Goal: Information Seeking & Learning: Learn about a topic

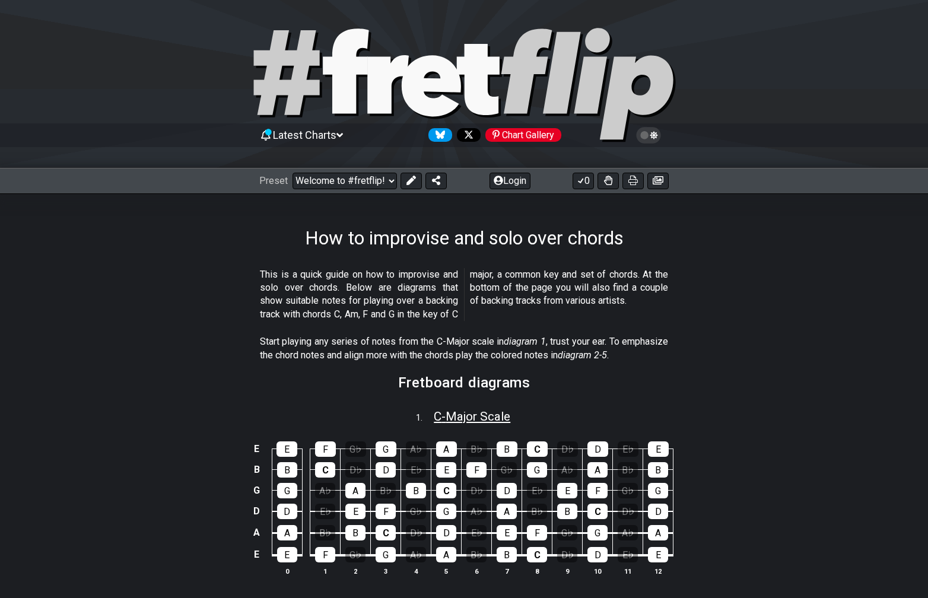
click at [434, 415] on span "C - Major Scale" at bounding box center [472, 416] width 77 height 14
select select "C"
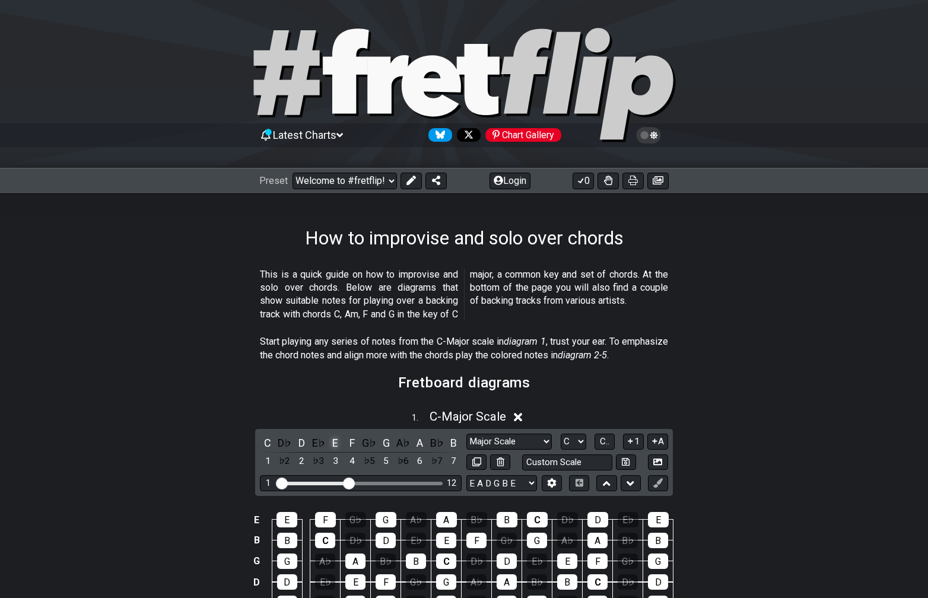
click at [335, 445] on div "E" at bounding box center [335, 443] width 15 height 16
click at [500, 441] on select "Major Scale Major Scale Minor Pentatonic Major Pentatonic Minor Blues Major Blu…" at bounding box center [508, 442] width 85 height 16
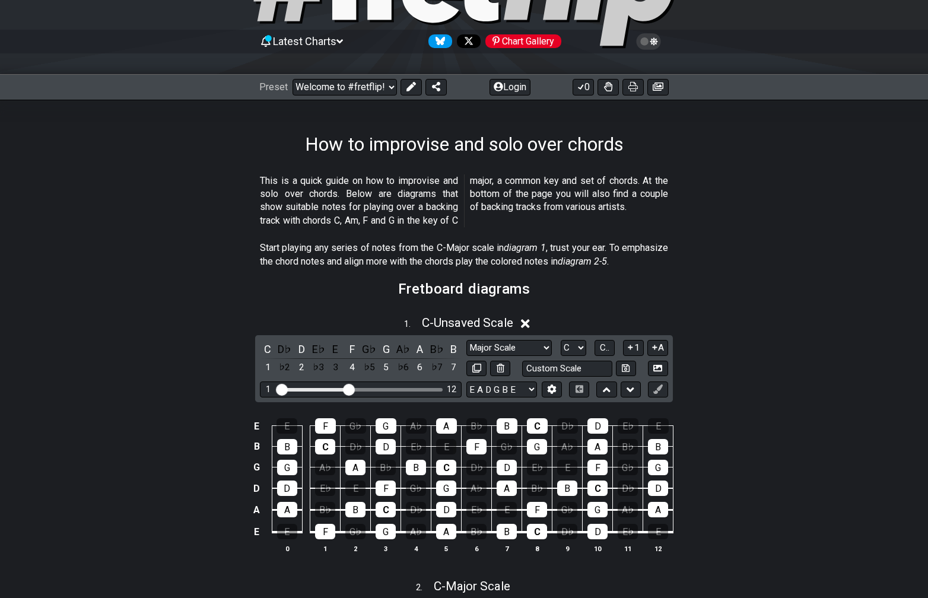
scroll to position [173, 0]
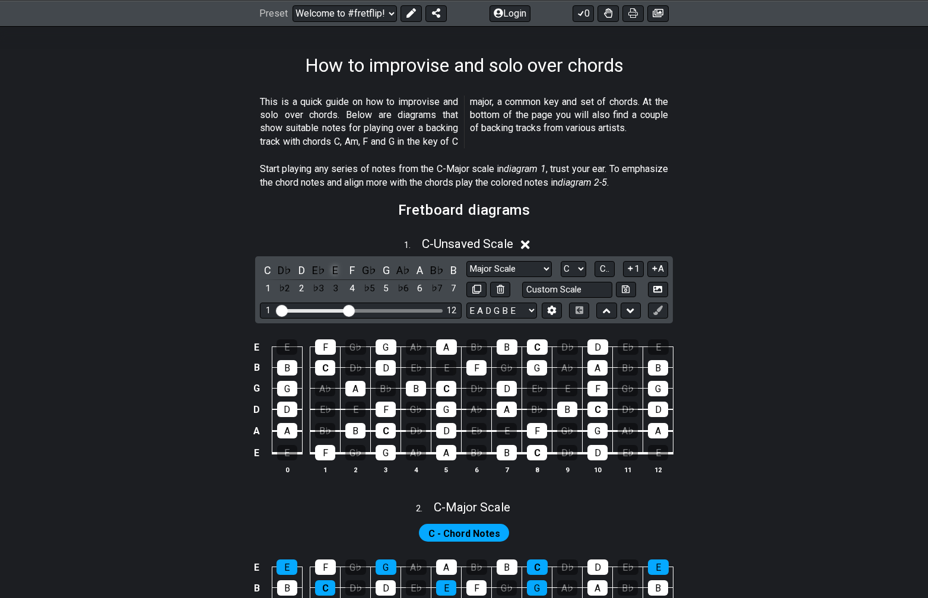
click at [336, 271] on div "E" at bounding box center [335, 270] width 15 height 16
click at [340, 273] on div "E" at bounding box center [335, 270] width 15 height 16
click at [528, 247] on icon at bounding box center [525, 245] width 9 height 12
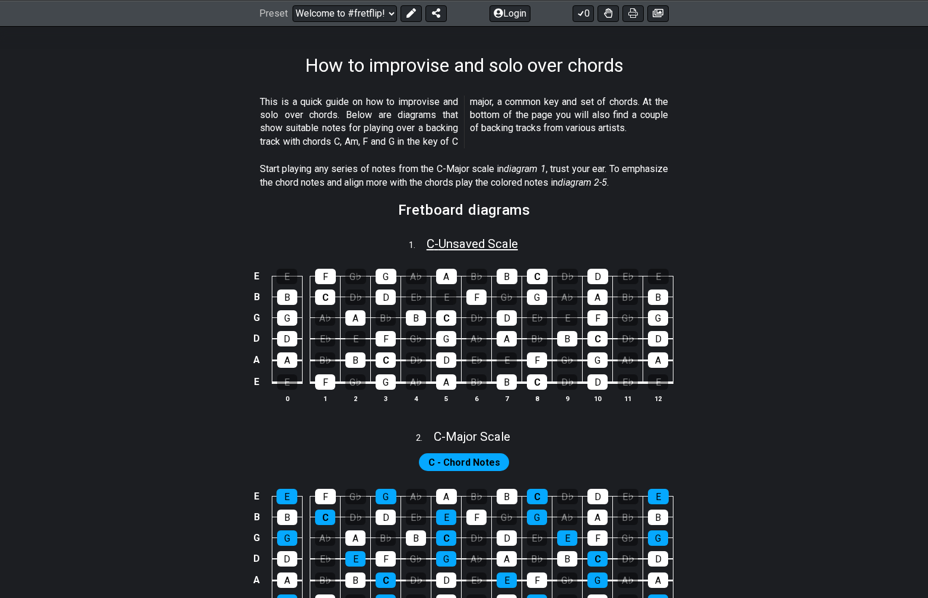
click at [470, 243] on span "C - Unsaved Scale" at bounding box center [472, 244] width 91 height 14
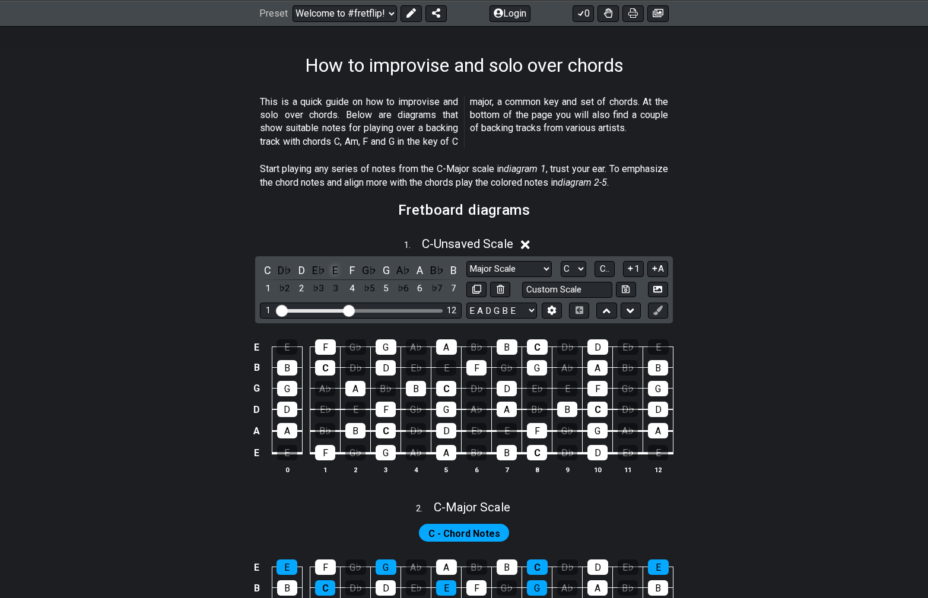
click at [331, 271] on div "E" at bounding box center [335, 270] width 15 height 16
click at [335, 271] on div "E" at bounding box center [335, 270] width 15 height 16
click at [335, 272] on div "E" at bounding box center [335, 270] width 15 height 16
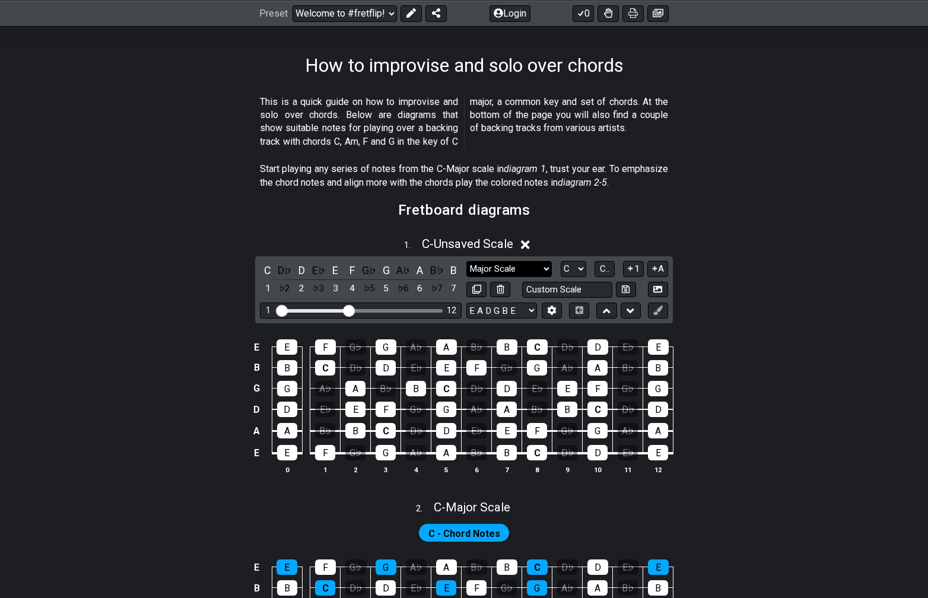
click at [539, 270] on select "Major Scale Major Scale Minor Pentatonic Major Pentatonic Minor Blues Major Blu…" at bounding box center [508, 269] width 85 height 16
click at [466, 261] on select "Major Scale Major Scale Minor Pentatonic Major Pentatonic Minor Blues Major Blu…" at bounding box center [508, 269] width 85 height 16
click at [576, 272] on select "A♭ A A♯ B♭ B C C♯ D♭ D D♯ E♭ E F F♯ G♭ G G♯" at bounding box center [574, 269] width 26 height 16
select select "E"
click at [561, 261] on select "A♭ A A♯ B♭ B C C♯ D♭ D D♯ E♭ E F F♯ G♭ G G♯" at bounding box center [574, 269] width 26 height 16
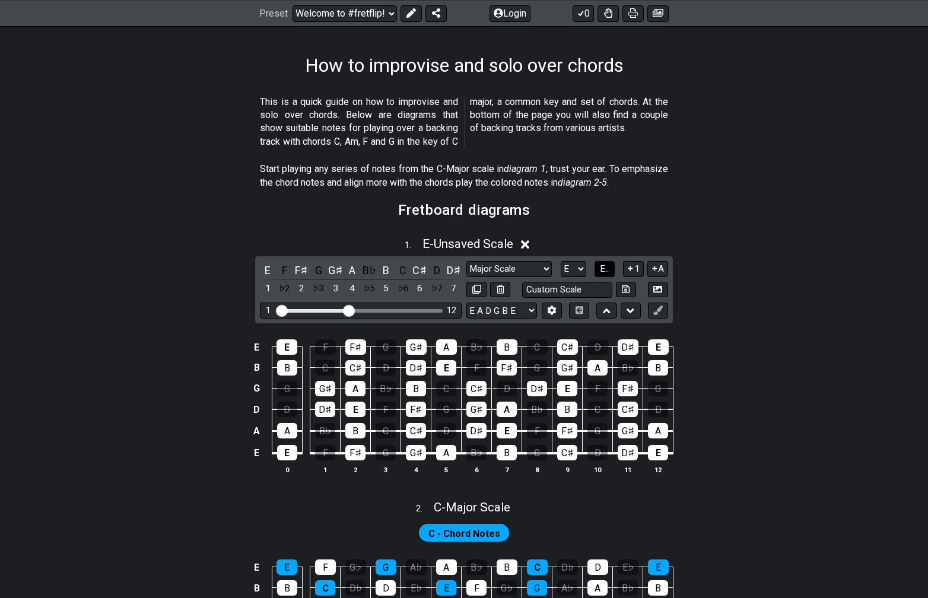
click at [604, 267] on span "E.." at bounding box center [604, 268] width 9 height 11
click at [605, 268] on span "1..7" at bounding box center [604, 268] width 14 height 11
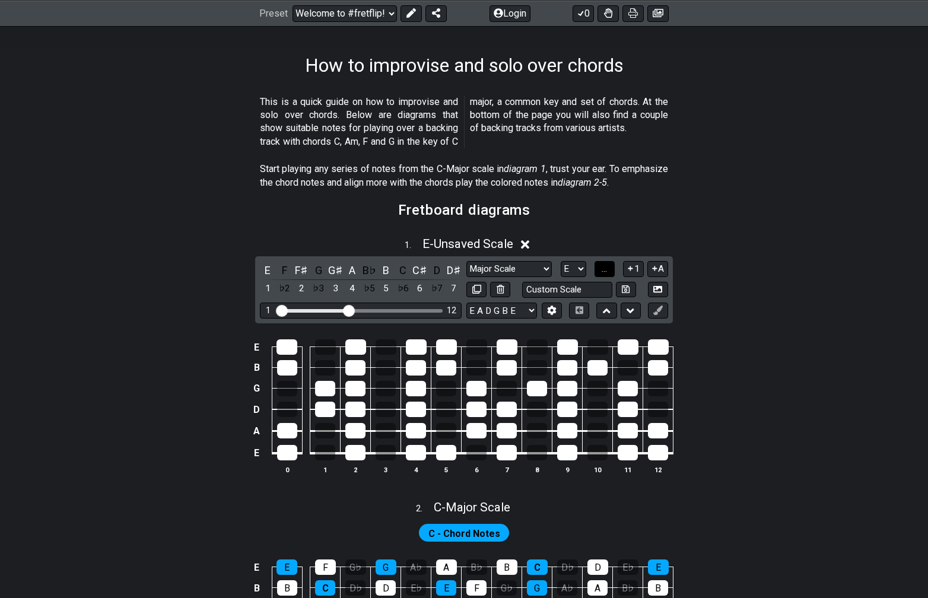
click at [605, 268] on span "..." at bounding box center [604, 268] width 5 height 11
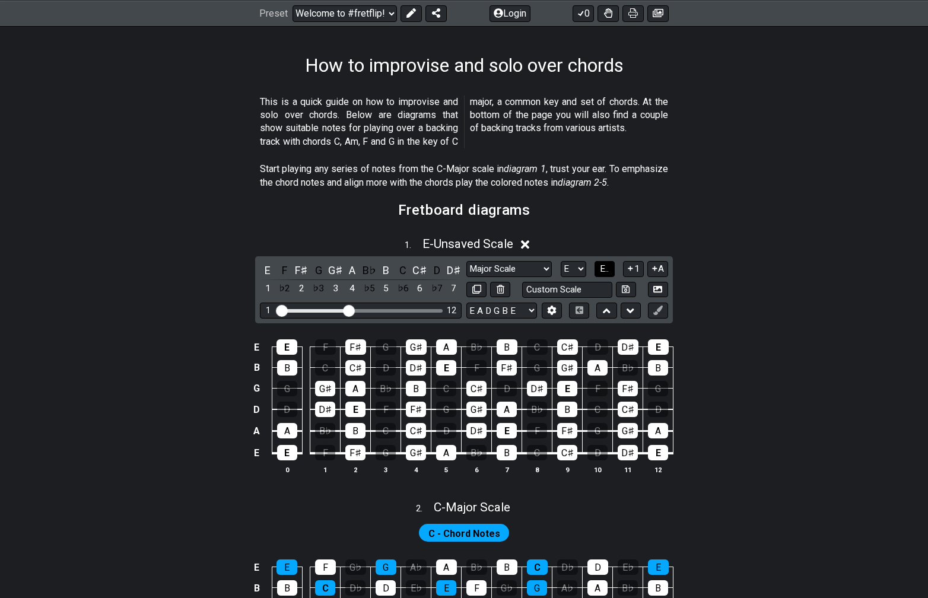
click at [605, 268] on span "E.." at bounding box center [604, 268] width 9 height 11
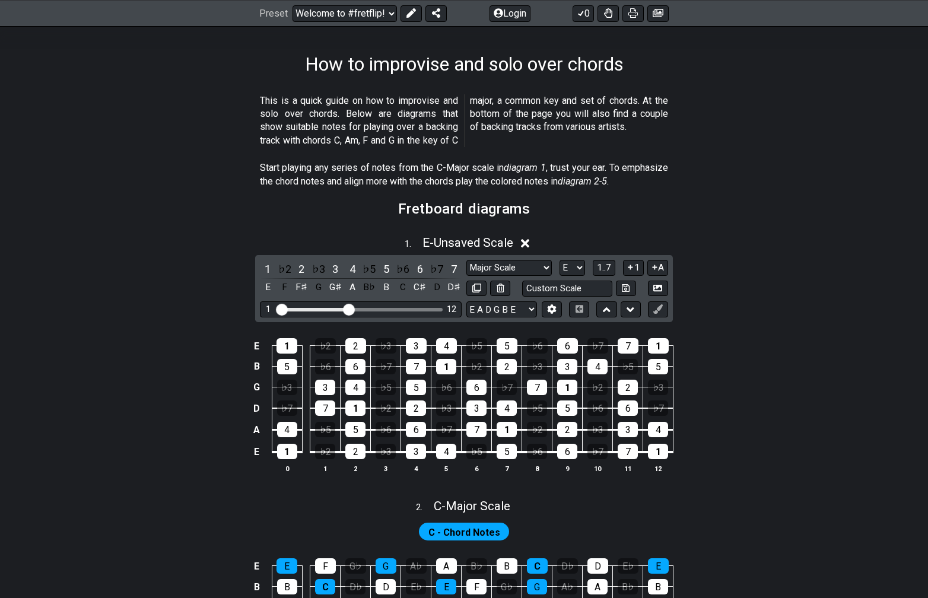
scroll to position [176, 0]
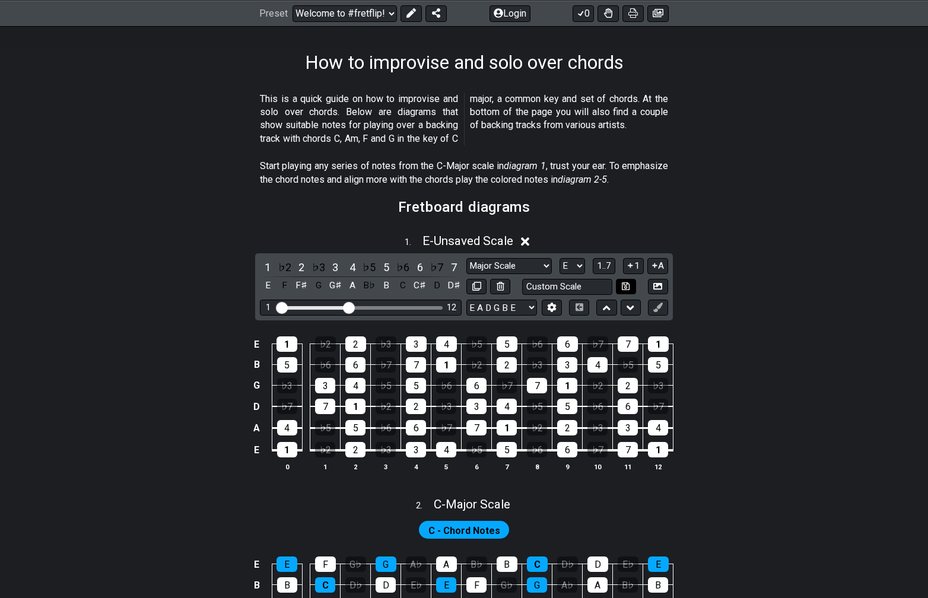
click at [625, 286] on icon at bounding box center [626, 286] width 8 height 9
click at [525, 267] on select "Major Scale Custom Scale Minor Pentatonic Major Pentatonic Minor Blues Major Bl…" at bounding box center [508, 266] width 85 height 16
click at [466, 258] on select "Major Scale Custom Scale Minor Pentatonic Major Pentatonic Minor Blues Major Bl…" at bounding box center [508, 266] width 85 height 16
click at [629, 287] on icon at bounding box center [626, 286] width 8 height 8
select select "Custom Scale"
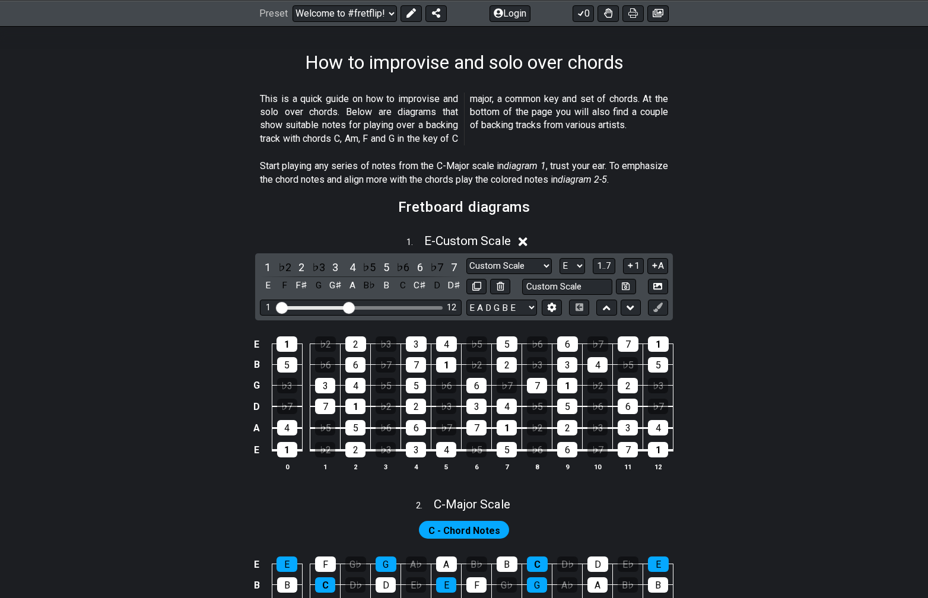
click at [520, 279] on div "Custom Scale" at bounding box center [567, 287] width 202 height 16
click at [500, 279] on button at bounding box center [500, 287] width 20 height 16
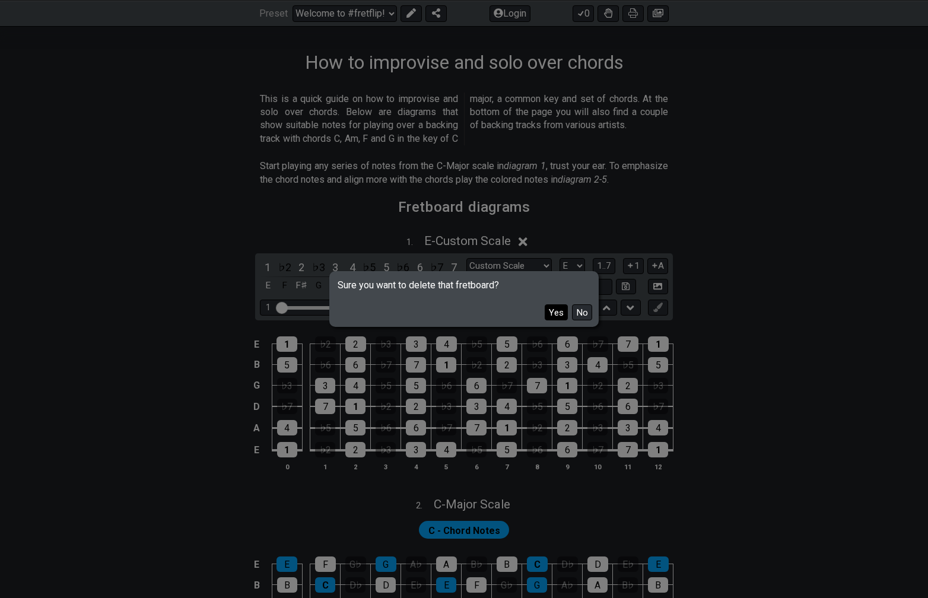
click at [552, 308] on button "Yes" at bounding box center [556, 312] width 23 height 16
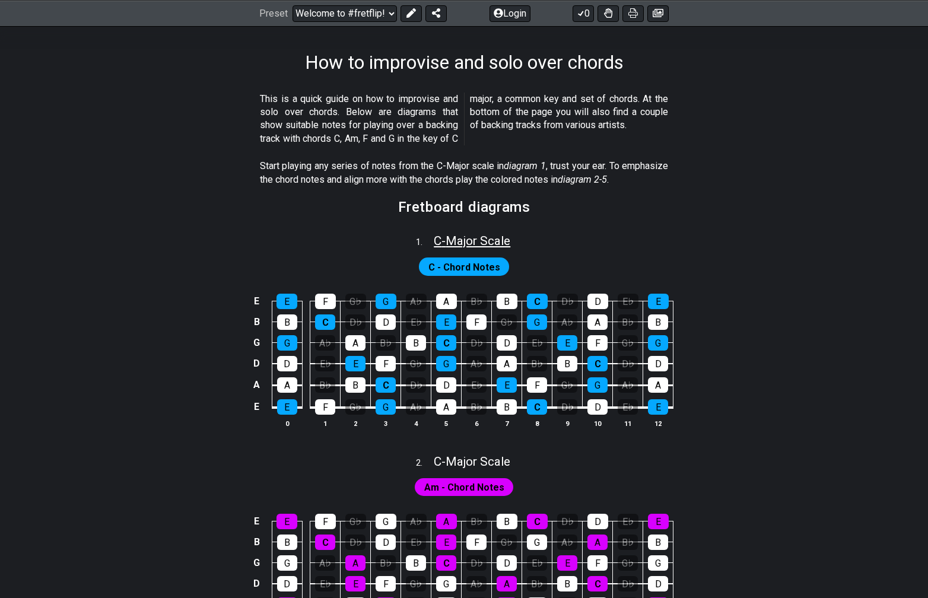
click at [496, 237] on span "C - Major Scale" at bounding box center [472, 241] width 77 height 14
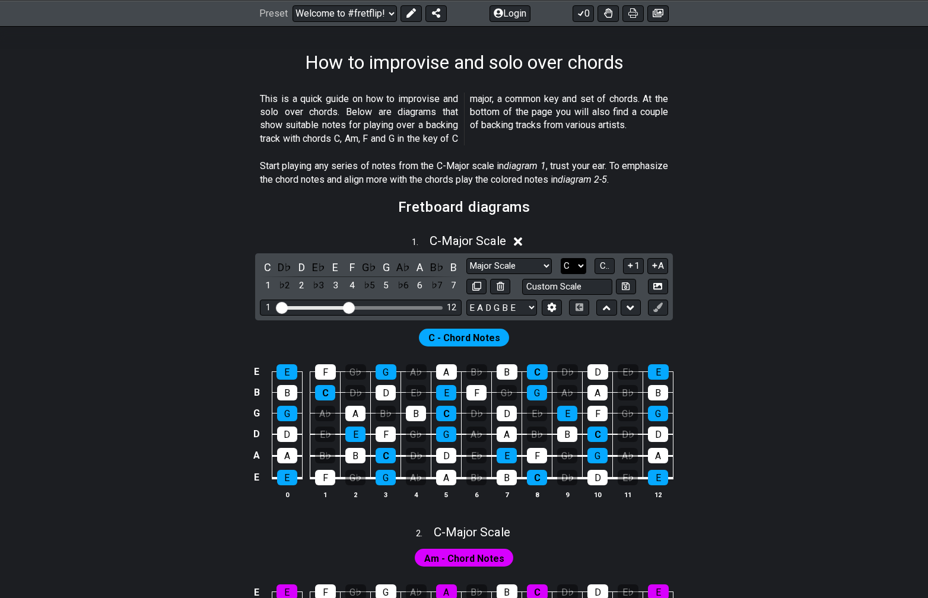
click at [570, 263] on select "A♭ A A♯ B♭ B C C♯ D♭ D D♯ E♭ E F F♯ G♭ G G♯" at bounding box center [574, 266] width 26 height 16
select select "E"
click at [561, 258] on select "A♭ A A♯ B♭ B C C♯ D♭ D D♯ E♭ E F F♯ G♭ G G♯" at bounding box center [574, 266] width 26 height 16
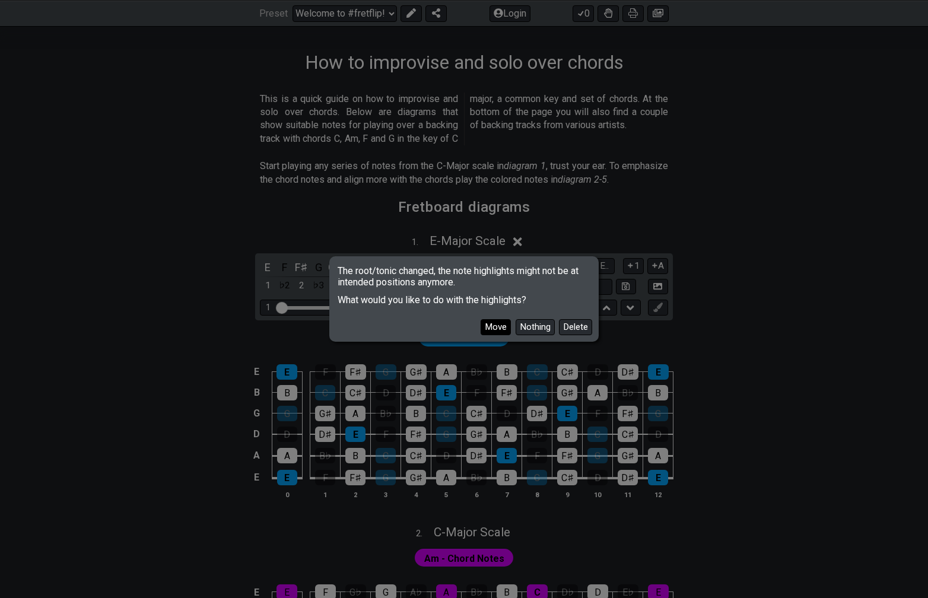
click at [497, 327] on button "Move" at bounding box center [496, 327] width 30 height 16
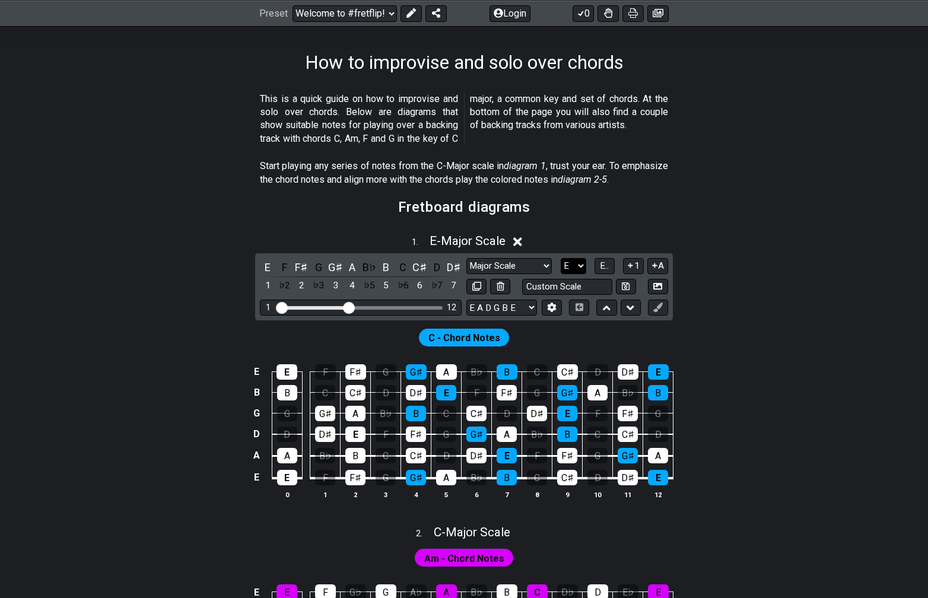
click at [572, 266] on select "A♭ A A♯ B♭ B C C♯ D♭ D D♯ E♭ E F F♯ G♭ G G♯" at bounding box center [574, 266] width 26 height 16
click at [580, 264] on select "A♭ A A♯ B♭ B C C♯ D♭ D D♯ E♭ E F F♯ G♭ G G♯" at bounding box center [574, 266] width 26 height 16
click at [612, 261] on button "E.." at bounding box center [605, 266] width 20 height 16
click at [573, 266] on select "A♭ A A♯ B♭ B C C♯ D♭ D D♯ E♭ E F F♯ G♭ G G♯" at bounding box center [572, 266] width 26 height 16
click at [559, 258] on select "A♭ A A♯ B♭ B C C♯ D♭ D D♯ E♭ E F F♯ G♭ G G♯" at bounding box center [572, 266] width 26 height 16
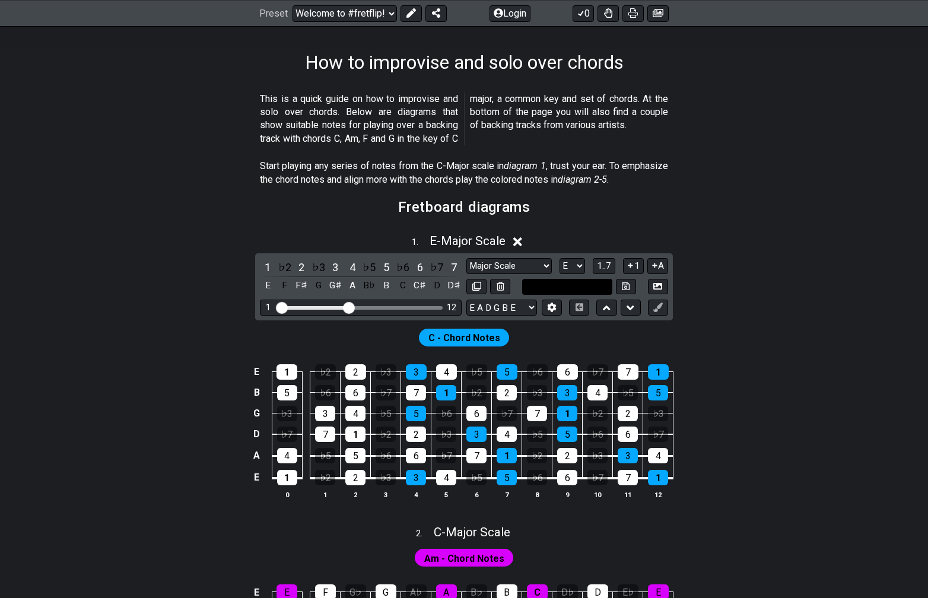
click at [582, 285] on input "text" at bounding box center [567, 287] width 90 height 16
type input "Custom Scale"
click at [628, 288] on icon at bounding box center [626, 286] width 8 height 8
select select "Custom Scale"
click at [478, 241] on span "E - Custom Scale" at bounding box center [467, 241] width 87 height 14
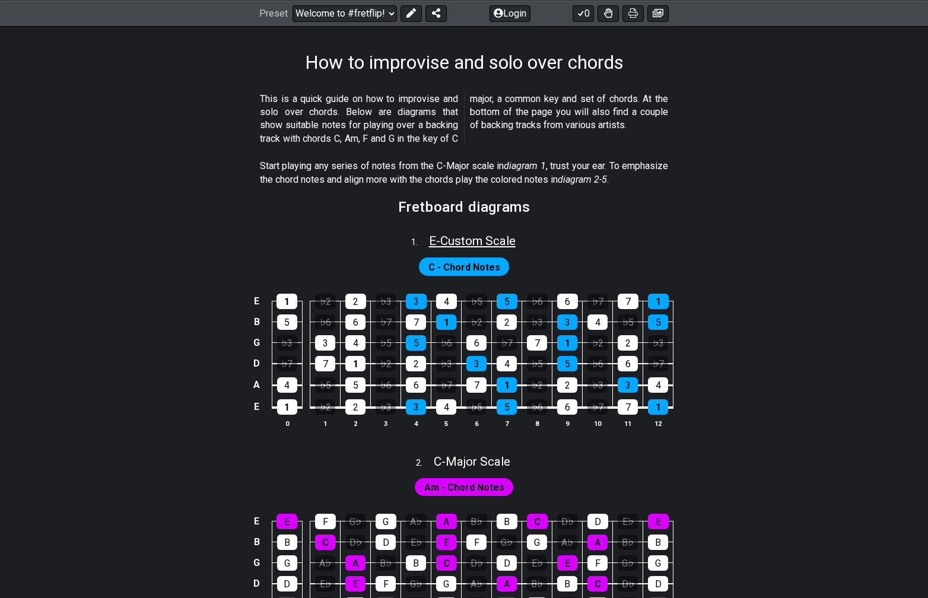
click at [481, 234] on span "E - Custom Scale" at bounding box center [472, 241] width 87 height 14
select select "Custom Scale"
select select "E"
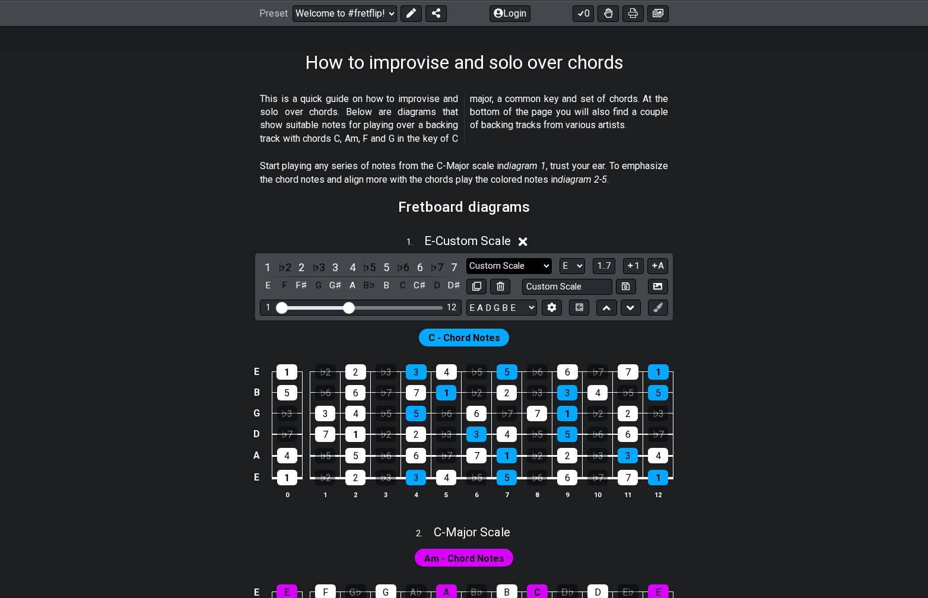
click at [538, 266] on select "Major Scale Custom Scale Minor Pentatonic Major Pentatonic Minor Blues Major Bl…" at bounding box center [508, 266] width 85 height 16
select select "Major Scale"
click at [466, 258] on select "Major Scale Custom Scale Minor Pentatonic Major Pentatonic Minor Blues Major Bl…" at bounding box center [508, 266] width 85 height 16
click at [565, 284] on input "text" at bounding box center [567, 287] width 90 height 16
type input "Major Scale"
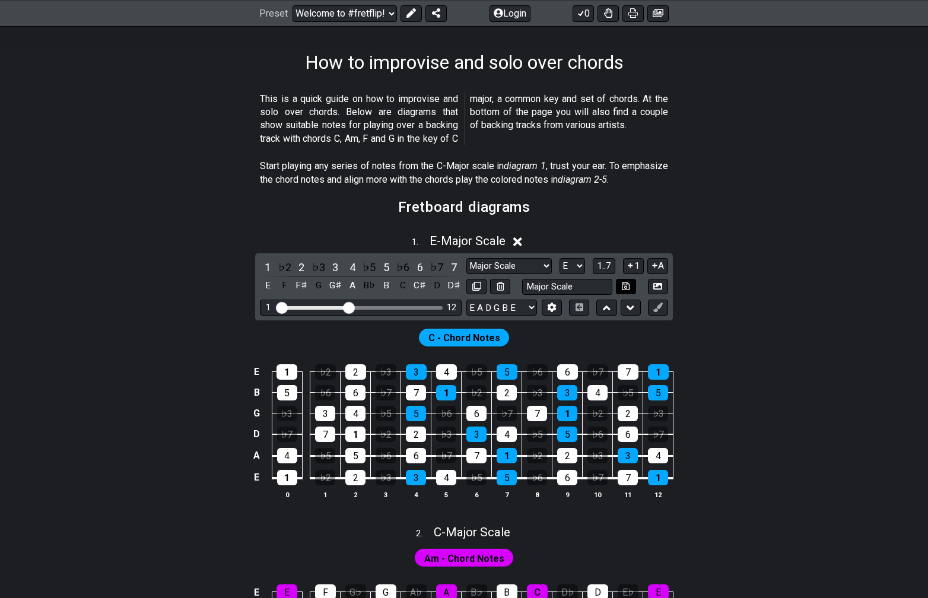
click at [632, 287] on button at bounding box center [626, 287] width 20 height 16
click at [624, 286] on icon at bounding box center [626, 286] width 8 height 9
click at [627, 283] on icon at bounding box center [626, 286] width 8 height 8
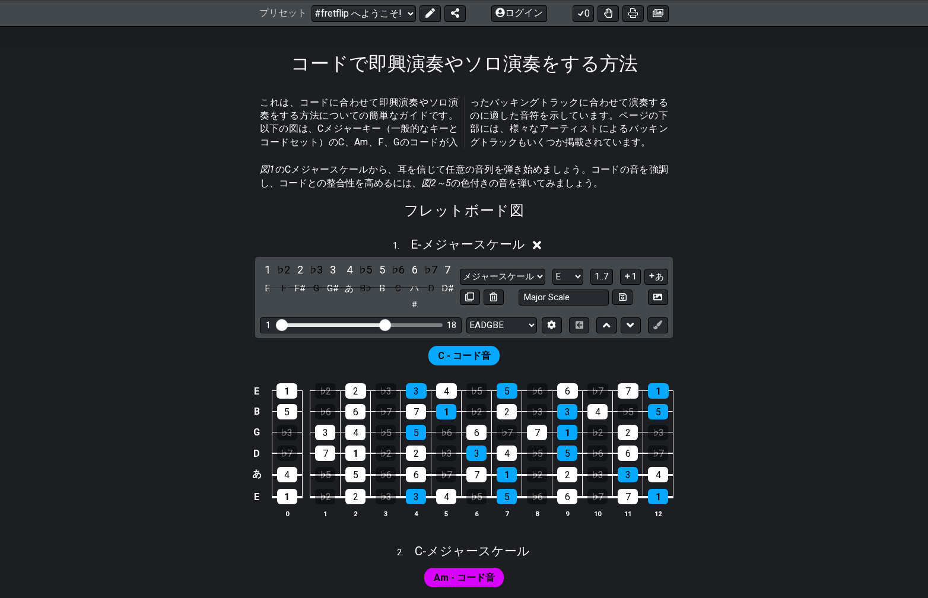
drag, startPoint x: 347, startPoint y: 326, endPoint x: 382, endPoint y: 327, distance: 35.0
click at [382, 324] on input "目に見えるフレット範囲" at bounding box center [360, 324] width 169 height 0
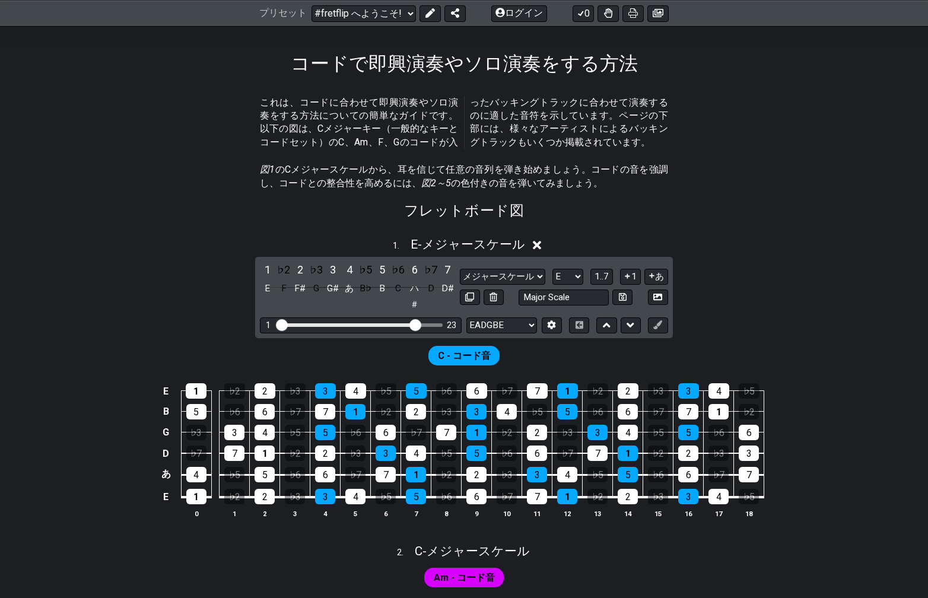
drag, startPoint x: 382, startPoint y: 327, endPoint x: 416, endPoint y: 327, distance: 33.8
click at [416, 324] on input "目に見えるフレット範囲" at bounding box center [360, 324] width 169 height 0
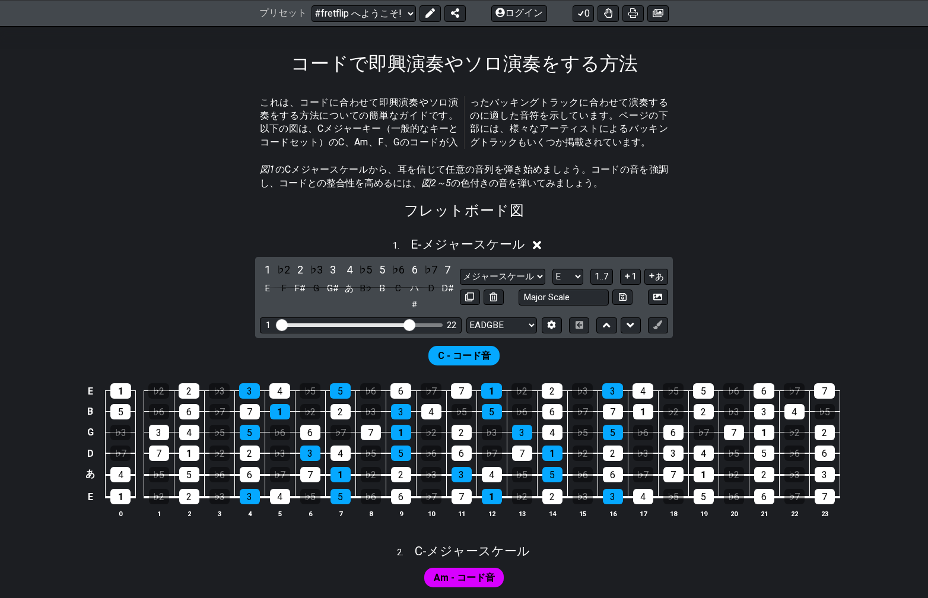
drag, startPoint x: 416, startPoint y: 327, endPoint x: 408, endPoint y: 327, distance: 8.3
click at [408, 324] on input "目に見えるフレット範囲" at bounding box center [360, 324] width 169 height 0
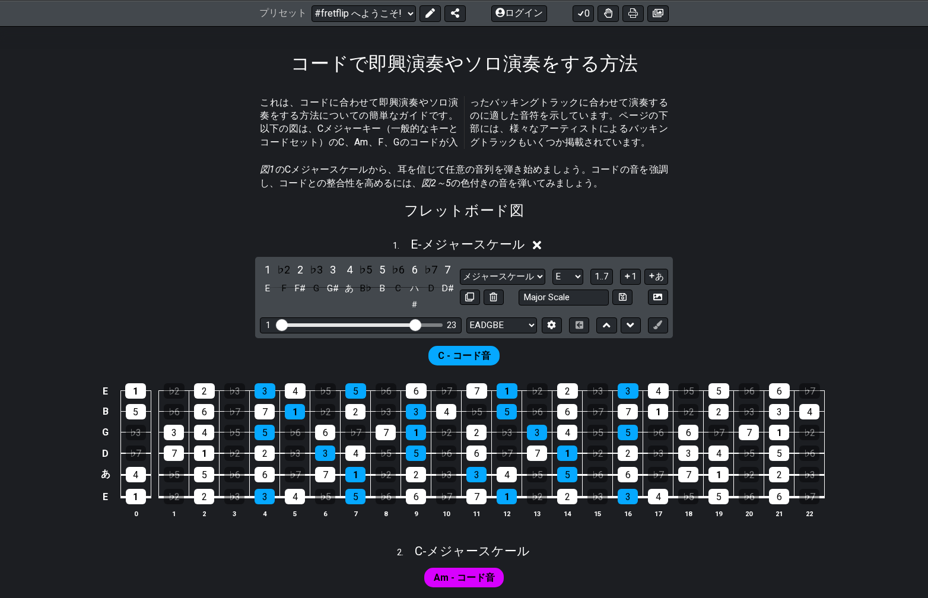
drag, startPoint x: 408, startPoint y: 327, endPoint x: 415, endPoint y: 327, distance: 7.7
click at [415, 324] on input "目に見えるフレット範囲" at bounding box center [360, 324] width 169 height 0
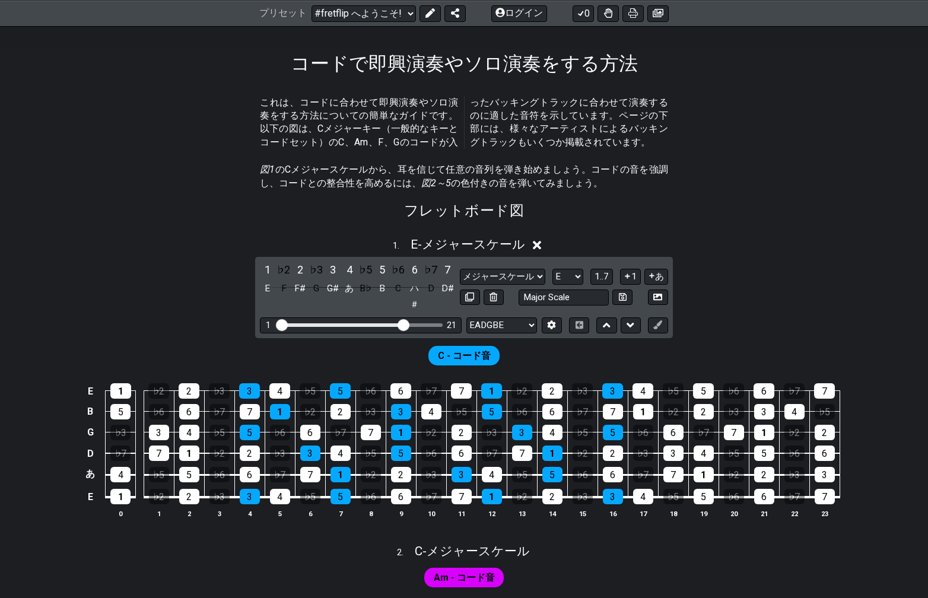
drag, startPoint x: 415, startPoint y: 327, endPoint x: 405, endPoint y: 326, distance: 10.7
click at [405, 324] on input "目に見えるフレット範囲" at bounding box center [360, 324] width 169 height 0
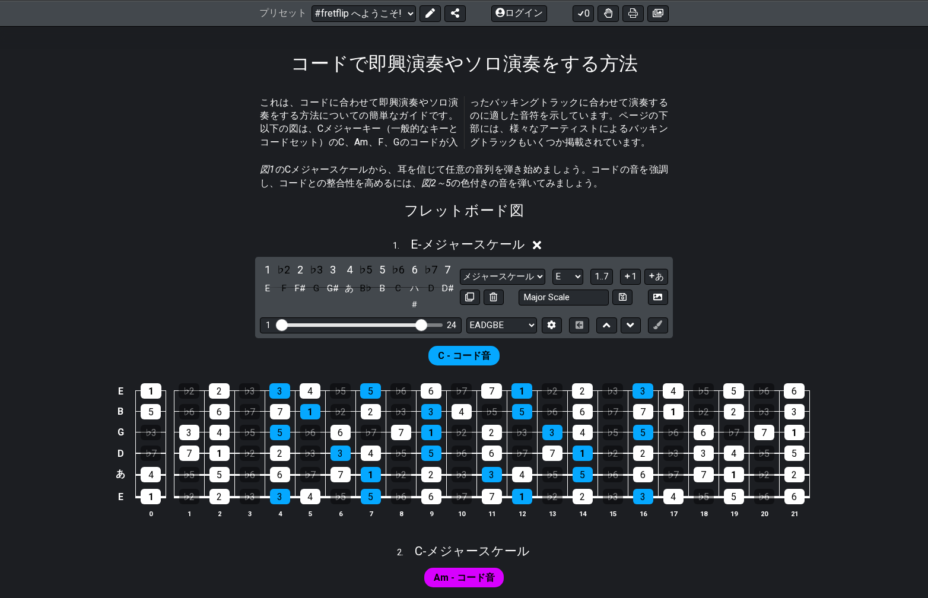
drag, startPoint x: 405, startPoint y: 326, endPoint x: 419, endPoint y: 328, distance: 15.0
click at [419, 324] on input "目に見えるフレット範囲" at bounding box center [360, 324] width 169 height 0
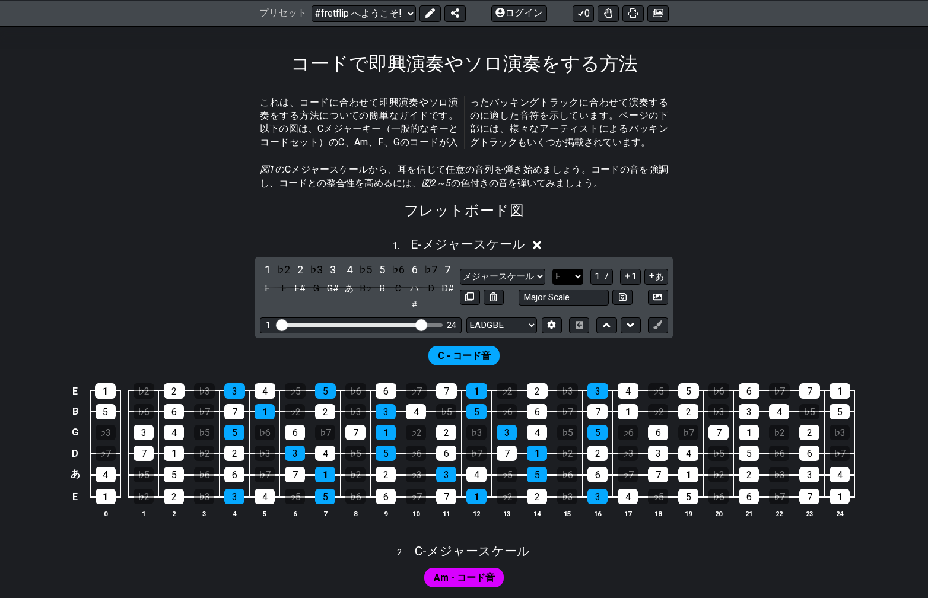
click at [573, 277] on select "A♭ あ A# B♭ B C ハ＃ D♭ D D# E♭ E F F# G♭ G G#" at bounding box center [567, 277] width 31 height 16
click at [557, 270] on select "A♭ あ A# B♭ B C ハ＃ D♭ D D# E♭ E F F# G♭ G G#" at bounding box center [567, 277] width 31 height 16
click at [598, 298] on input "Major Scale" at bounding box center [564, 298] width 90 height 16
click at [631, 293] on button at bounding box center [622, 298] width 20 height 16
click at [626, 296] on icon at bounding box center [623, 297] width 8 height 8
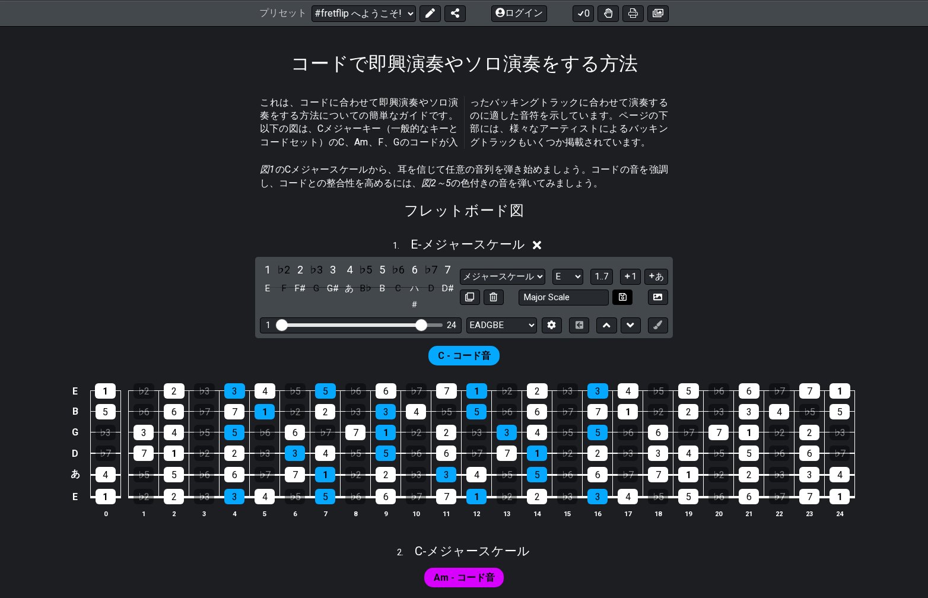
click at [626, 296] on icon at bounding box center [623, 297] width 8 height 8
click at [526, 329] on select "EADGBE EADGBE EADGBE ビードフ#B ADGCEA ダドベ E♭ A♭ D♭ G♭ B♭ E♭ CGCFAD DGCFAD だめだめだ DA…" at bounding box center [501, 325] width 71 height 16
click at [466, 319] on select "EADGBE EADGBE EADGBE ビードフ#B ADGCEA ダドベ E♭ A♭ D♭ G♭ B♭ E♭ CGCFAD DGCFAD だめだめだ DA…" at bounding box center [501, 325] width 71 height 16
click at [627, 295] on icon at bounding box center [623, 297] width 8 height 9
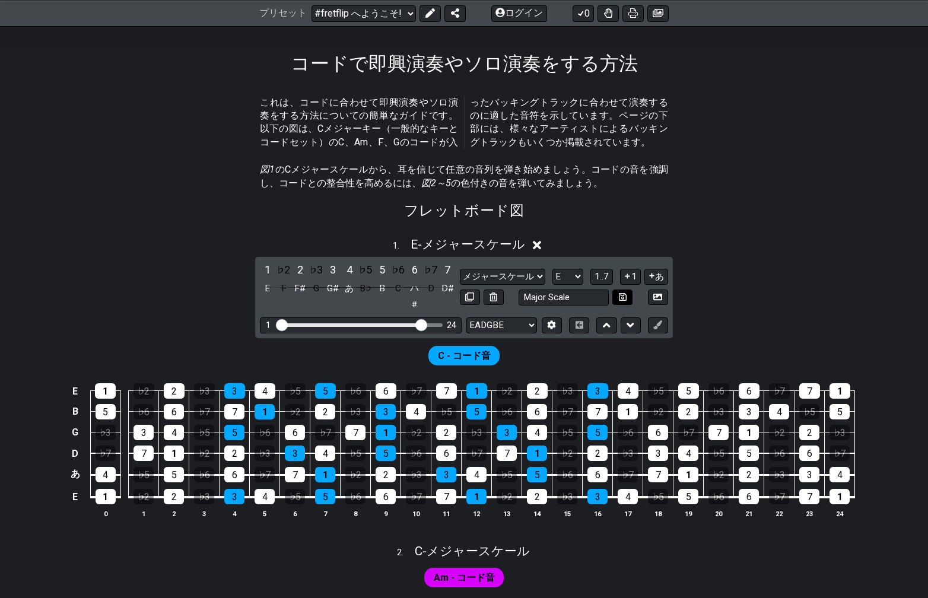
click at [627, 295] on icon at bounding box center [623, 297] width 8 height 9
click at [628, 328] on icon at bounding box center [631, 325] width 8 height 12
select select "E"
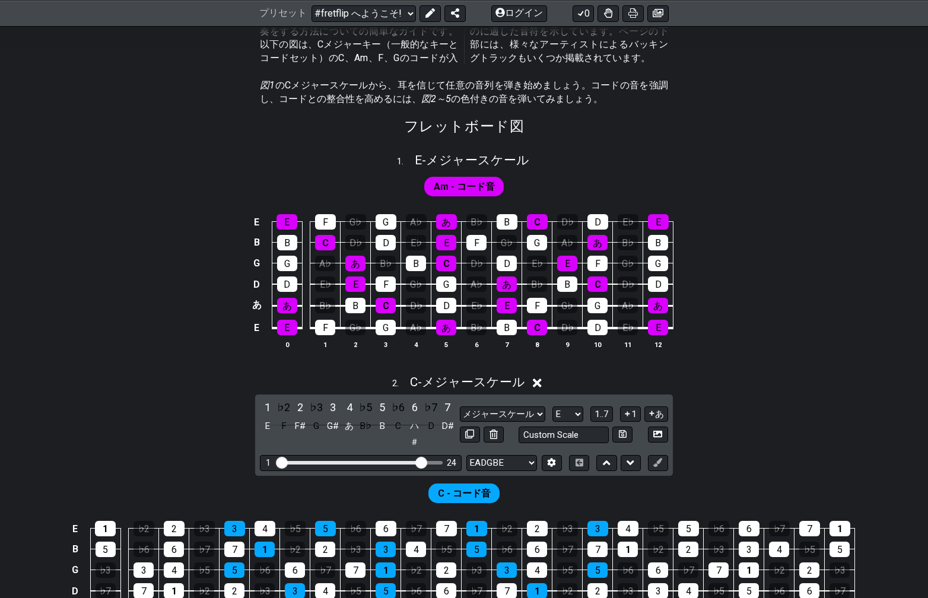
scroll to position [244, 0]
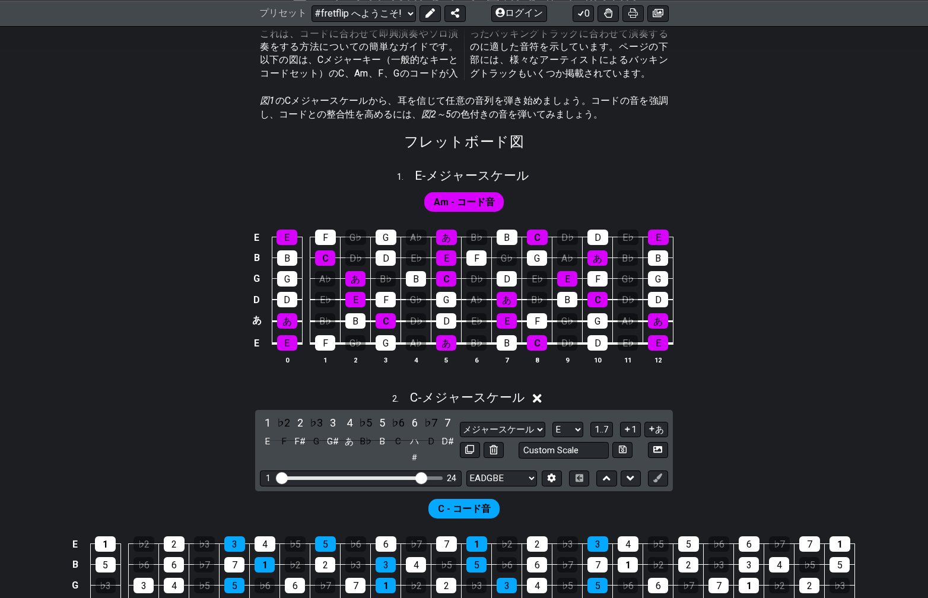
click at [473, 204] on font "Am - コード音" at bounding box center [464, 201] width 61 height 11
click at [536, 403] on icon at bounding box center [537, 398] width 9 height 9
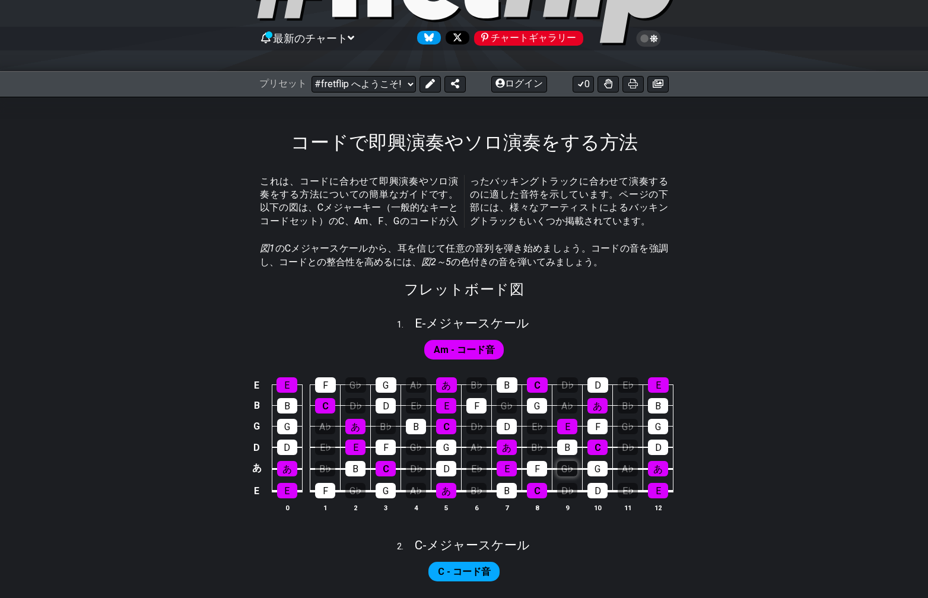
scroll to position [86, 0]
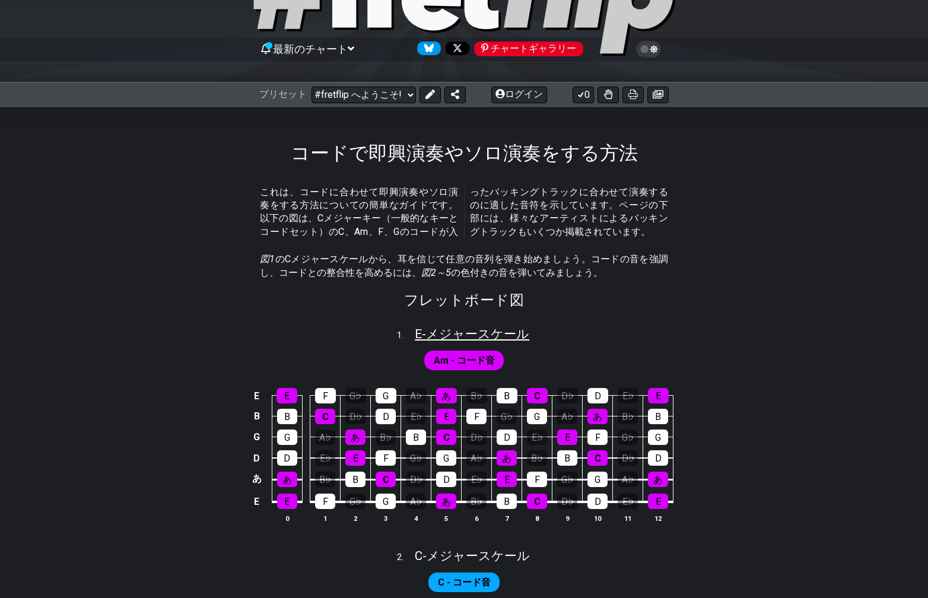
click at [481, 339] on font "メジャースケール" at bounding box center [477, 334] width 103 height 14
select select "C"
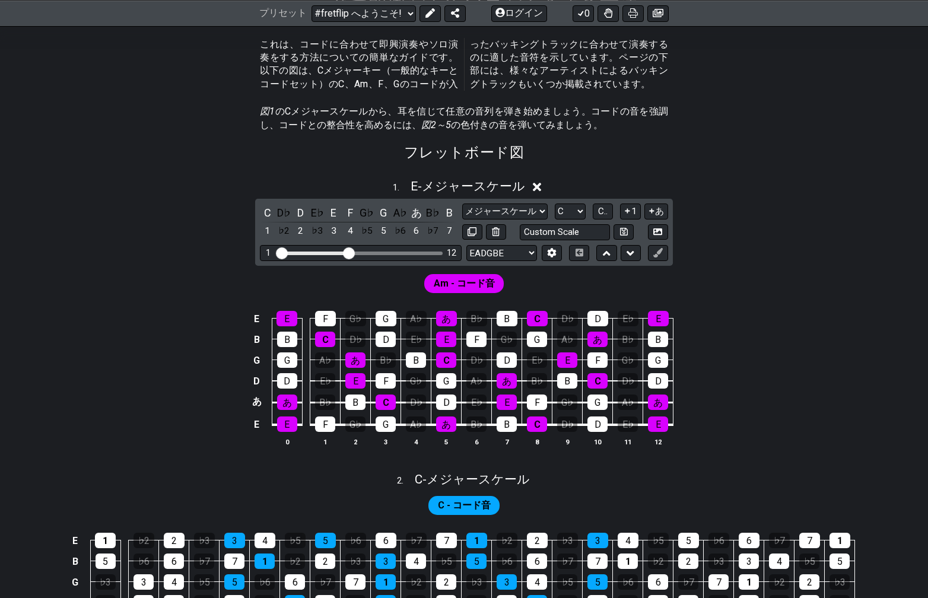
scroll to position [236, 0]
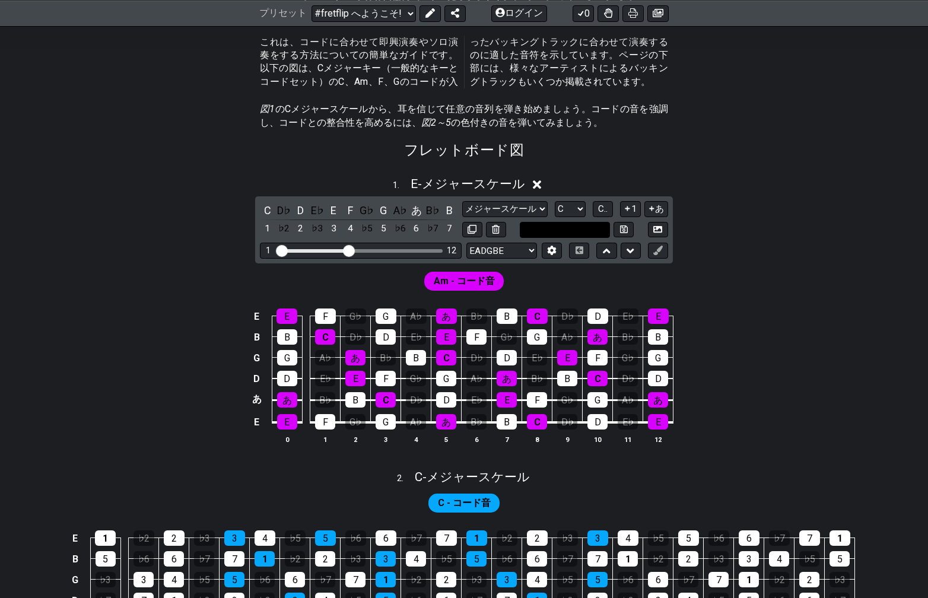
click at [565, 235] on input "text" at bounding box center [565, 230] width 90 height 16
type input "Custom Scale"
click at [546, 212] on select "メジャースケール メジャースケール マイナーペンタトニック メジャーペンタトニック マイナーブルース メジャーブルース メジャー / イオニア ドリアン フリ…" at bounding box center [504, 209] width 85 height 16
click at [579, 209] on select "A♭ あ A# B♭ B C ハ＃ D♭ D D# E♭ E F F# G♭ G G#" at bounding box center [570, 209] width 31 height 16
select select "E"
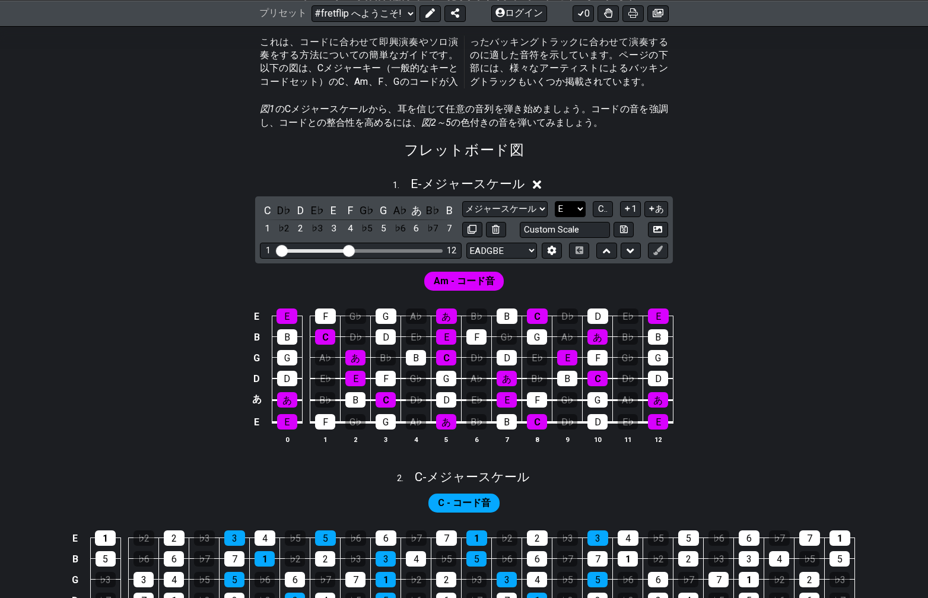
click at [555, 203] on select "A♭ あ A# B♭ B C ハ＃ D♭ D D# E♭ E F F# G♭ G G#" at bounding box center [570, 209] width 31 height 16
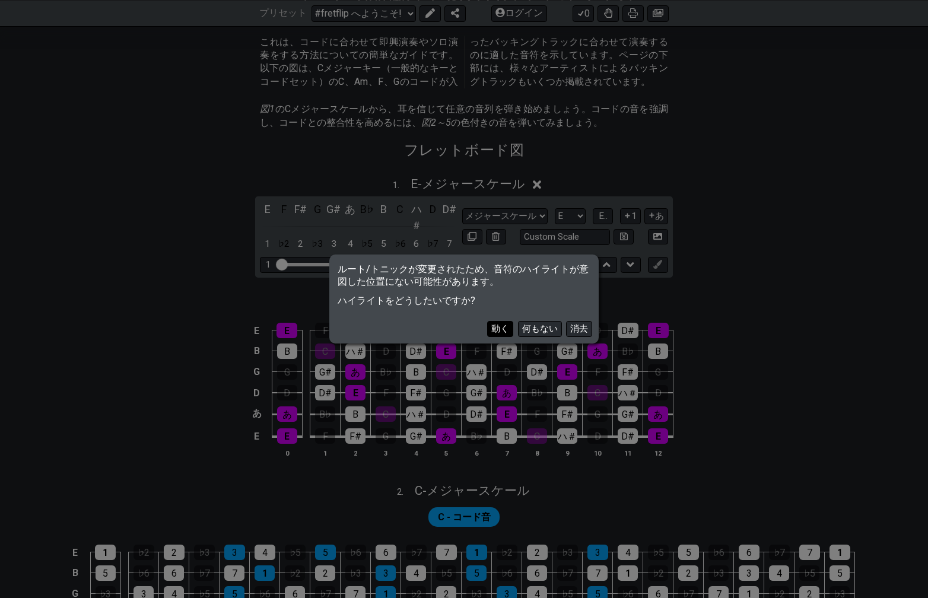
click at [498, 333] on font "動く" at bounding box center [500, 328] width 18 height 11
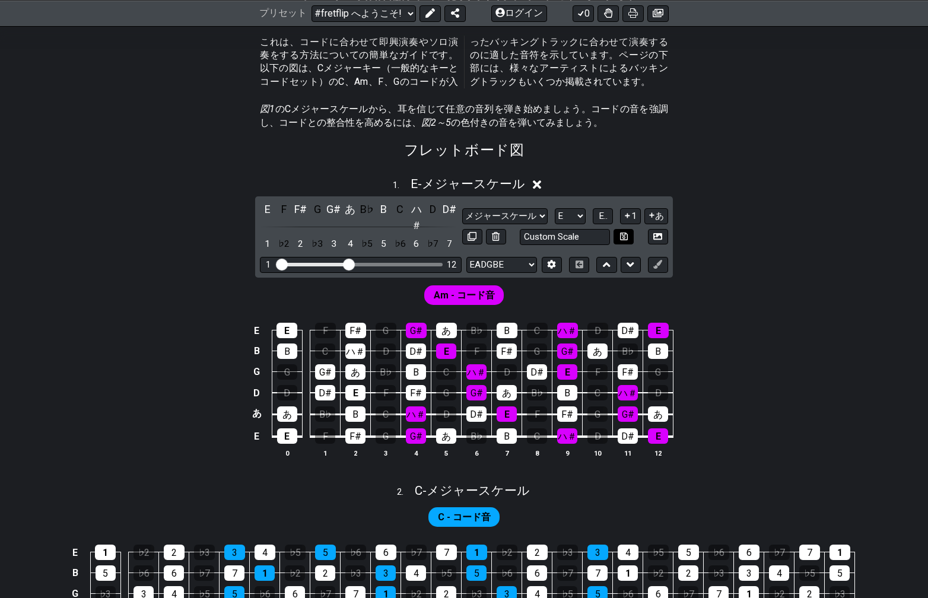
click at [624, 236] on icon at bounding box center [624, 236] width 8 height 8
click at [538, 220] on select "メジャースケール Custom Scale マイナーペンタトニック メジャーペンタトニック マイナーブルース メジャーブルース メジャー / イオニア ドリア…" at bounding box center [504, 216] width 85 height 16
select select "Major Scale"
click at [462, 209] on select "メジャースケール Custom Scale マイナーペンタトニック メジャーペンタトニック マイナーブルース メジャーブルース メジャー / イオニア ドリア…" at bounding box center [504, 216] width 85 height 16
click at [585, 237] on input "text" at bounding box center [565, 237] width 90 height 16
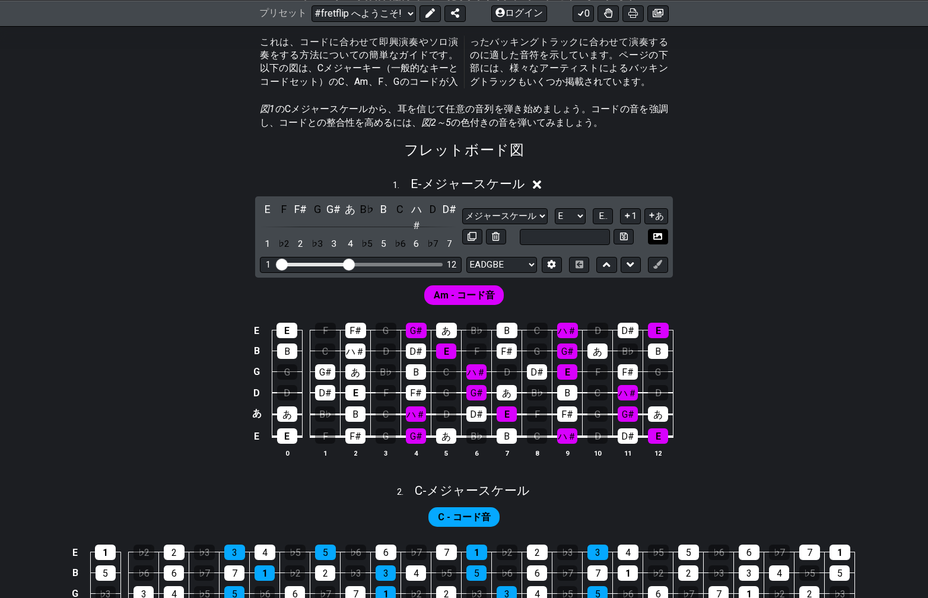
type input "Custom Scale"
click at [660, 234] on icon at bounding box center [657, 236] width 9 height 9
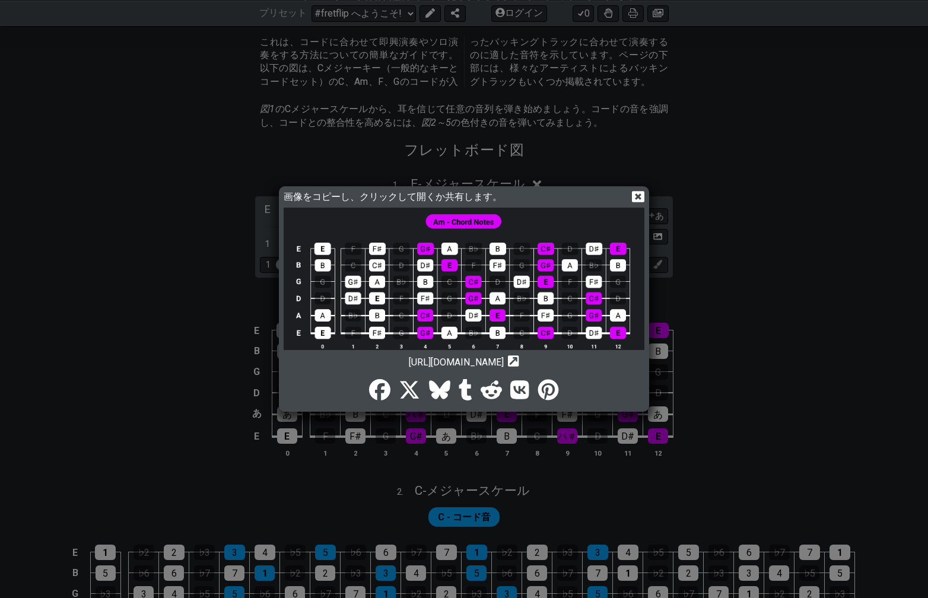
click at [637, 195] on icon at bounding box center [638, 196] width 12 height 12
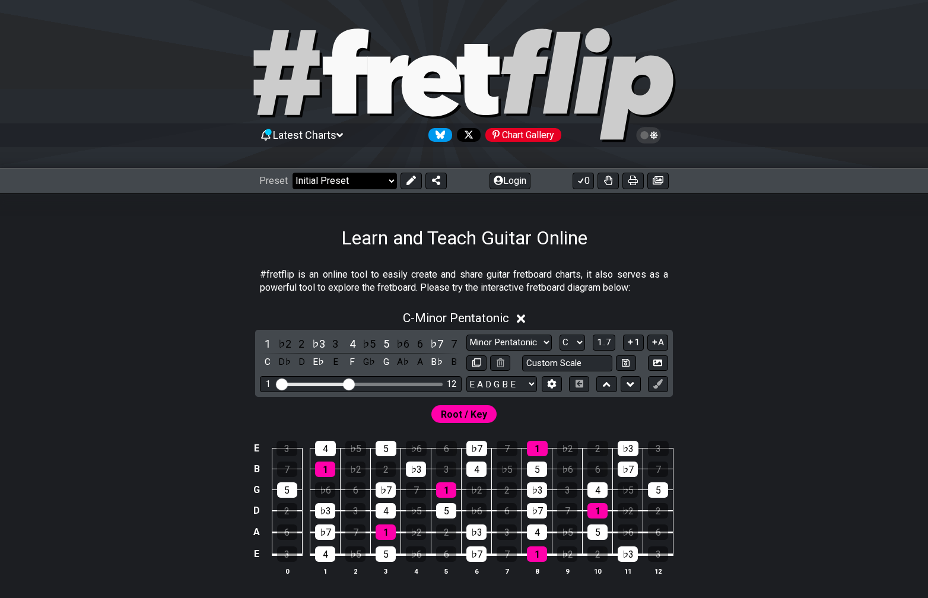
click at [390, 181] on select "Welcome to #fretflip! Initial Preset Custom Preset Minor Pentatonic Major Penta…" at bounding box center [345, 181] width 104 height 17
click at [293, 173] on select "Welcome to #fretflip! Initial Preset Custom Preset Minor Pentatonic Major Penta…" at bounding box center [345, 181] width 104 height 17
select select "/guitar-scales"
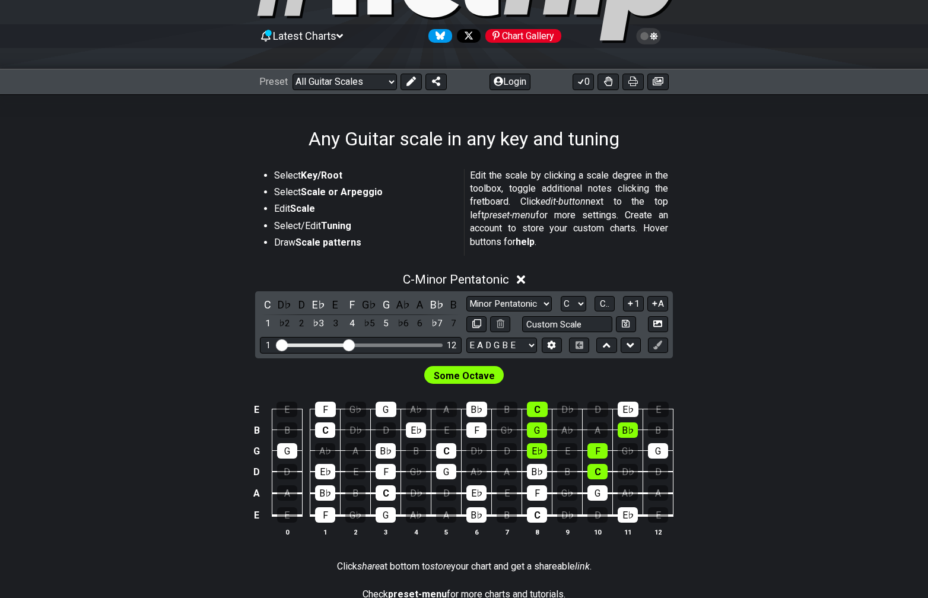
scroll to position [81, 0]
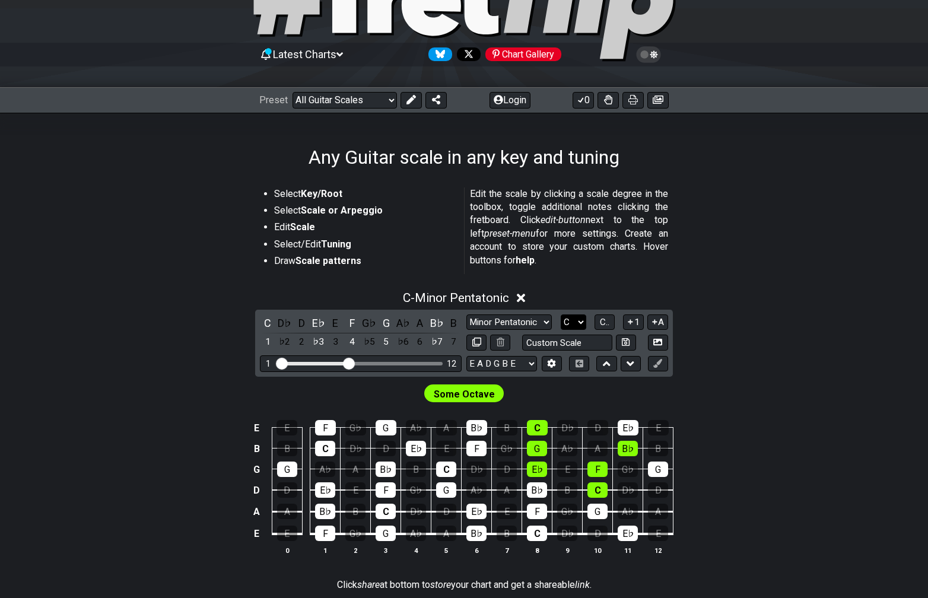
click at [577, 319] on select "A♭ A A♯ B♭ B C C♯ D♭ D D♯ E♭ E F F♯ G♭ G G♯" at bounding box center [574, 322] width 26 height 16
select select "E"
click at [561, 314] on select "A♭ A A♯ B♭ B C C♯ D♭ D D♯ E♭ E F F♯ G♭ G G♯" at bounding box center [574, 322] width 26 height 16
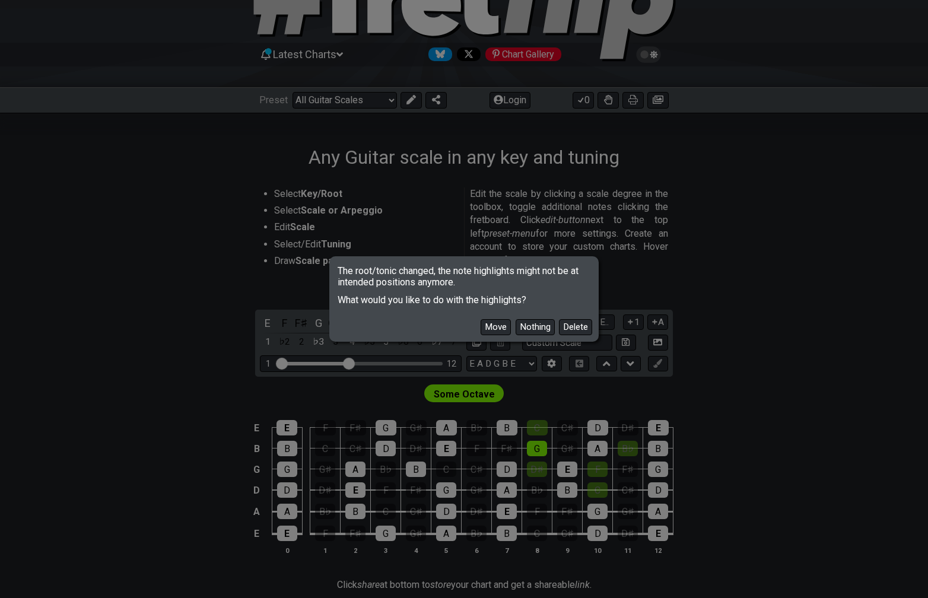
click at [476, 329] on div "Move Nothing Delete" at bounding box center [464, 323] width 266 height 34
click at [501, 328] on button "Move" at bounding box center [496, 327] width 30 height 16
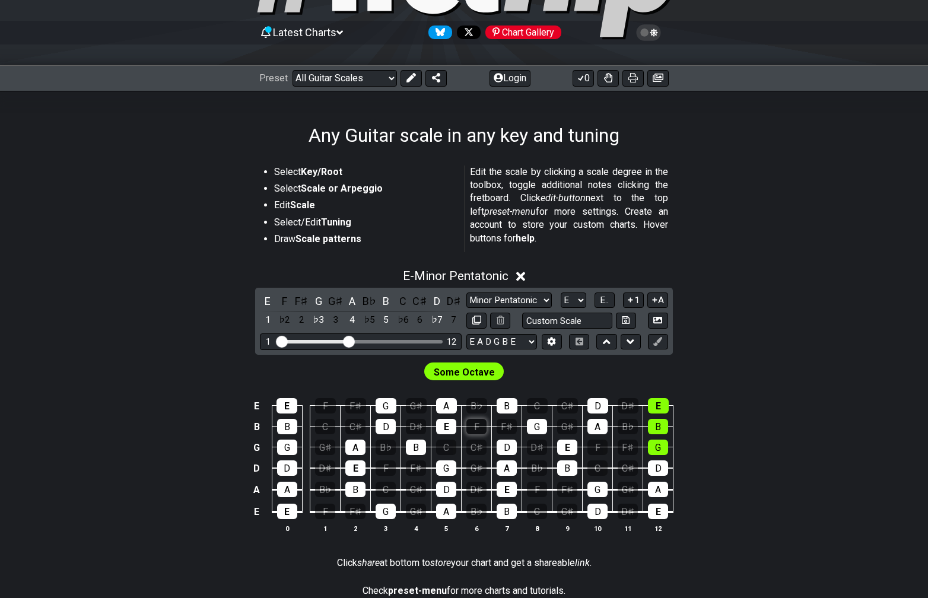
scroll to position [104, 0]
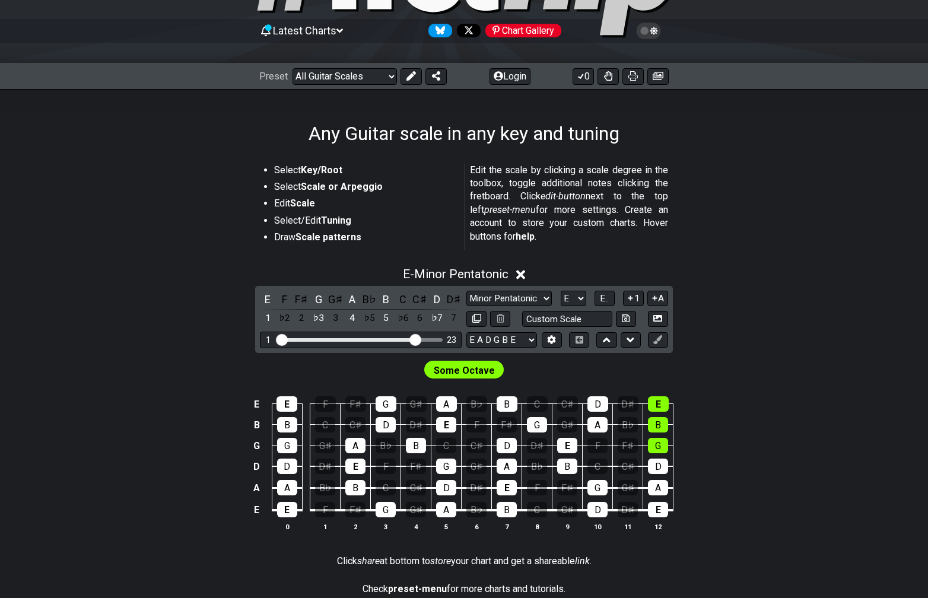
drag, startPoint x: 349, startPoint y: 339, endPoint x: 413, endPoint y: 343, distance: 63.6
click at [413, 339] on input "Visible fret range" at bounding box center [360, 339] width 169 height 0
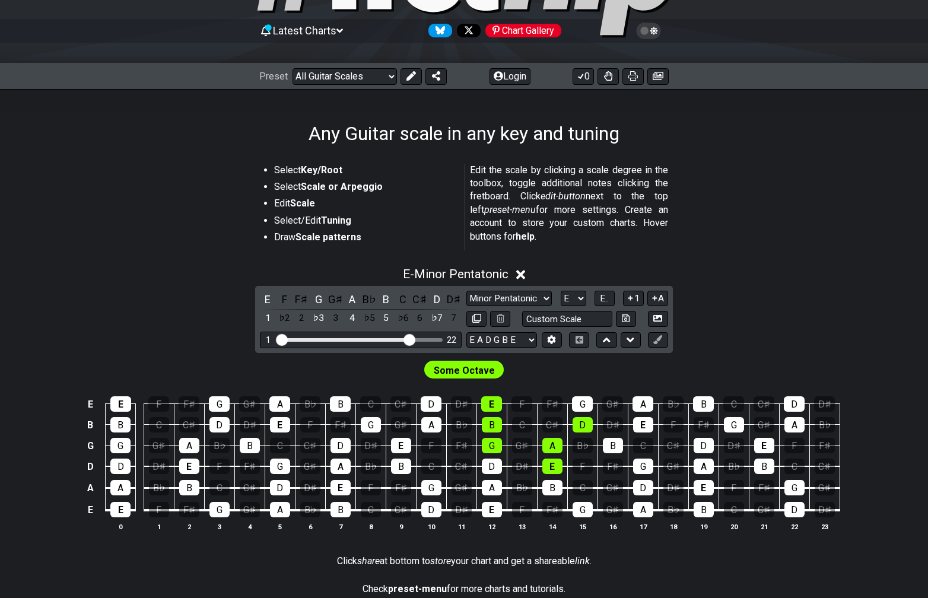
click at [408, 339] on input "Visible fret range" at bounding box center [360, 339] width 169 height 0
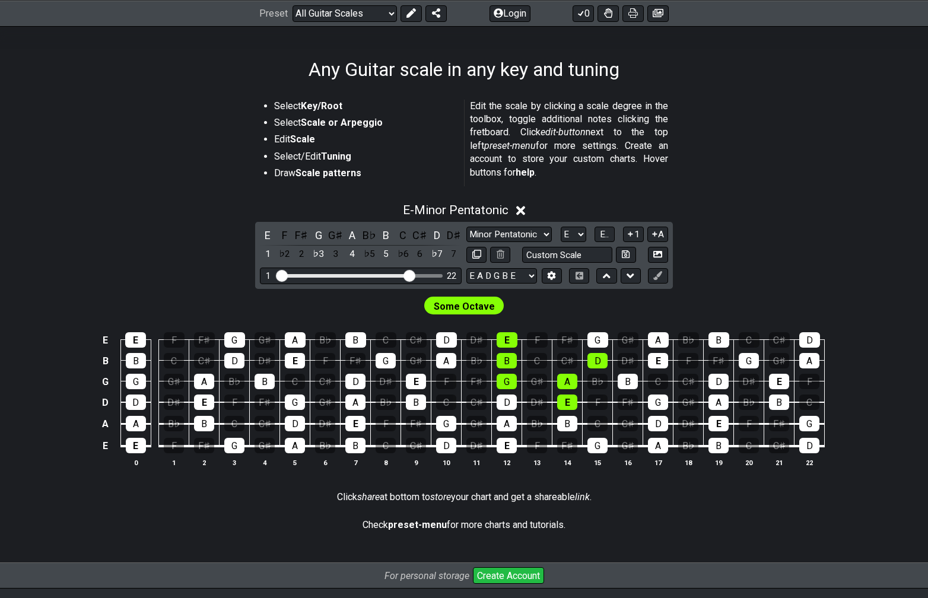
scroll to position [170, 0]
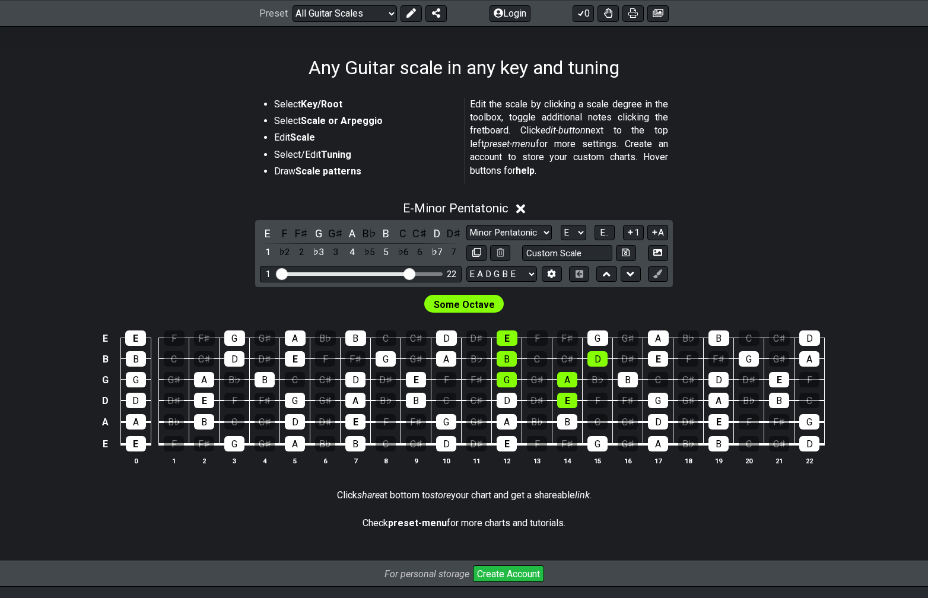
click at [412, 273] on input "Visible fret range" at bounding box center [360, 273] width 169 height 0
click at [758, 297] on div "Some Octave" at bounding box center [464, 301] width 926 height 28
click at [537, 223] on div "E F F♯ G G♯ A B♭ B C C♯ D D♯ 1 ♭2 2 ♭3 3 4 ♭5 5 ♭6 6 ♭7 7 Minor Pentatonic Root…" at bounding box center [464, 253] width 418 height 67
click at [538, 230] on select "Minor Pentatonic Root Minor Pentatonic Major Pentatonic Minor Blues Major Blues…" at bounding box center [508, 233] width 85 height 16
select select "Major"
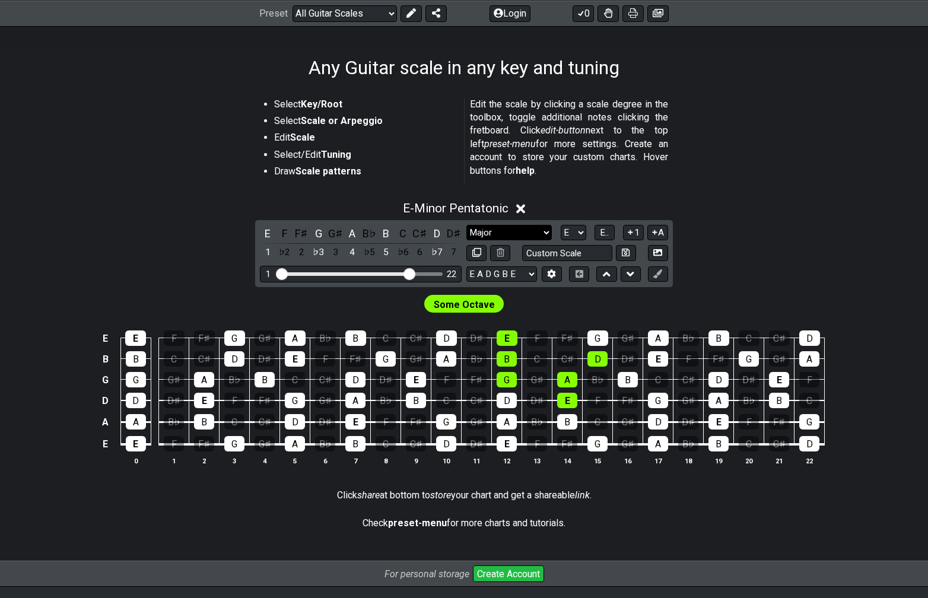
click at [466, 225] on select "Minor Pentatonic Root Minor Pentatonic Major Pentatonic Minor Blues Major Blues…" at bounding box center [508, 233] width 85 height 16
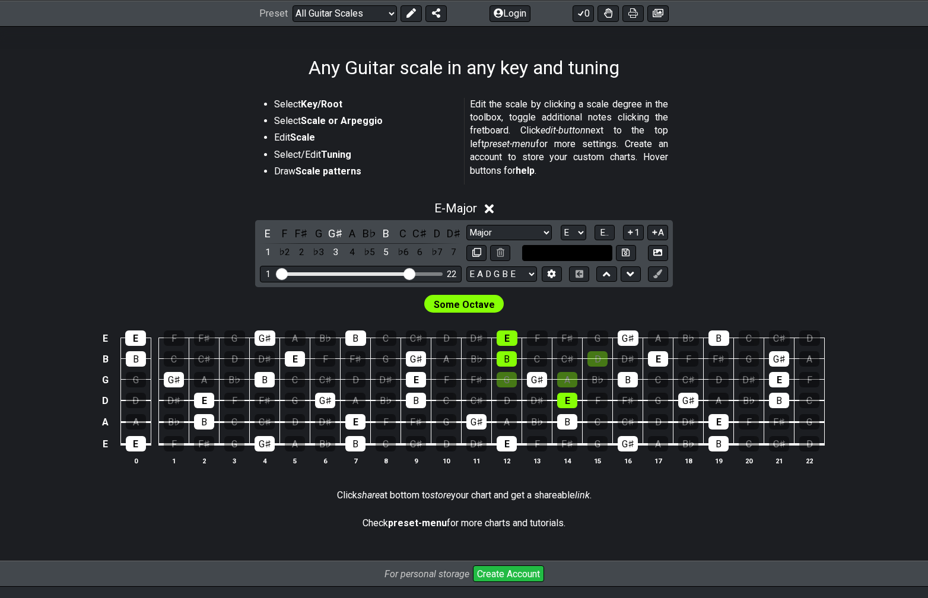
click at [590, 252] on input "text" at bounding box center [567, 253] width 90 height 16
type input "Custom Scale"
click at [306, 237] on div "F♯" at bounding box center [301, 233] width 15 height 16
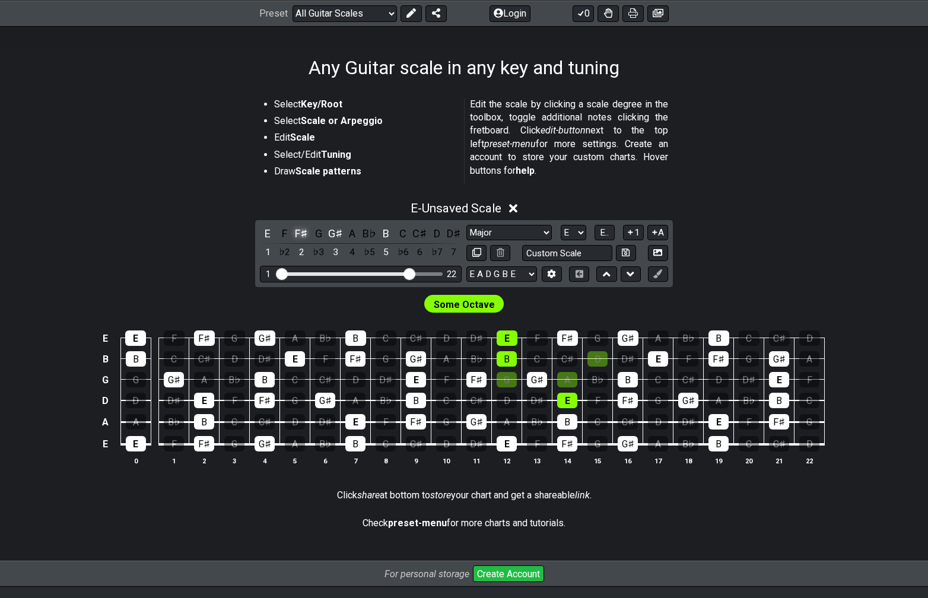
click at [301, 233] on div "F♯" at bounding box center [301, 233] width 15 height 16
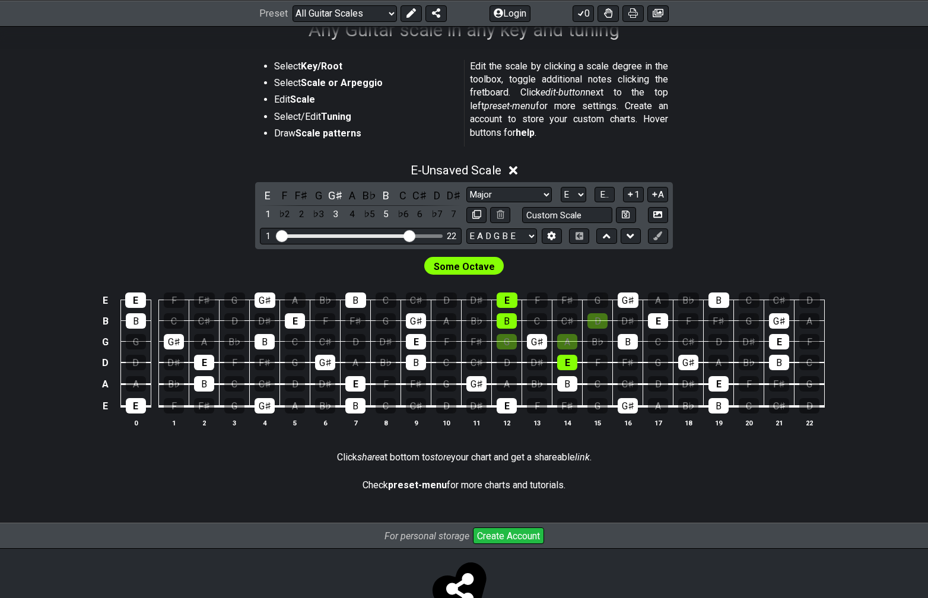
scroll to position [211, 0]
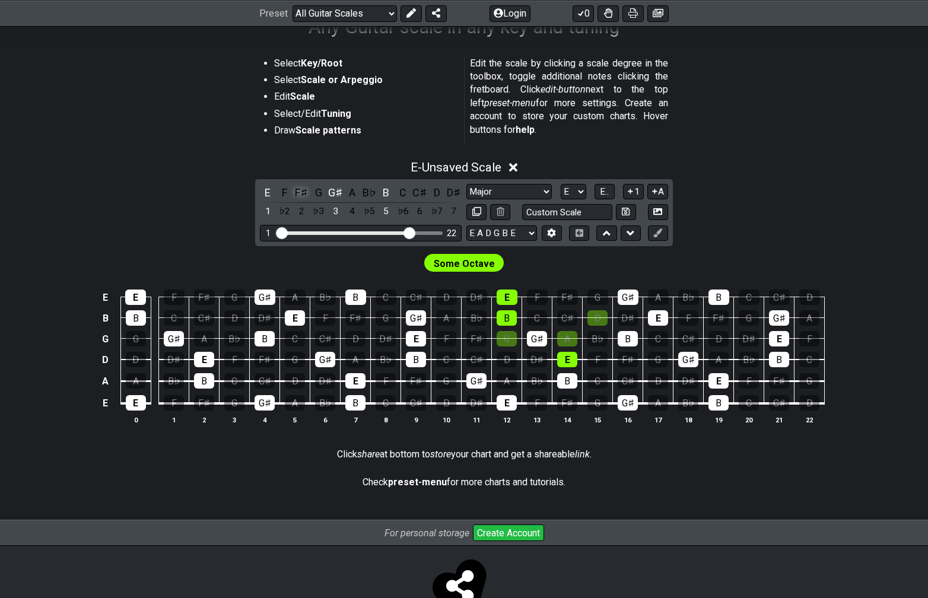
click at [304, 196] on div "F♯" at bounding box center [301, 193] width 15 height 16
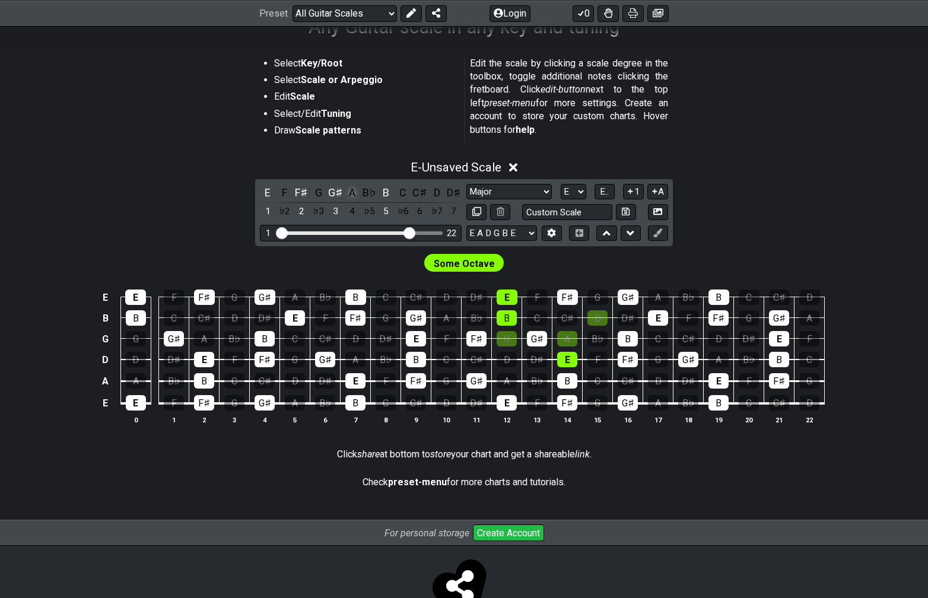
click at [354, 194] on div "A" at bounding box center [352, 193] width 15 height 16
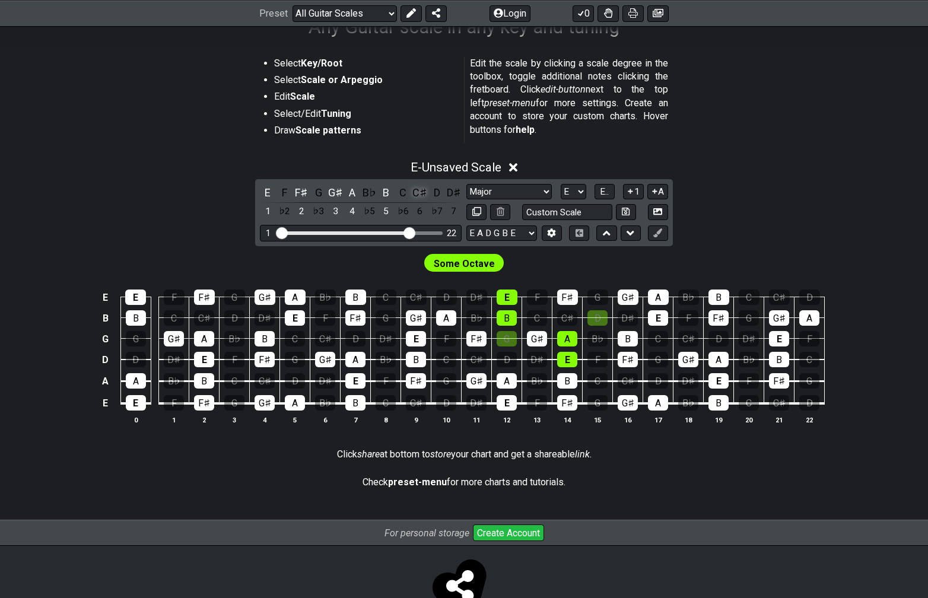
click at [422, 190] on div "C♯" at bounding box center [419, 193] width 15 height 16
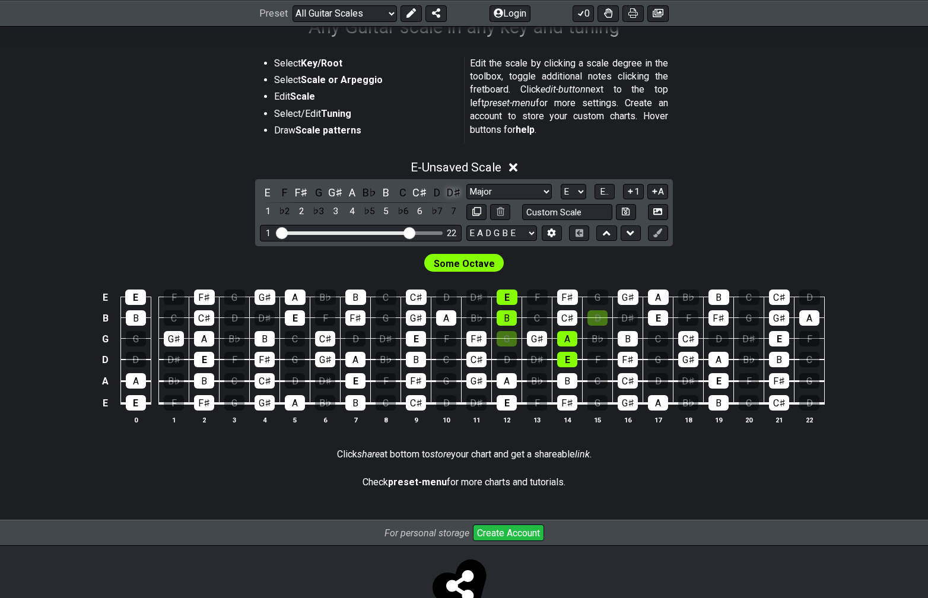
click at [458, 191] on div "D♯" at bounding box center [453, 193] width 15 height 16
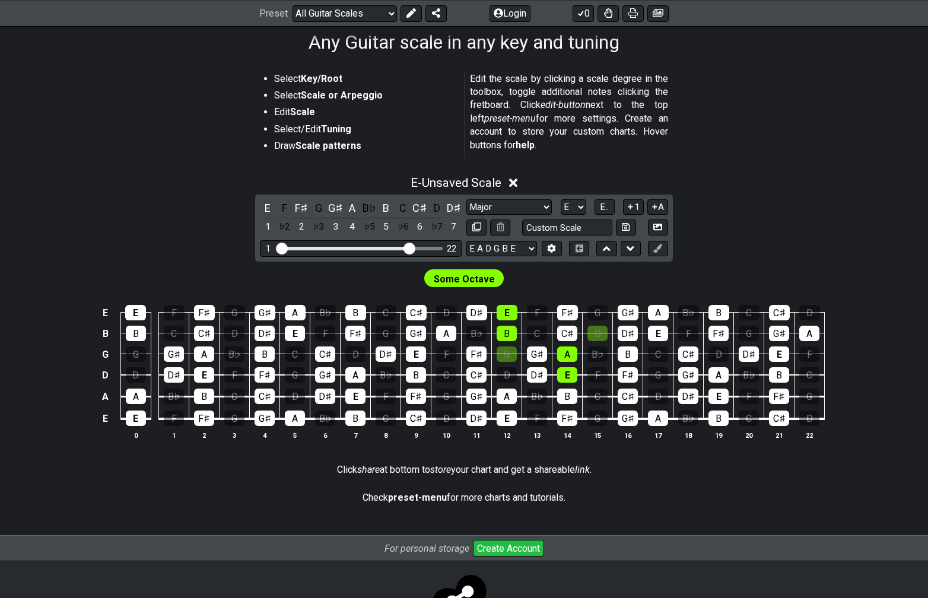
scroll to position [192, 0]
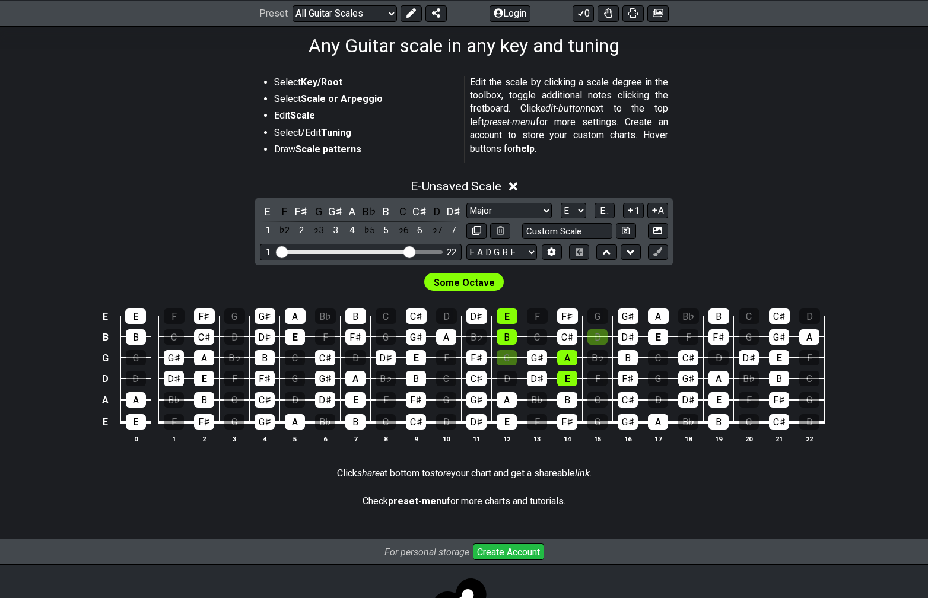
click at [484, 282] on span "Some Octave" at bounding box center [464, 282] width 61 height 17
click at [465, 281] on span "Some Octave" at bounding box center [464, 282] width 61 height 17
click at [631, 253] on icon at bounding box center [631, 252] width 8 height 5
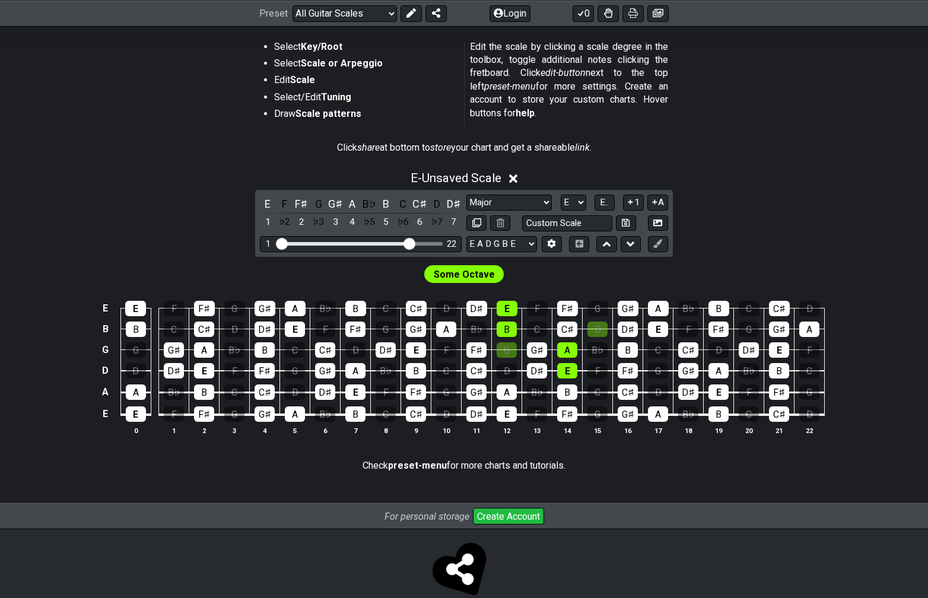
scroll to position [223, 0]
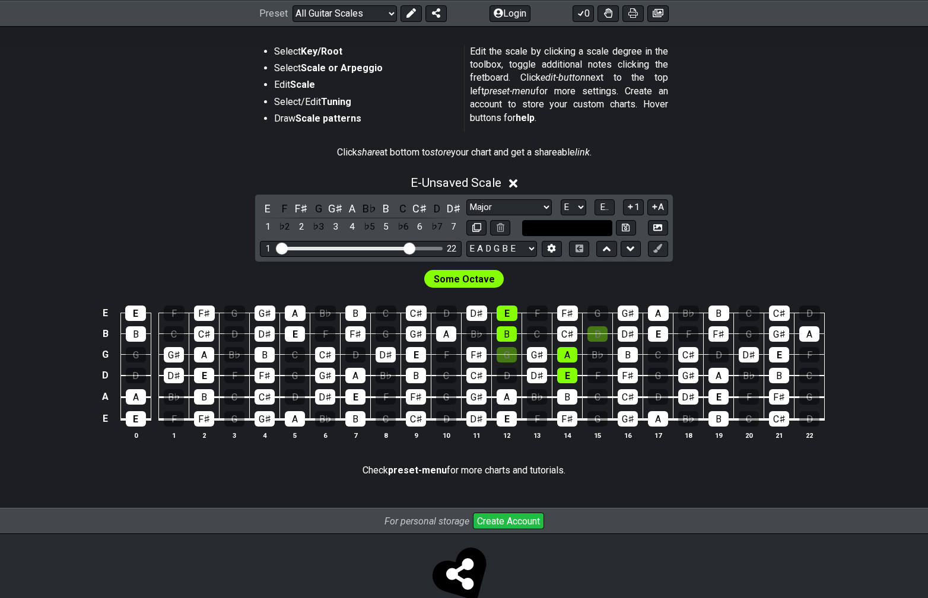
click at [556, 230] on input "text" at bounding box center [567, 228] width 90 height 16
type input "Custom Scale"
click at [631, 224] on button at bounding box center [626, 228] width 20 height 16
click at [518, 203] on select "Minor Pentatonic Custom Scale Minor Pentatonic Major Pentatonic Minor Blues Maj…" at bounding box center [508, 207] width 85 height 16
select select "Major"
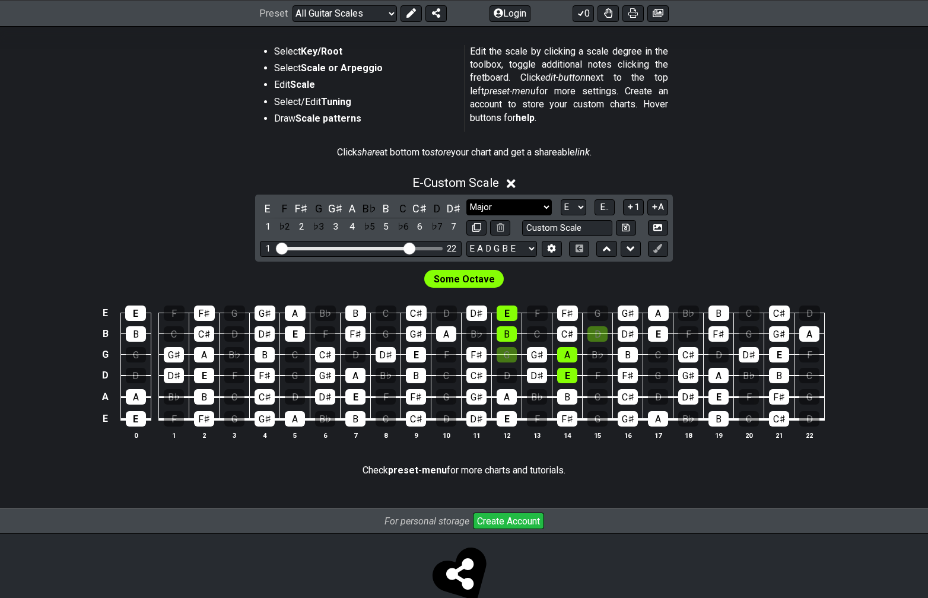
click at [466, 199] on select "Minor Pentatonic Custom Scale Minor Pentatonic Major Pentatonic Minor Blues Maj…" at bounding box center [508, 207] width 85 height 16
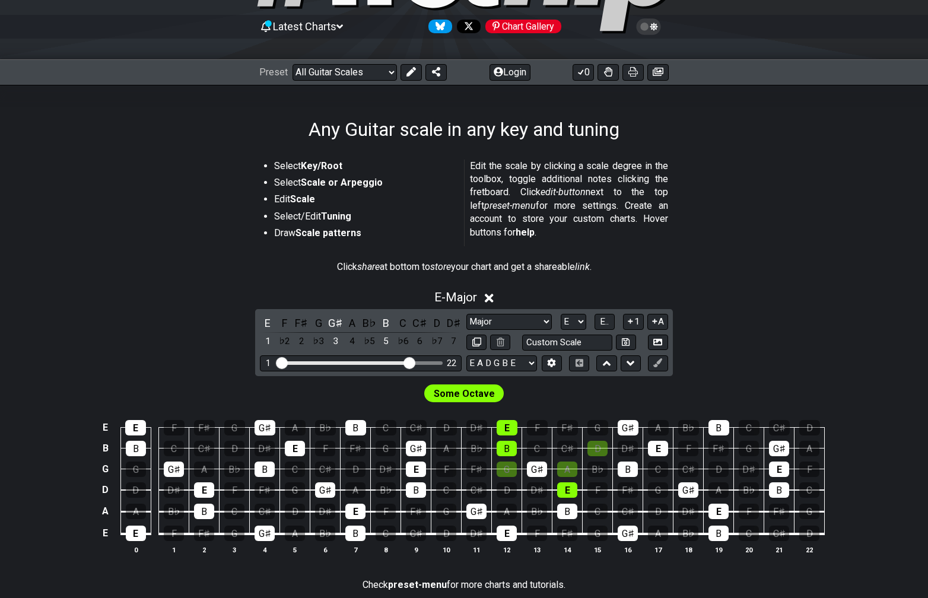
scroll to position [0, 0]
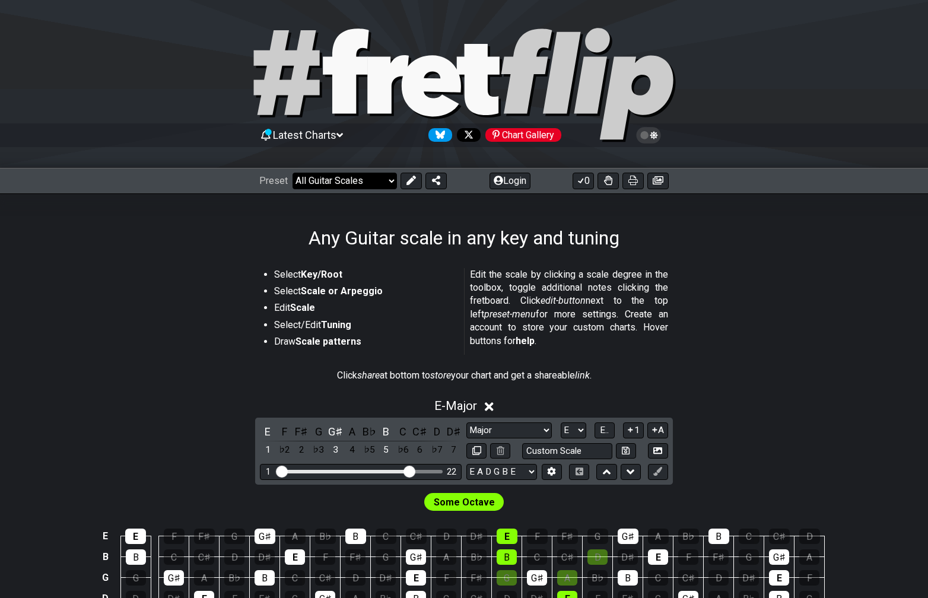
click at [382, 181] on select "Welcome to #fretflip! Initial Preset Custom Preset Minor Pentatonic Major Penta…" at bounding box center [345, 181] width 104 height 17
click at [293, 173] on select "Welcome to #fretflip! Initial Preset Custom Preset Minor Pentatonic Major Penta…" at bounding box center [345, 181] width 104 height 17
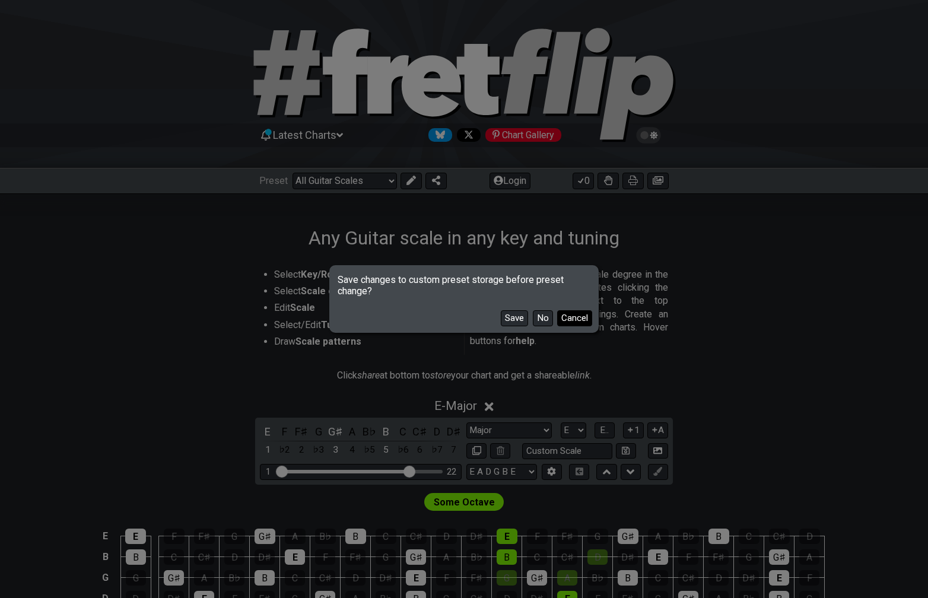
click at [568, 318] on button "Cancel" at bounding box center [574, 318] width 35 height 16
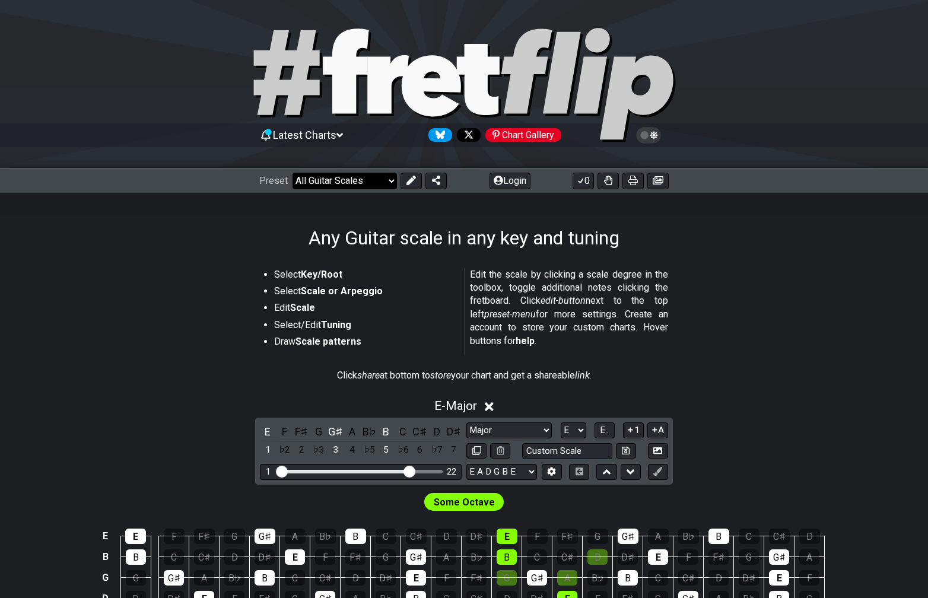
click at [386, 182] on select "Welcome to #fretflip! Initial Preset Custom Preset Minor Pentatonic Major Penta…" at bounding box center [345, 181] width 104 height 17
click at [293, 173] on select "Welcome to #fretflip! Initial Preset Custom Preset Minor Pentatonic Major Penta…" at bounding box center [345, 181] width 104 height 17
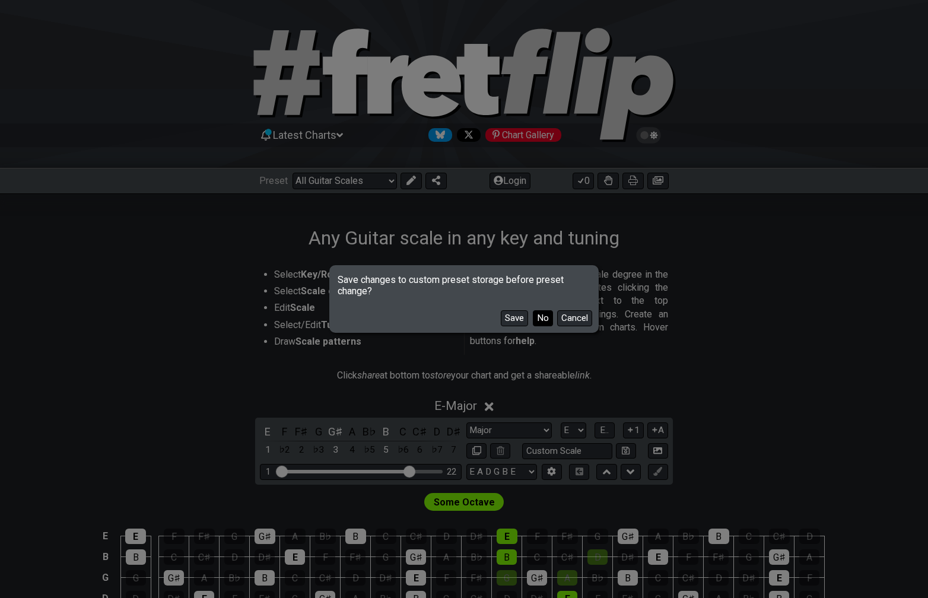
click at [538, 317] on button "No" at bounding box center [543, 318] width 20 height 16
select select "/the-caged-system"
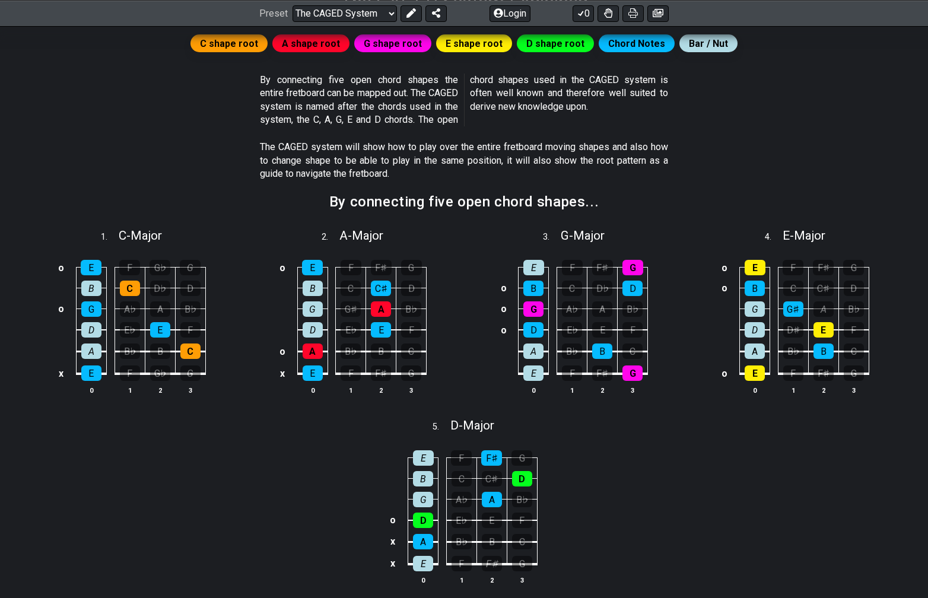
scroll to position [235, 0]
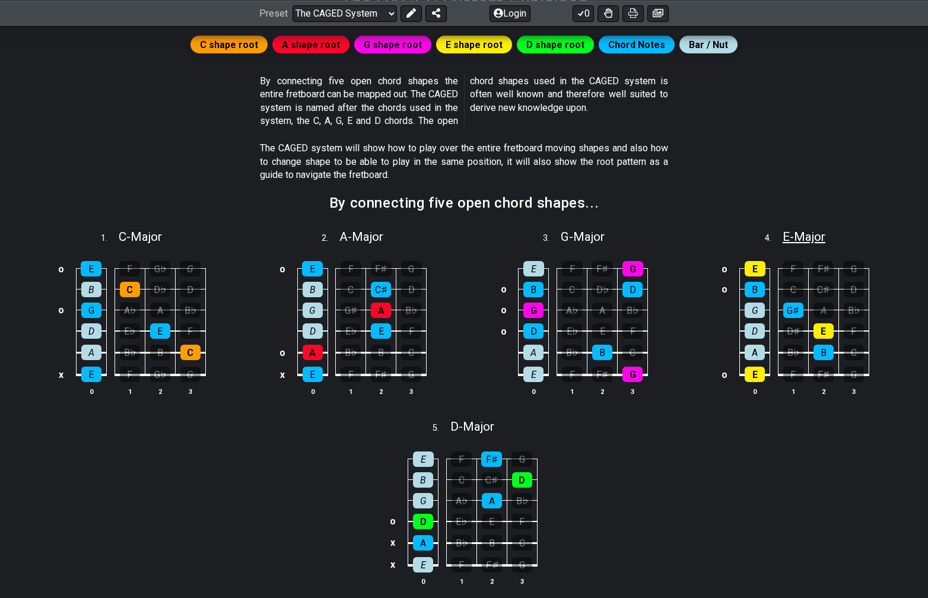
click at [810, 239] on span "E - Major" at bounding box center [804, 237] width 43 height 14
select select "E"
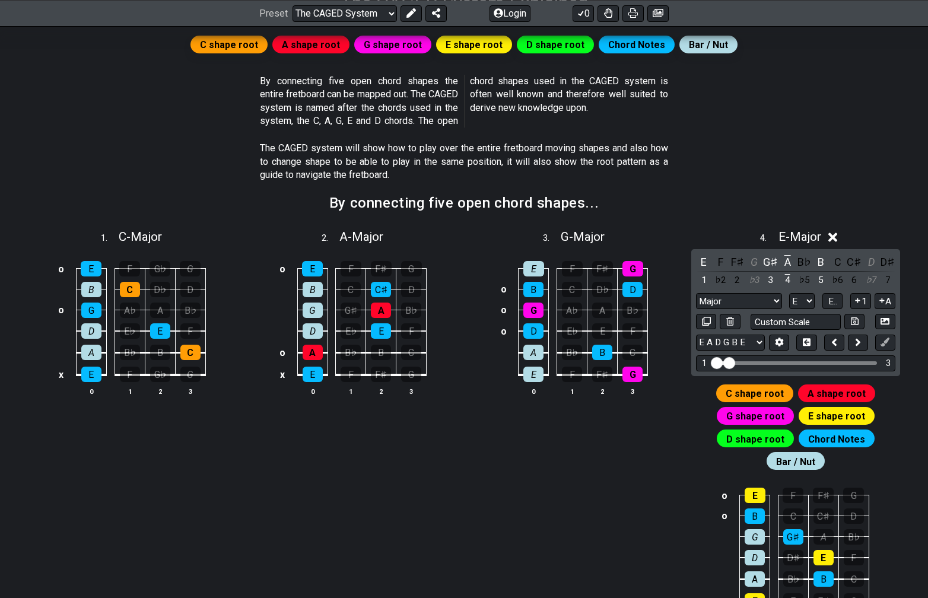
click at [813, 201] on section "By connecting five open chord shapes..." at bounding box center [464, 207] width 926 height 31
click at [836, 238] on icon at bounding box center [832, 237] width 9 height 9
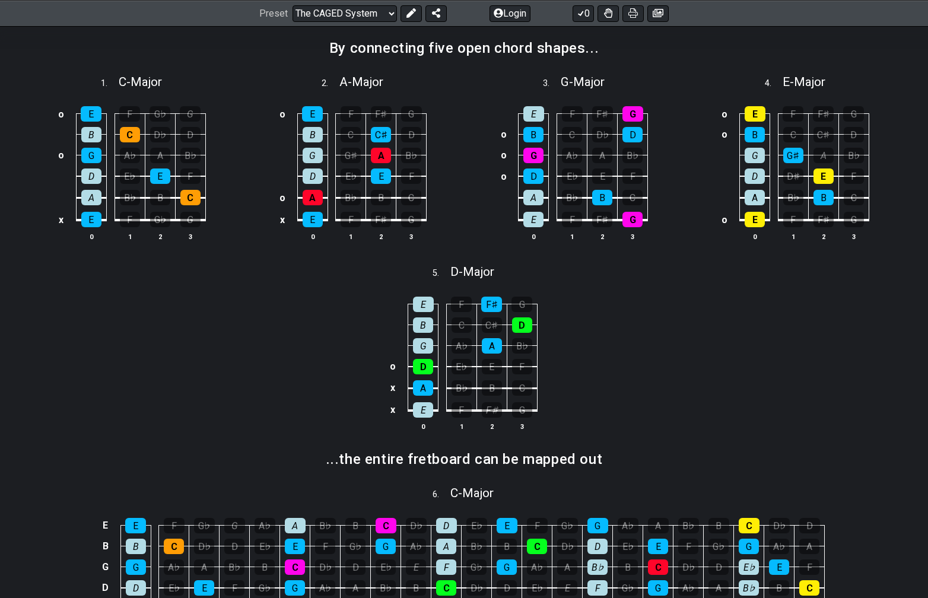
scroll to position [392, 0]
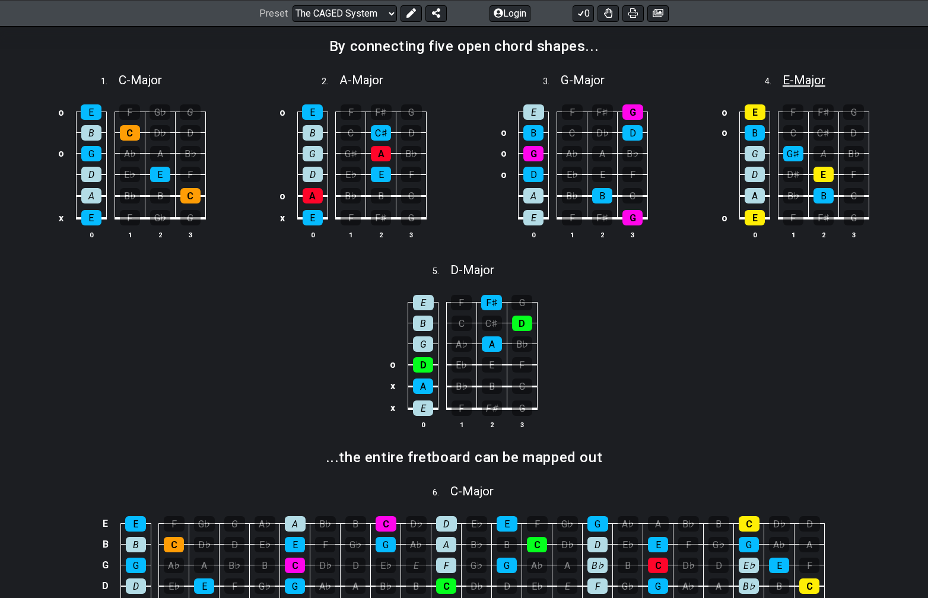
click at [813, 73] on span "E - Major" at bounding box center [804, 80] width 43 height 14
select select "E"
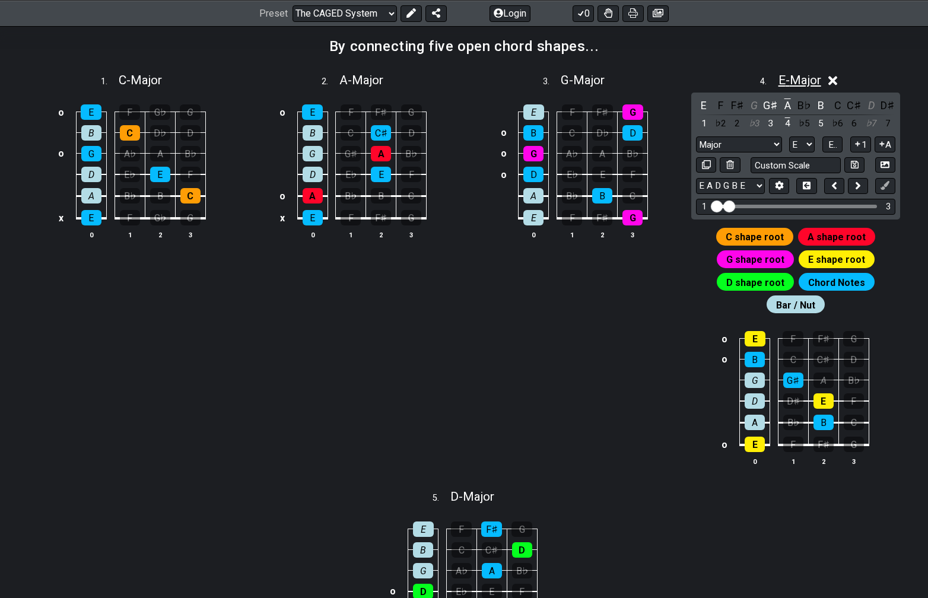
click at [813, 74] on span "E - Major" at bounding box center [799, 80] width 43 height 14
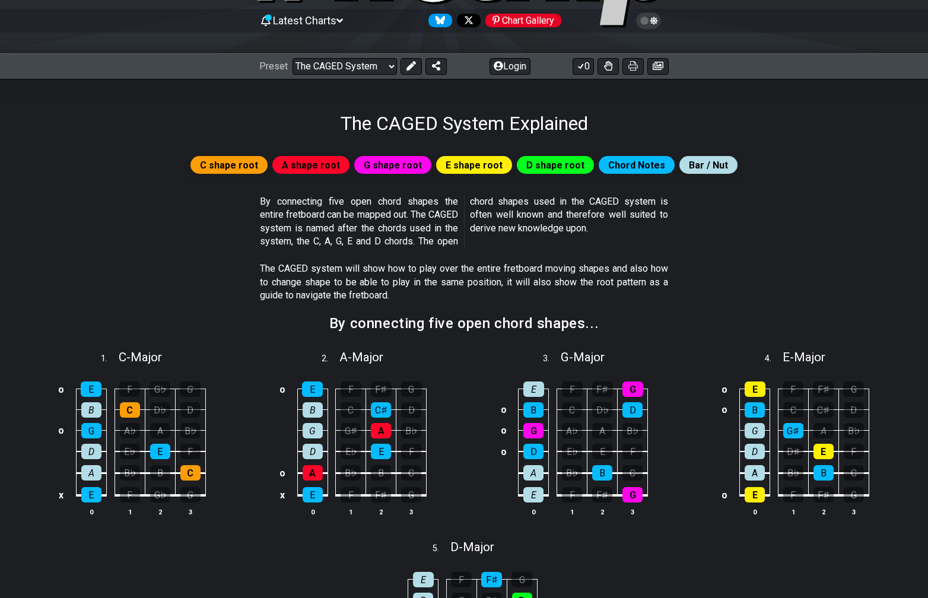
scroll to position [0, 0]
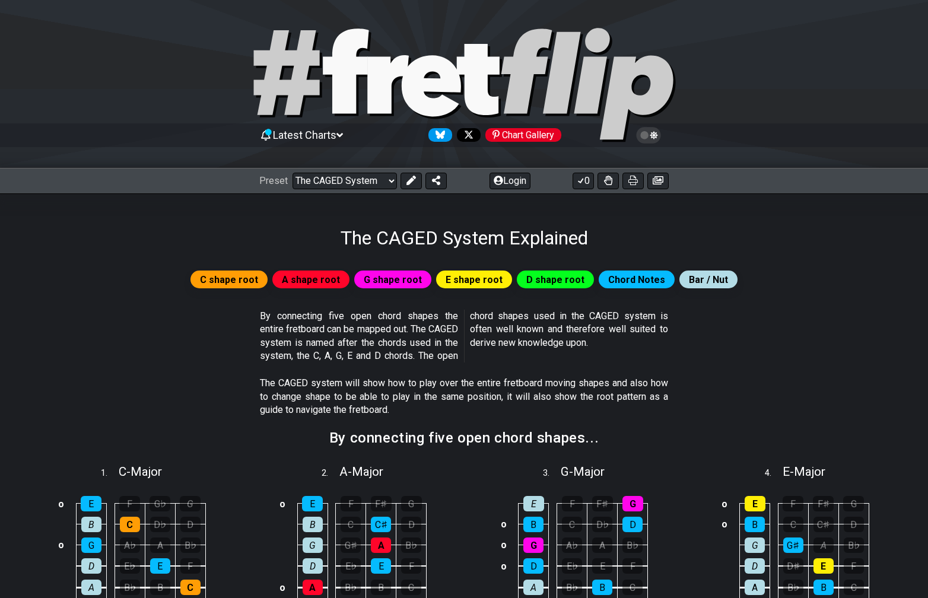
click at [322, 285] on span "A shape root" at bounding box center [311, 279] width 58 height 17
click at [320, 278] on span "A shape root" at bounding box center [311, 279] width 58 height 17
click at [346, 183] on select "Welcome to #fretflip! Initial Preset Custom Preset Minor Pentatonic Major Penta…" at bounding box center [345, 181] width 104 height 17
click at [293, 173] on select "Welcome to #fretflip! Initial Preset Custom Preset Minor Pentatonic Major Penta…" at bounding box center [345, 181] width 104 height 17
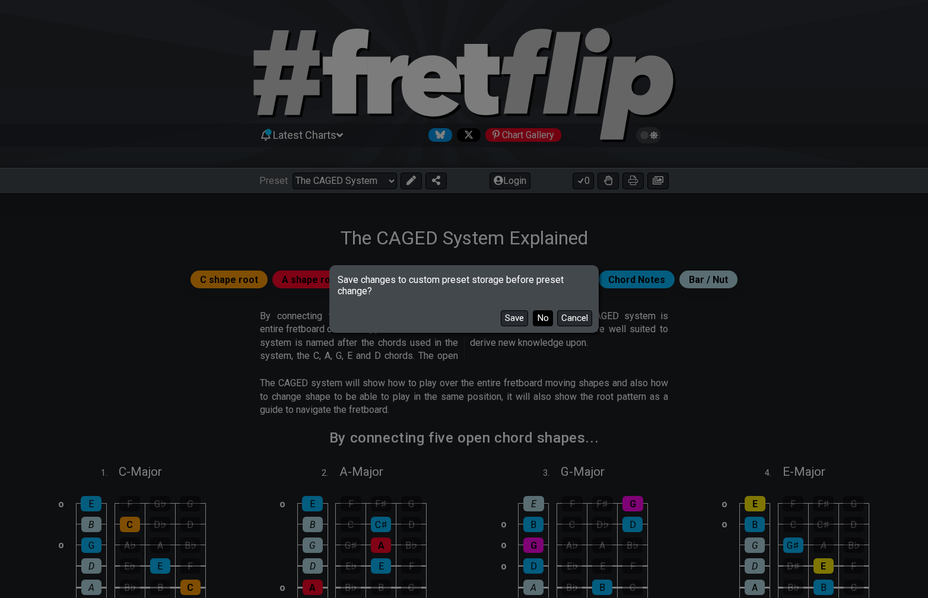
click at [535, 318] on button "No" at bounding box center [543, 318] width 20 height 16
select select "/major-triad-arpeggios"
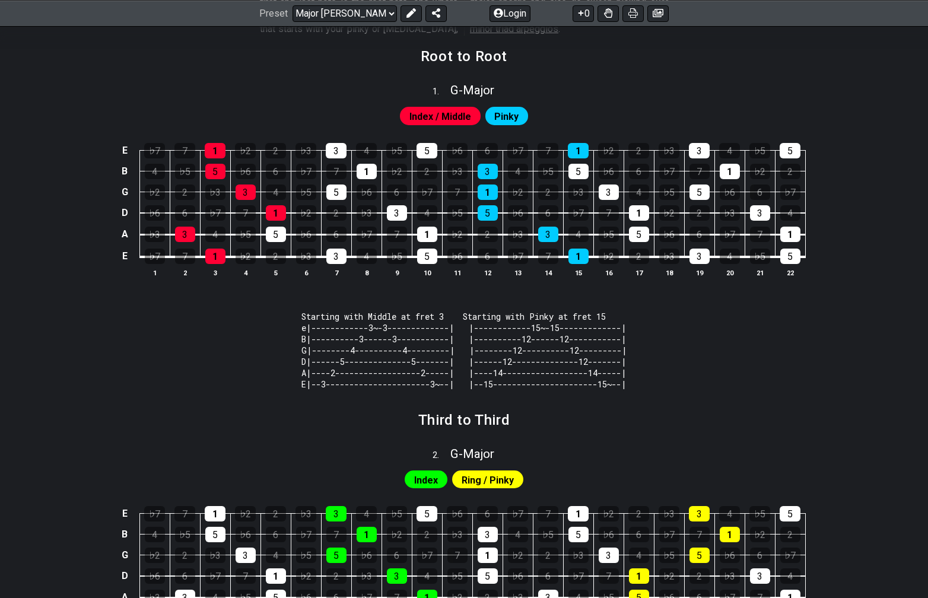
scroll to position [74, 0]
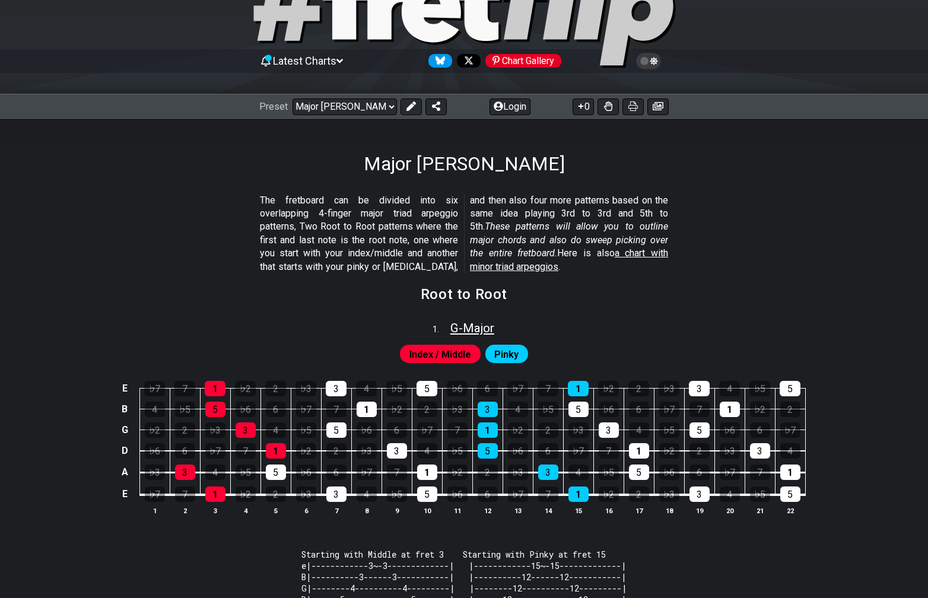
click at [485, 325] on span "G - Major" at bounding box center [472, 328] width 44 height 14
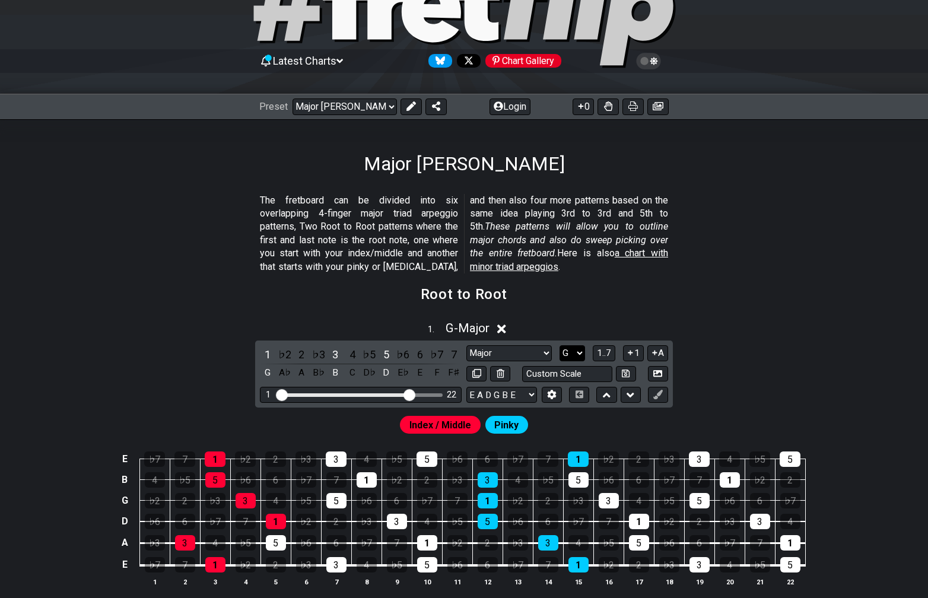
click at [569, 348] on select "A♭ A A♯ B♭ B C C♯ D♭ D D♯ E♭ E F F♯ G♭ G G♯" at bounding box center [572, 353] width 26 height 16
select select "E"
click at [559, 345] on select "A♭ A A♯ B♭ B C C♯ D♭ D D♯ E♭ E F F♯ G♭ G G♯" at bounding box center [572, 353] width 26 height 16
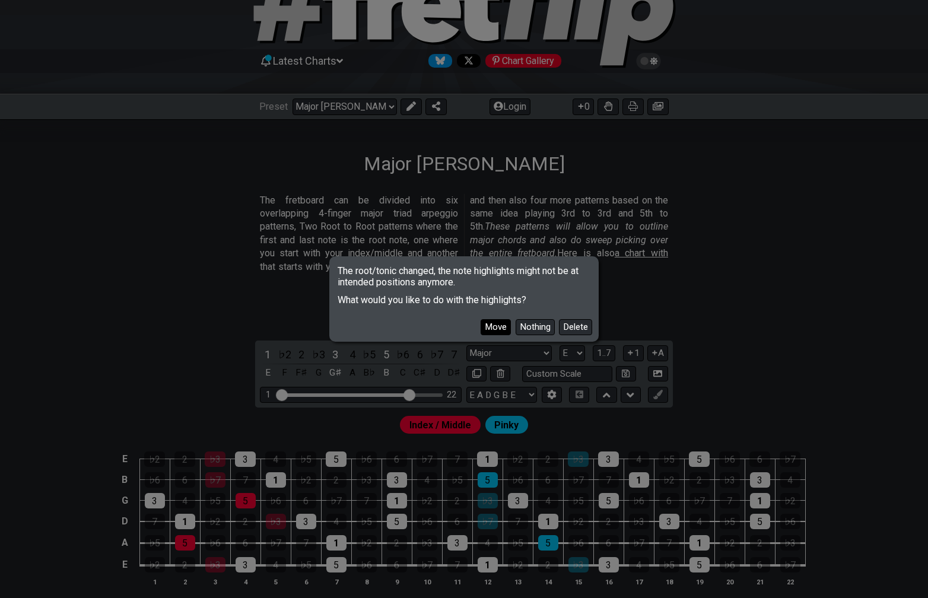
click at [496, 326] on button "Move" at bounding box center [496, 327] width 30 height 16
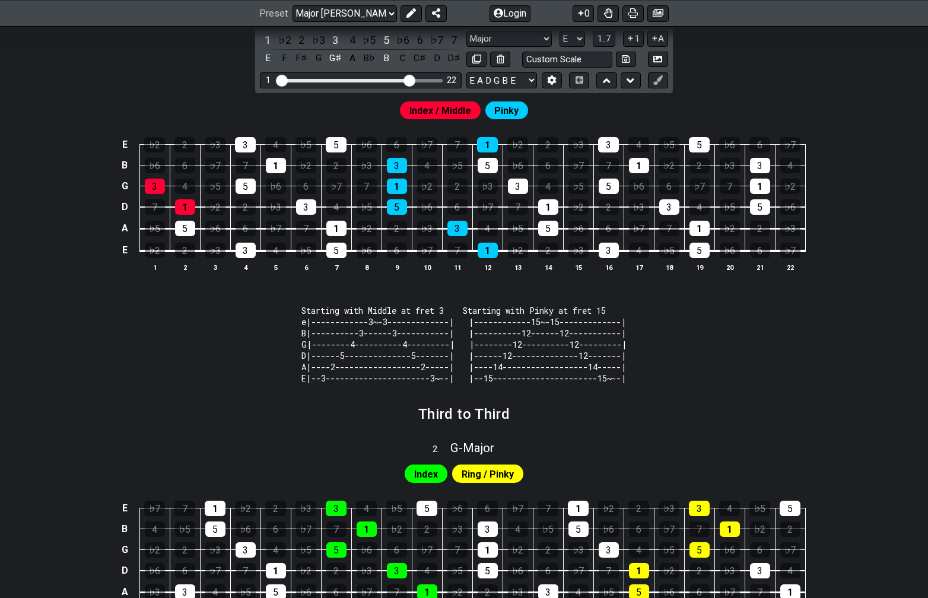
scroll to position [386, 0]
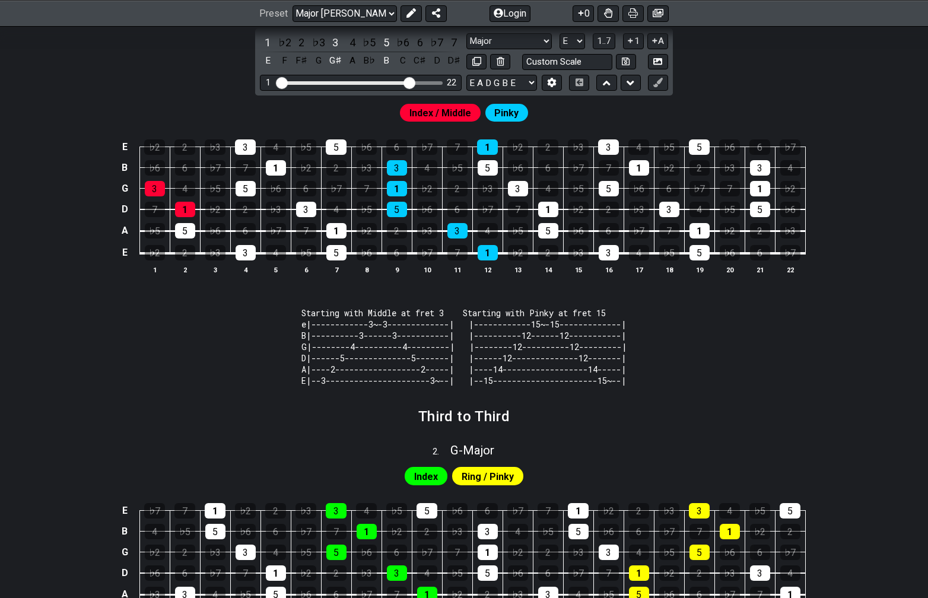
click at [382, 326] on code "Starting with Middle at fret 3 Starting with Pinky at fret 15 e|------------3~-…" at bounding box center [464, 346] width 326 height 79
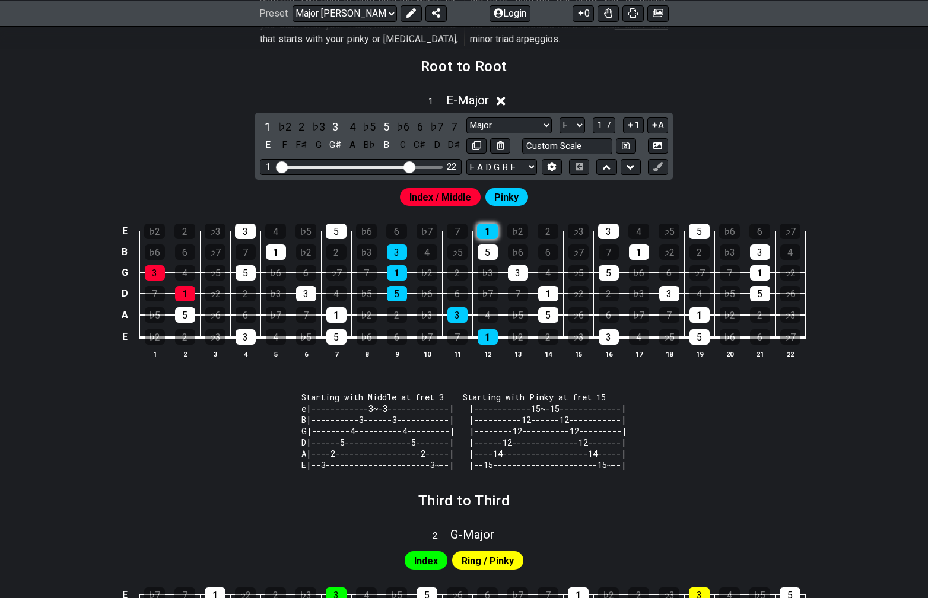
scroll to position [298, 0]
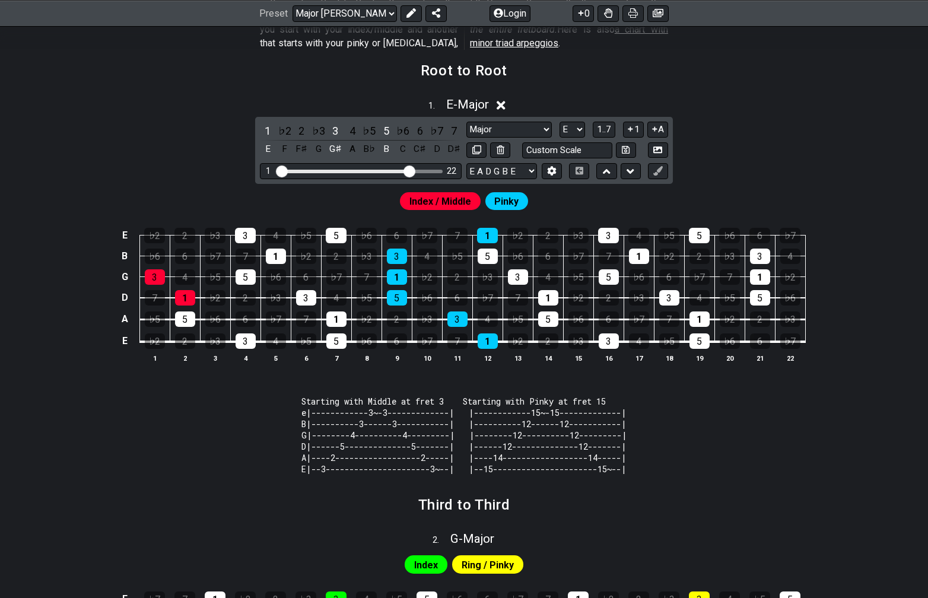
click at [504, 200] on span "Pinky" at bounding box center [506, 201] width 24 height 17
click at [446, 199] on span "Index / Middle" at bounding box center [440, 201] width 62 height 17
click at [627, 150] on icon at bounding box center [626, 149] width 8 height 9
select select "Custom Scale"
click at [489, 206] on div "Pinky" at bounding box center [506, 201] width 43 height 18
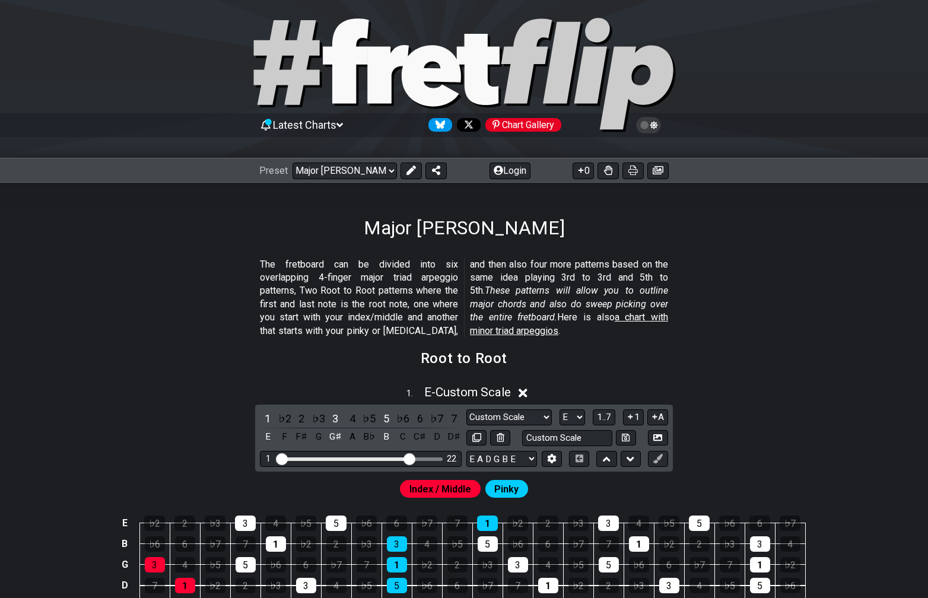
scroll to position [0, 0]
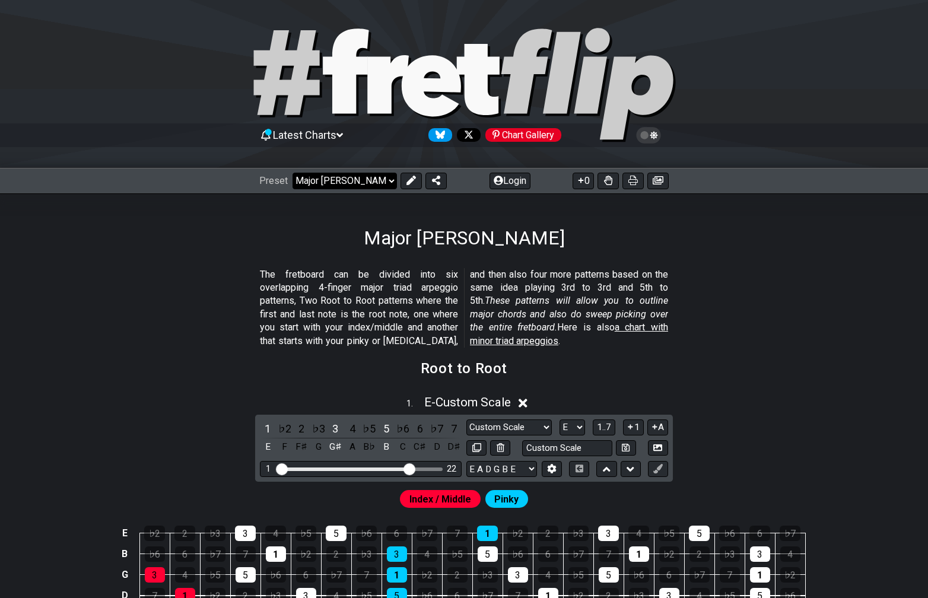
click at [342, 180] on select "Welcome to #fretflip! Initial Preset Custom Preset Minor Pentatonic Major Penta…" at bounding box center [345, 181] width 104 height 17
click at [293, 173] on select "Welcome to #fretflip! Initial Preset Custom Preset Minor Pentatonic Major Penta…" at bounding box center [345, 181] width 104 height 17
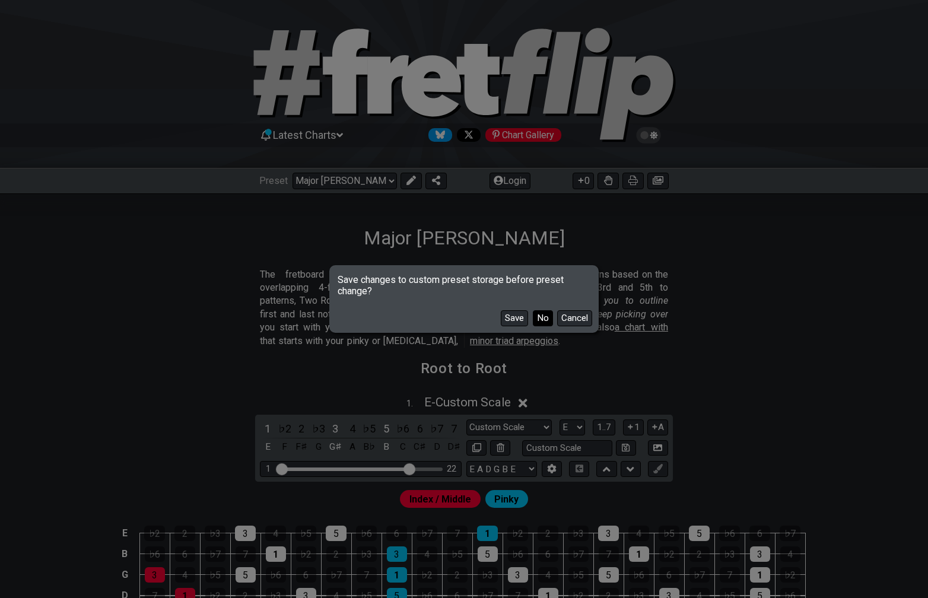
click at [536, 313] on button "No" at bounding box center [543, 318] width 20 height 16
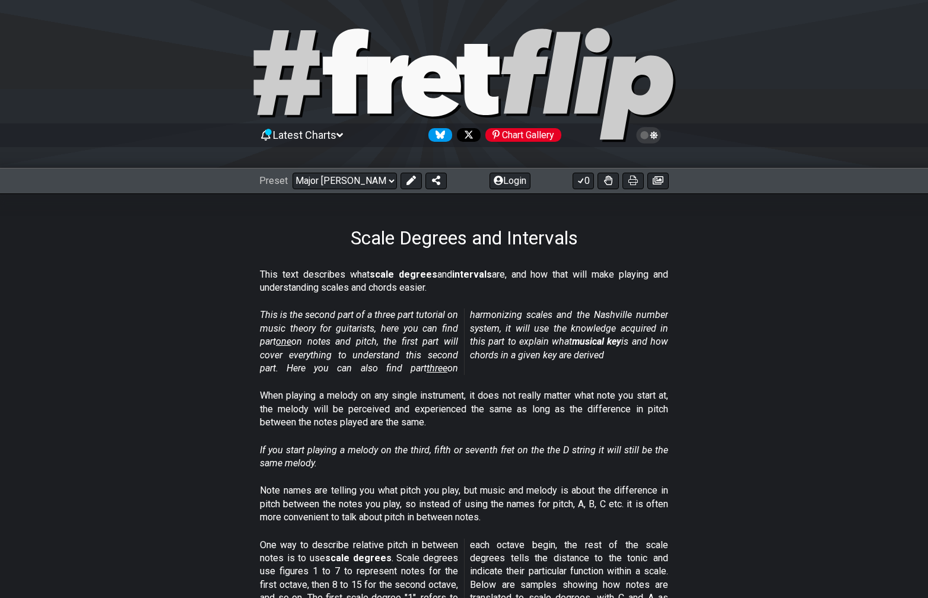
select select "/scale-degrees-and-intervals"
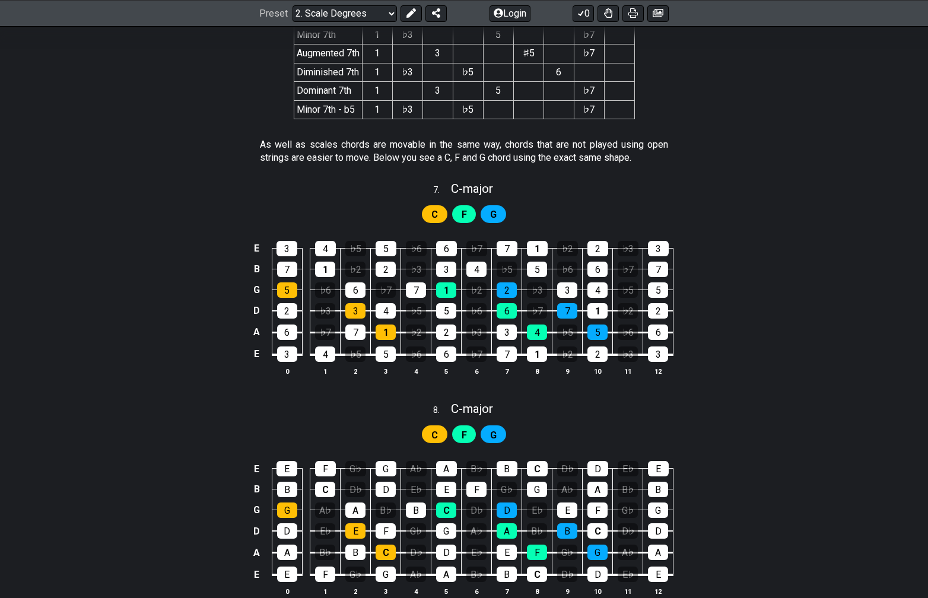
scroll to position [2449, 0]
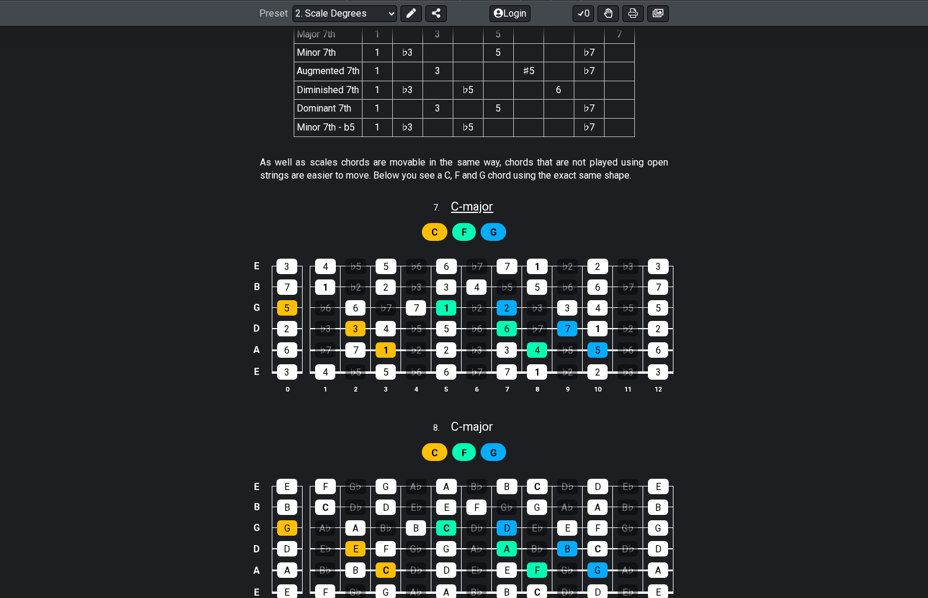
click at [466, 201] on span "C - major" at bounding box center [472, 206] width 42 height 14
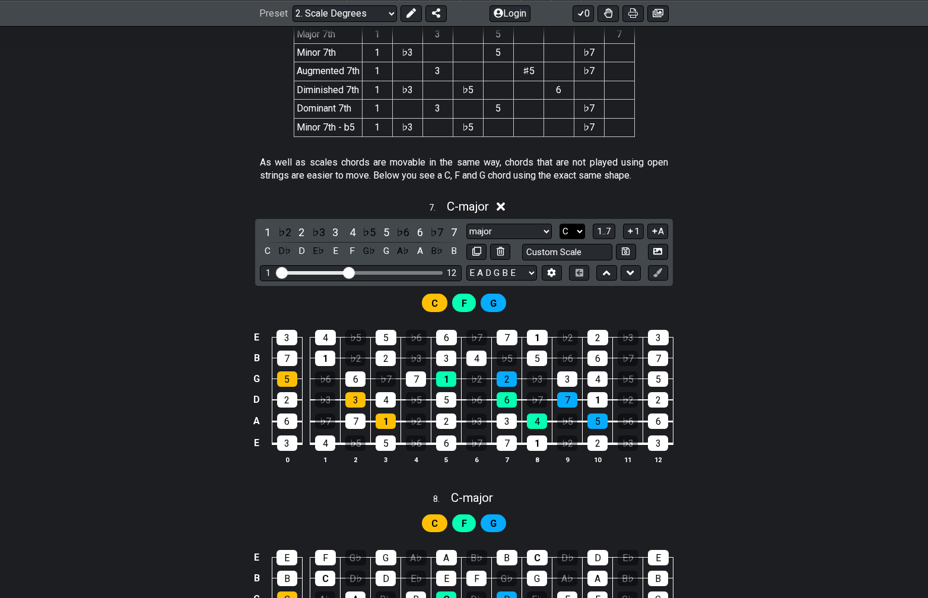
click at [578, 227] on select "A♭ A A♯ B♭ B C C♯ D♭ D D♯ E♭ E F F♯ G♭ G G♯" at bounding box center [572, 232] width 26 height 16
select select "E"
click at [559, 224] on select "A♭ A A♯ B♭ B C C♯ D♭ D D♯ E♭ E F F♯ G♭ G G♯" at bounding box center [572, 232] width 26 height 16
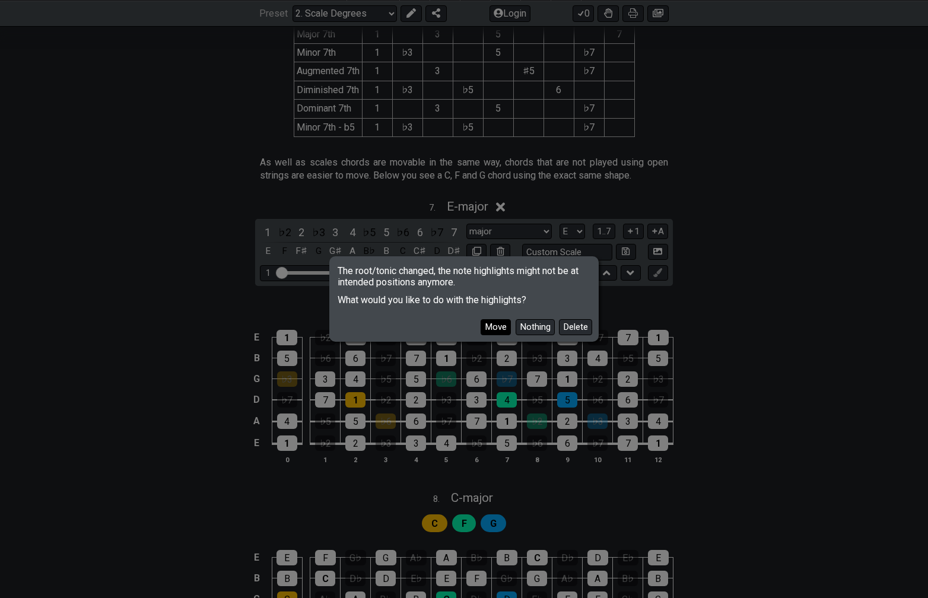
click at [497, 329] on button "Move" at bounding box center [496, 327] width 30 height 16
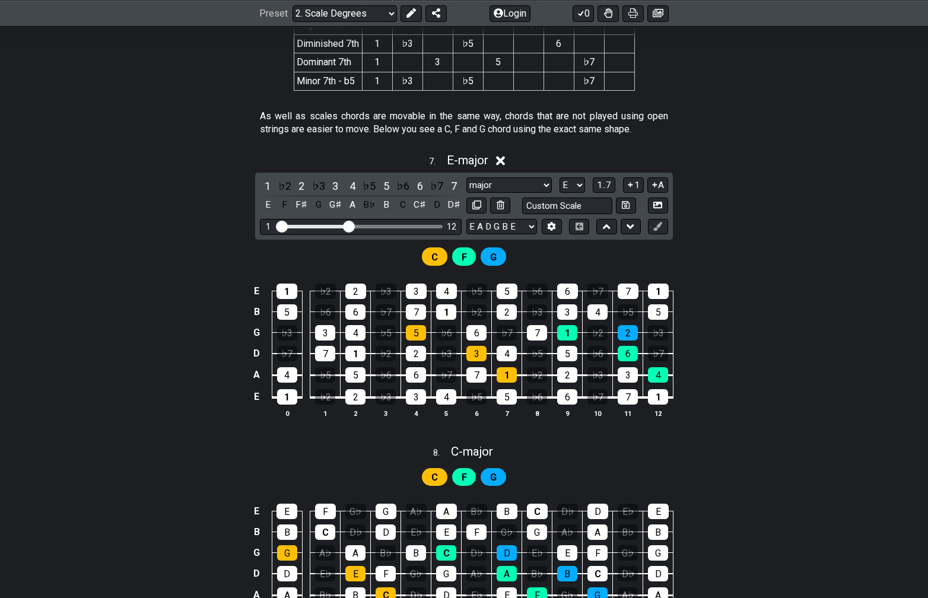
scroll to position [2471, 0]
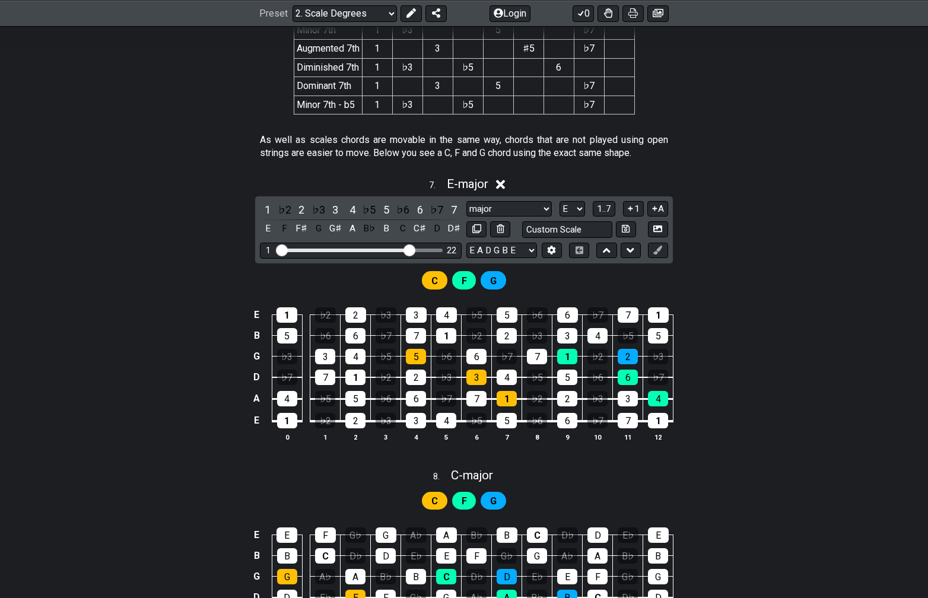
drag, startPoint x: 347, startPoint y: 248, endPoint x: 411, endPoint y: 254, distance: 64.4
click at [411, 249] on input "Visible fret range" at bounding box center [360, 249] width 169 height 0
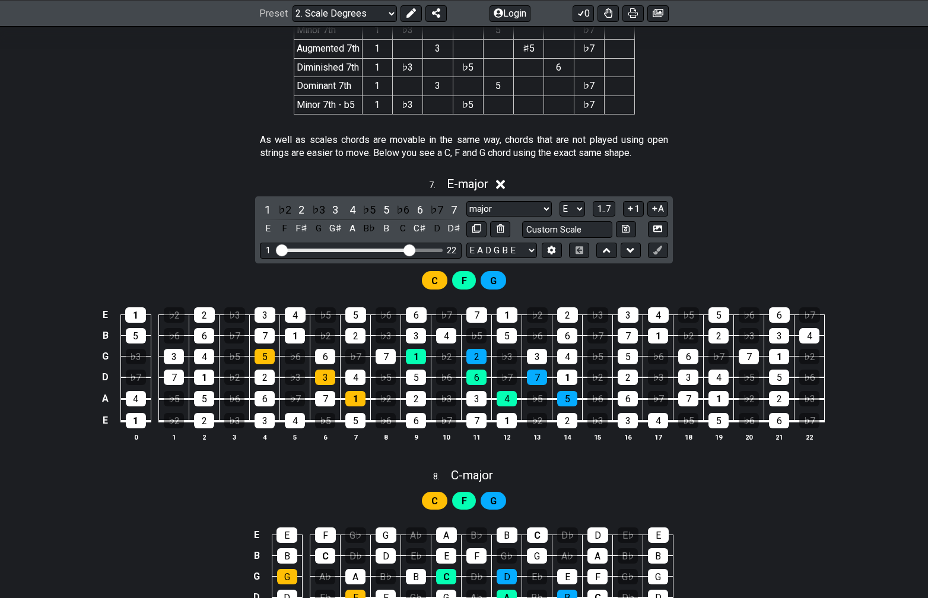
click at [494, 281] on span "G" at bounding box center [493, 280] width 7 height 17
click at [552, 246] on icon at bounding box center [551, 250] width 9 height 9
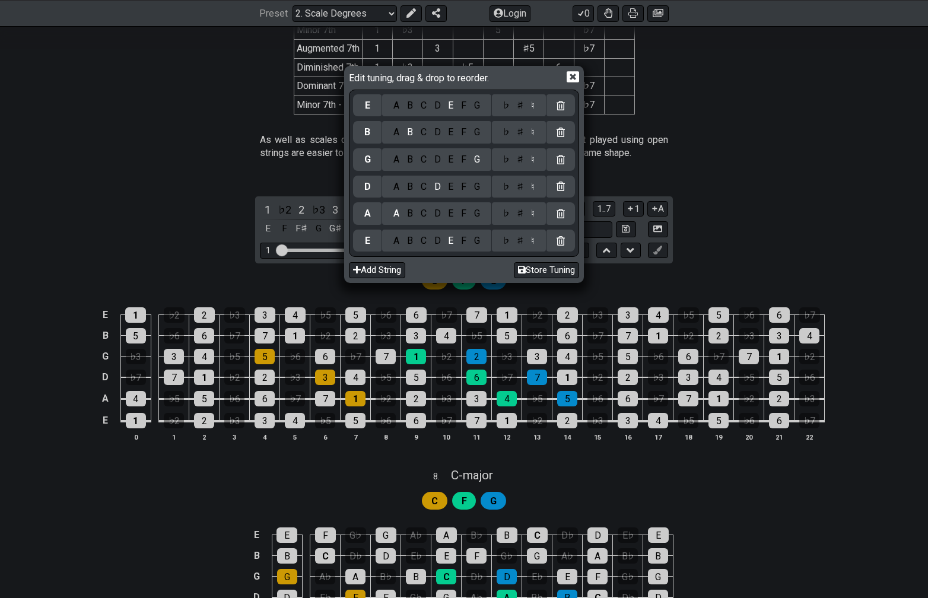
click at [579, 73] on icon at bounding box center [573, 77] width 12 height 11
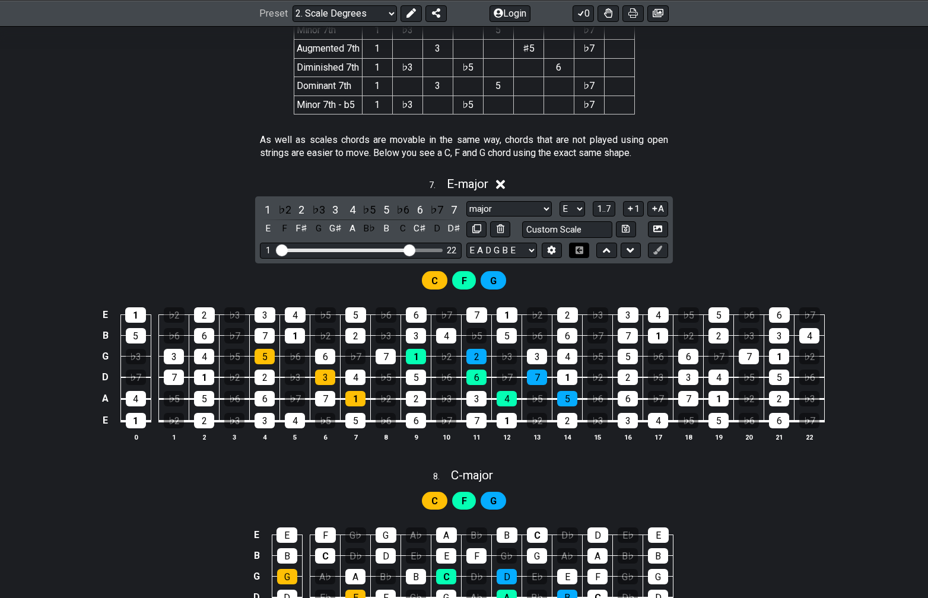
click at [582, 246] on icon at bounding box center [580, 250] width 8 height 8
click at [634, 247] on icon at bounding box center [631, 250] width 8 height 12
select select "E"
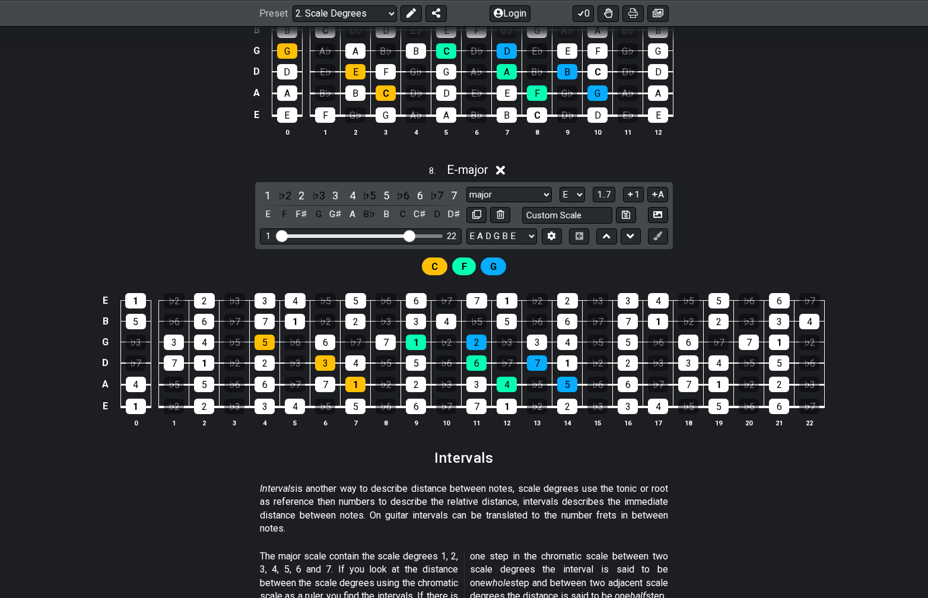
scroll to position [2692, 0]
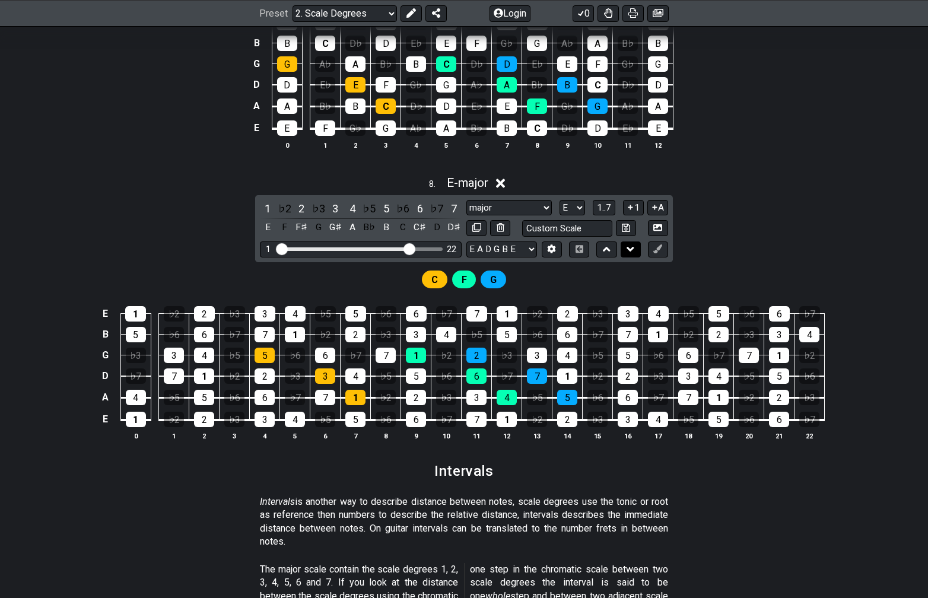
click at [631, 247] on icon at bounding box center [631, 249] width 8 height 5
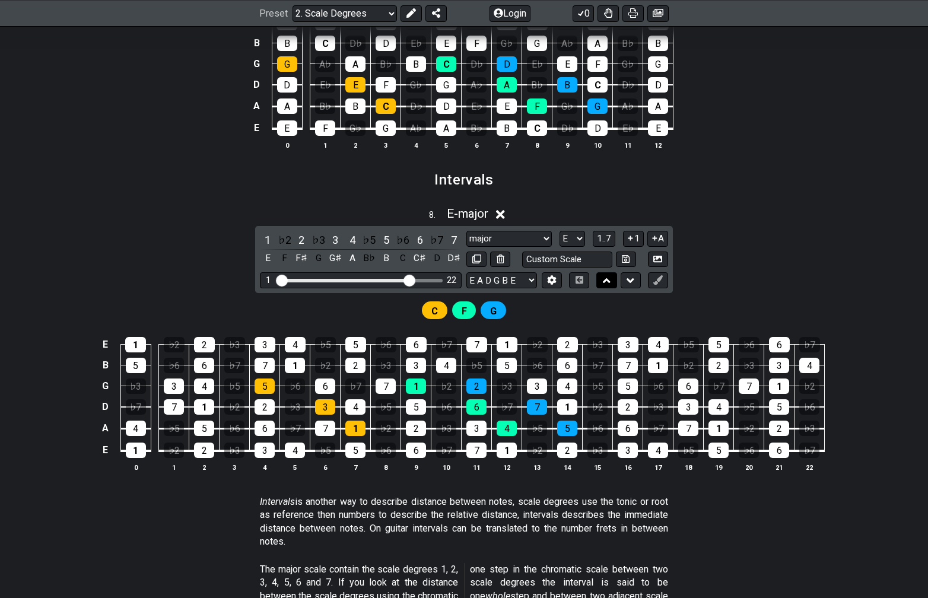
click at [605, 279] on icon at bounding box center [607, 281] width 8 height 12
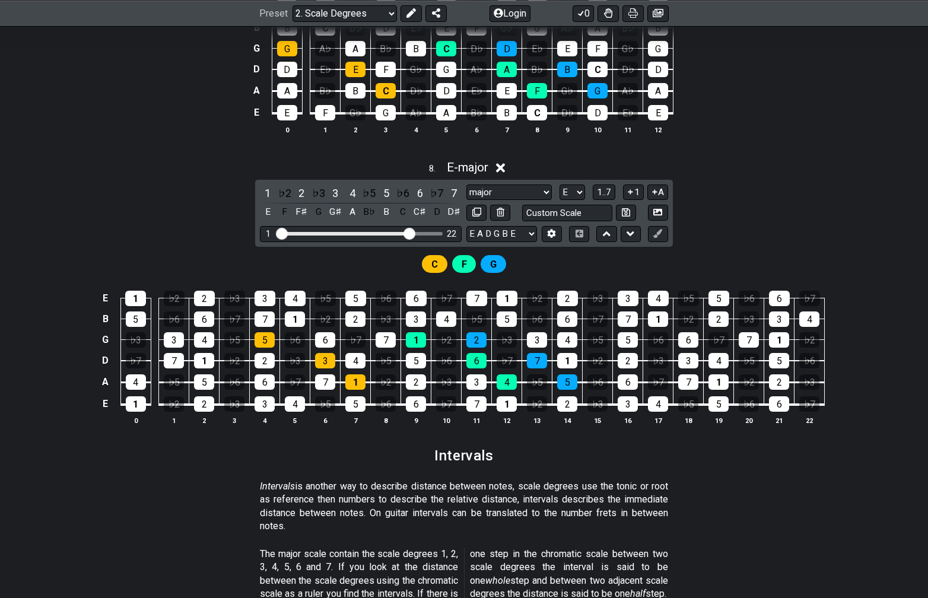
scroll to position [2704, 0]
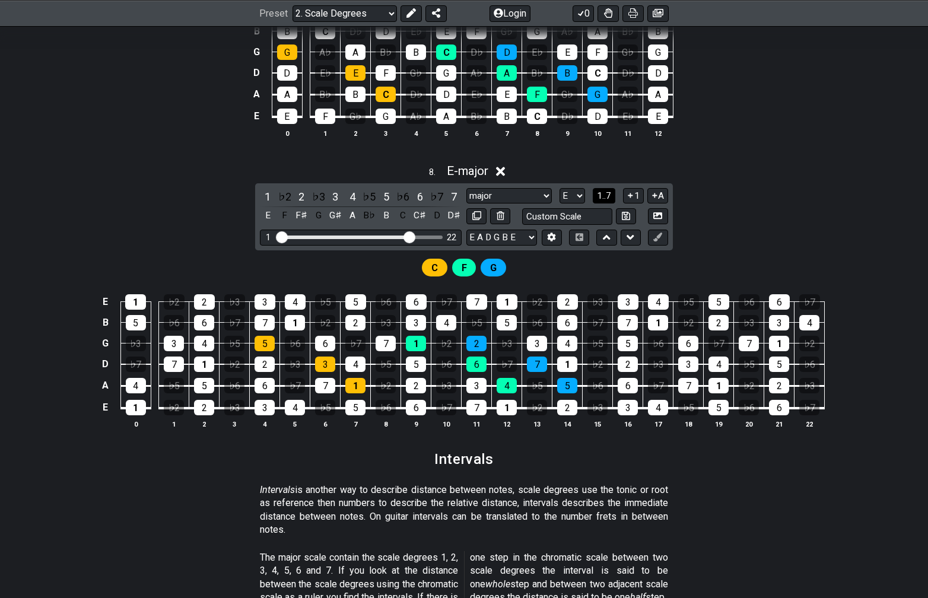
click at [608, 191] on span "1..7" at bounding box center [604, 195] width 14 height 11
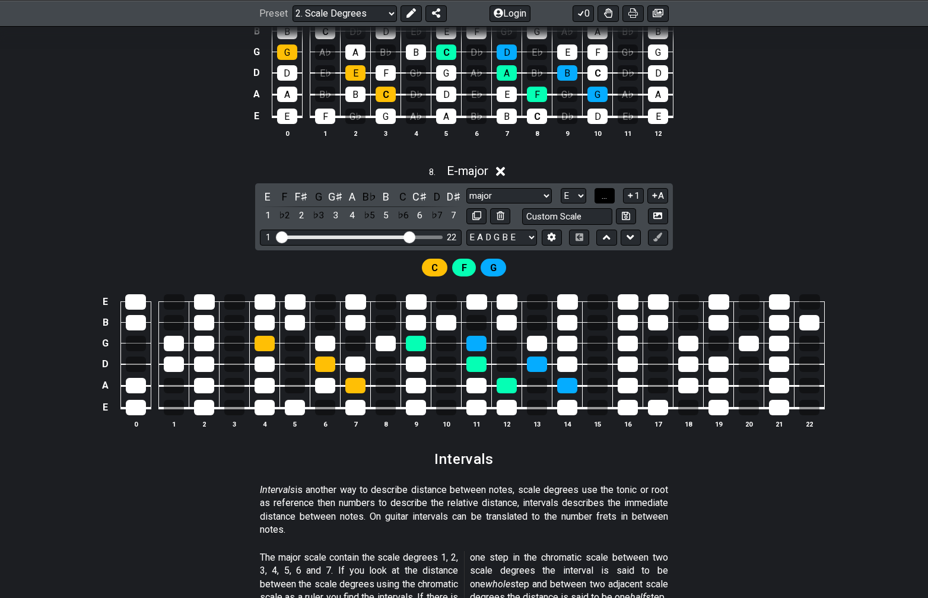
click at [608, 191] on button "..." at bounding box center [605, 196] width 20 height 16
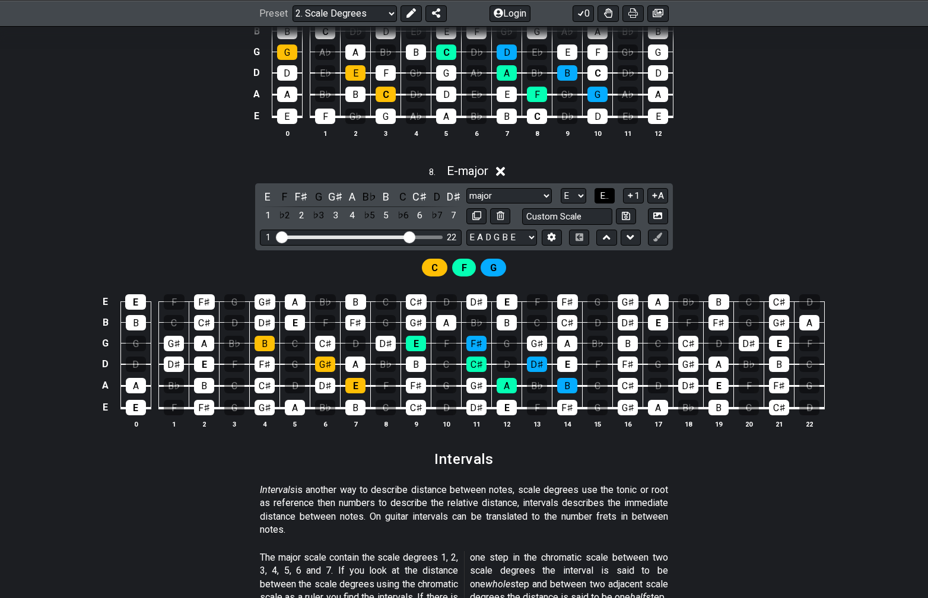
click at [608, 191] on span "E.." at bounding box center [604, 195] width 9 height 11
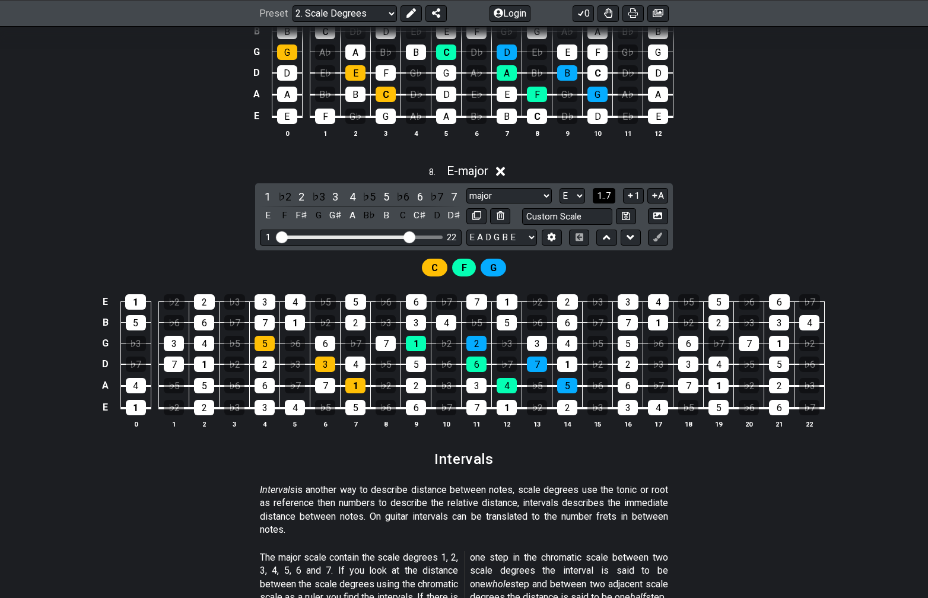
click at [608, 192] on span "1..7" at bounding box center [604, 195] width 14 height 11
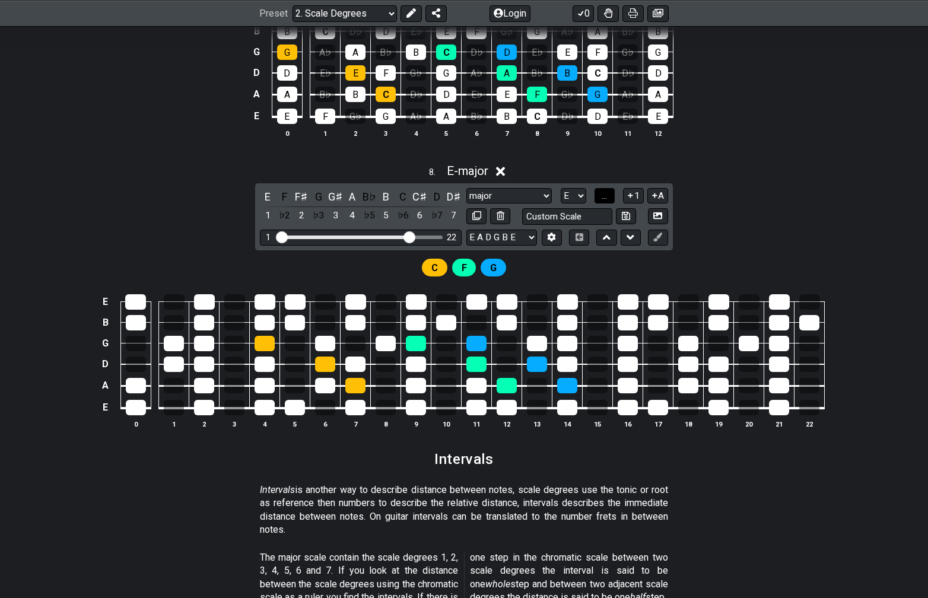
click at [608, 192] on button "..." at bounding box center [605, 196] width 20 height 16
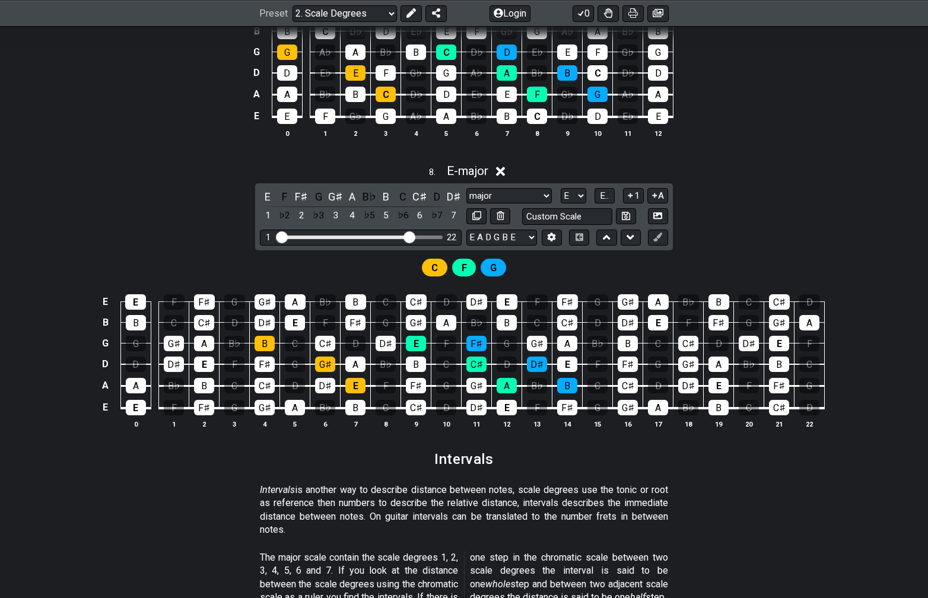
click at [433, 266] on span "C" at bounding box center [434, 267] width 7 height 17
drag, startPoint x: 474, startPoint y: 269, endPoint x: 481, endPoint y: 270, distance: 7.1
click at [481, 270] on div "C F G" at bounding box center [464, 267] width 90 height 23
click at [567, 383] on div "B" at bounding box center [567, 385] width 20 height 15
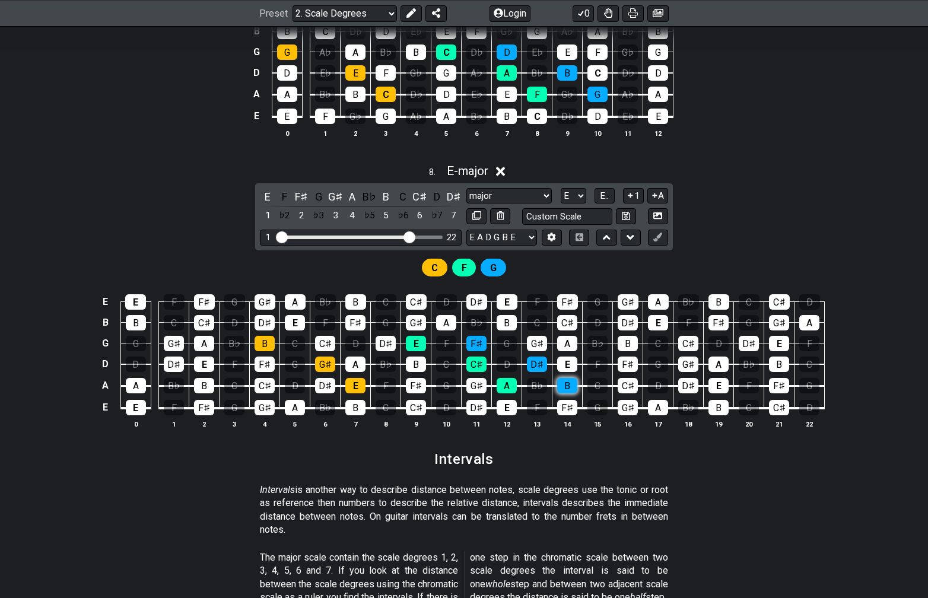
click at [573, 384] on div "B" at bounding box center [567, 385] width 20 height 15
click at [630, 339] on div "B" at bounding box center [628, 343] width 20 height 15
click at [630, 342] on div "B" at bounding box center [628, 343] width 20 height 15
click at [492, 266] on span "G" at bounding box center [493, 267] width 7 height 17
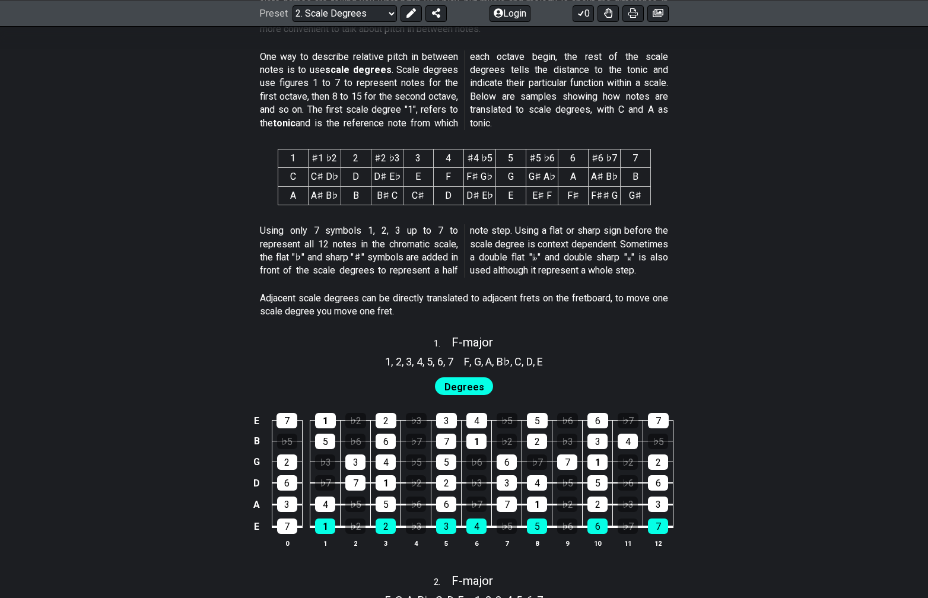
scroll to position [0, 0]
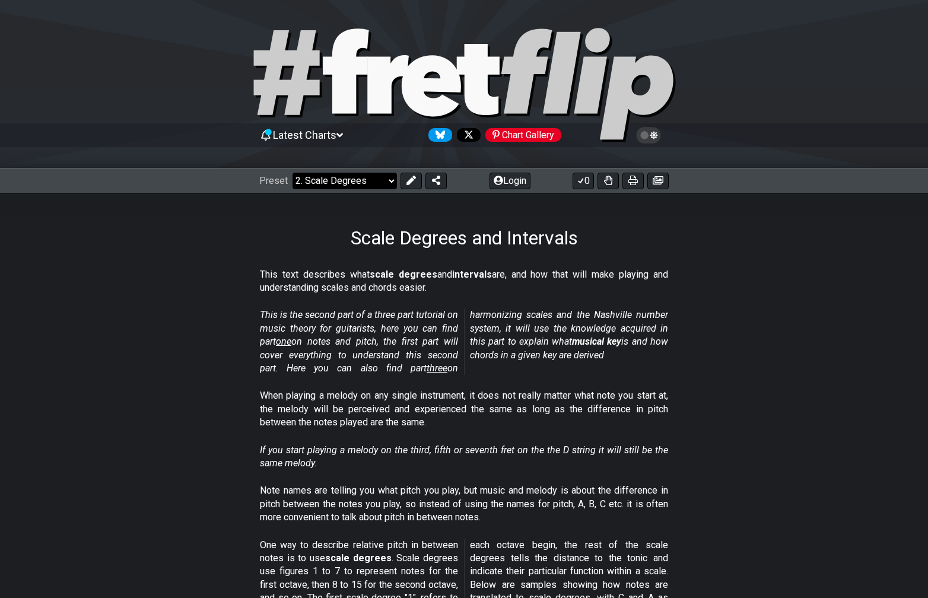
click at [360, 183] on select "Welcome to #fretflip! Initial Preset Custom Preset Minor Pentatonic Major Penta…" at bounding box center [345, 181] width 104 height 17
click at [293, 173] on select "Welcome to #fretflip! Initial Preset Custom Preset Minor Pentatonic Major Penta…" at bounding box center [345, 181] width 104 height 17
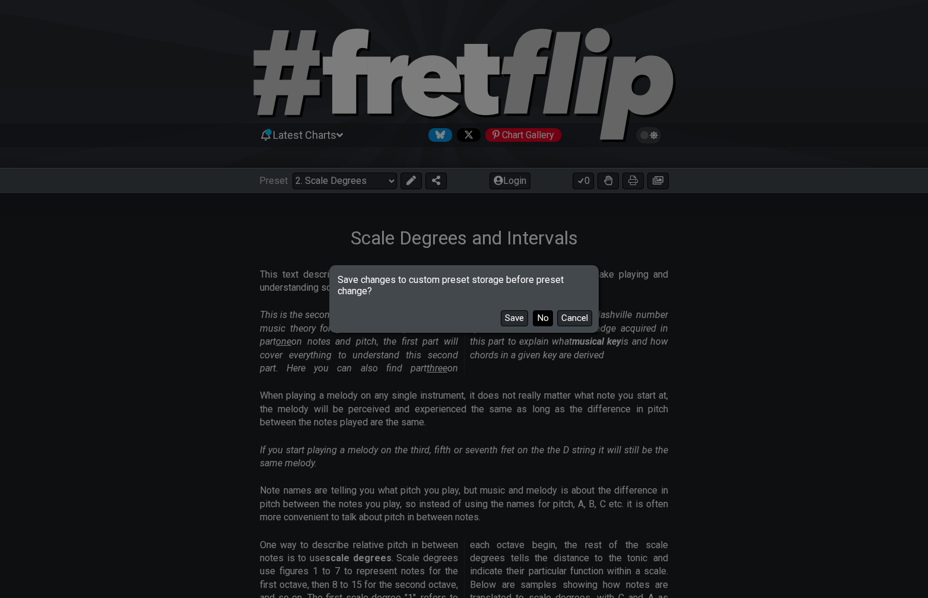
click at [540, 317] on button "No" at bounding box center [543, 318] width 20 height 16
select select "/minor-triad-arpeggios"
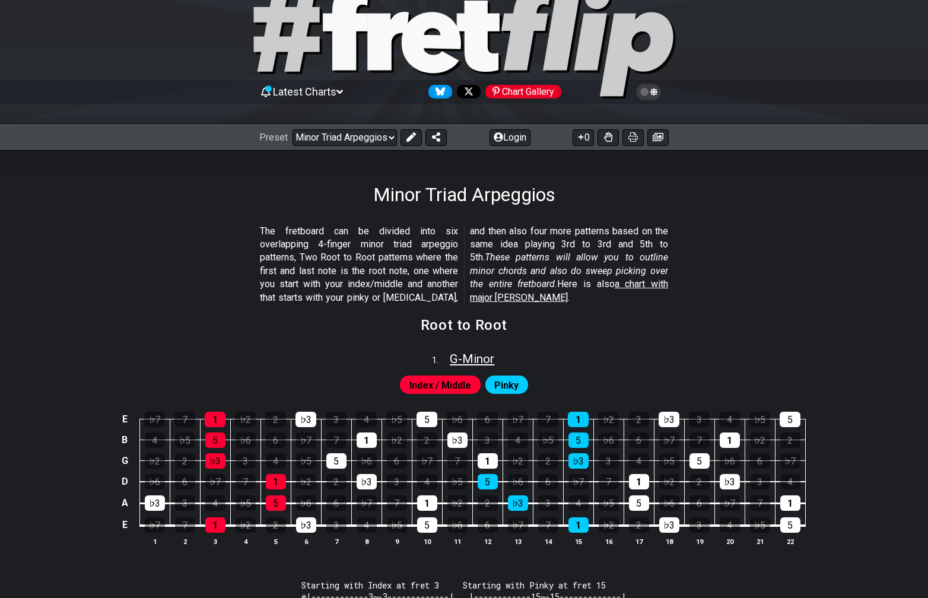
scroll to position [106, 0]
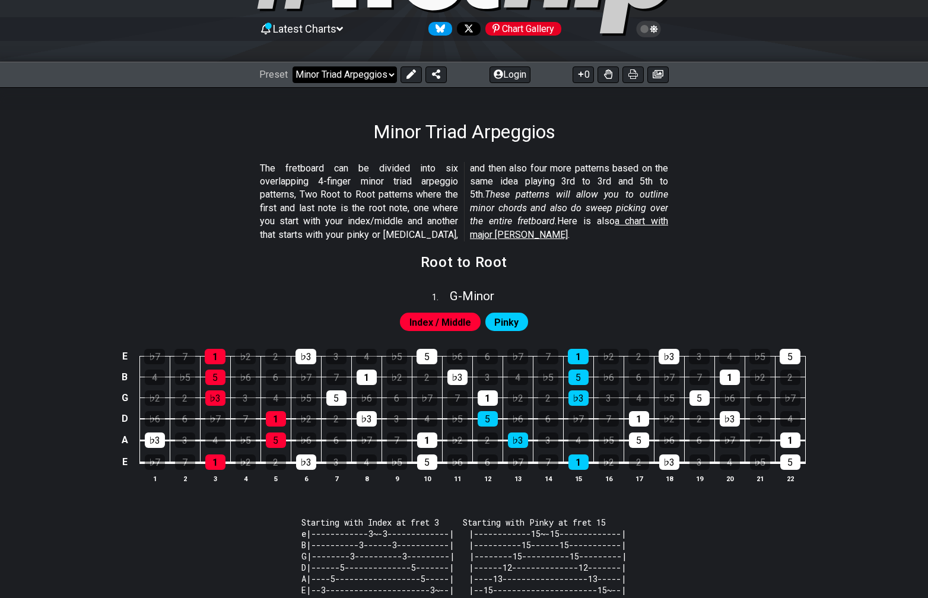
click at [370, 73] on select "Welcome to #fretflip! Initial Preset Custom Preset Minor Pentatonic Major Penta…" at bounding box center [345, 74] width 104 height 17
click at [465, 291] on span "G - Minor" at bounding box center [472, 296] width 44 height 14
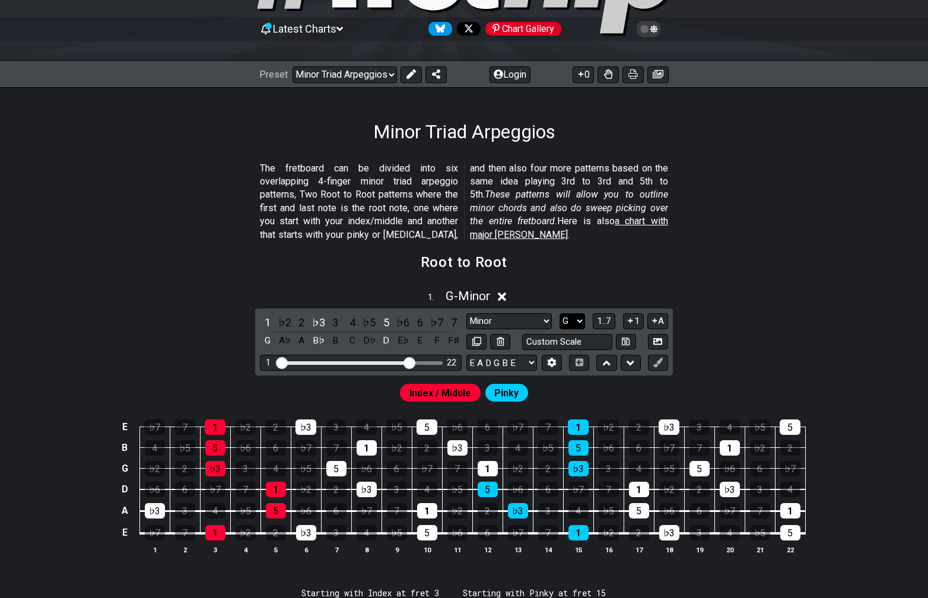
click at [577, 318] on select "A♭ A A♯ B♭ B C C♯ D♭ D D♯ E♭ E F F♯ G♭ G G♯" at bounding box center [572, 321] width 26 height 16
select select "G#"
click at [559, 313] on select "A♭ A A♯ B♭ B C C♯ D♭ D D♯ E♭ E F F♯ G♭ G G♯" at bounding box center [572, 321] width 26 height 16
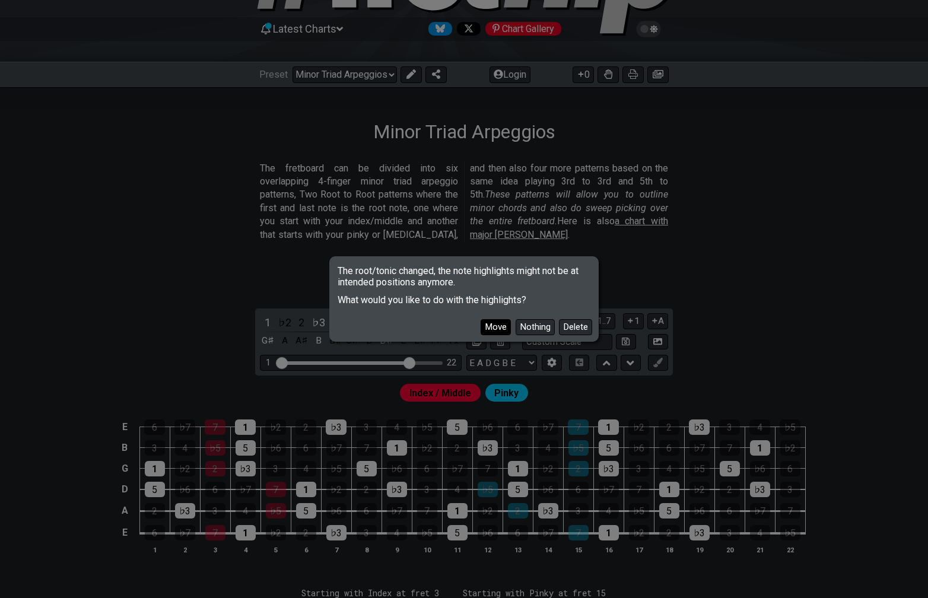
click at [496, 329] on button "Move" at bounding box center [496, 327] width 30 height 16
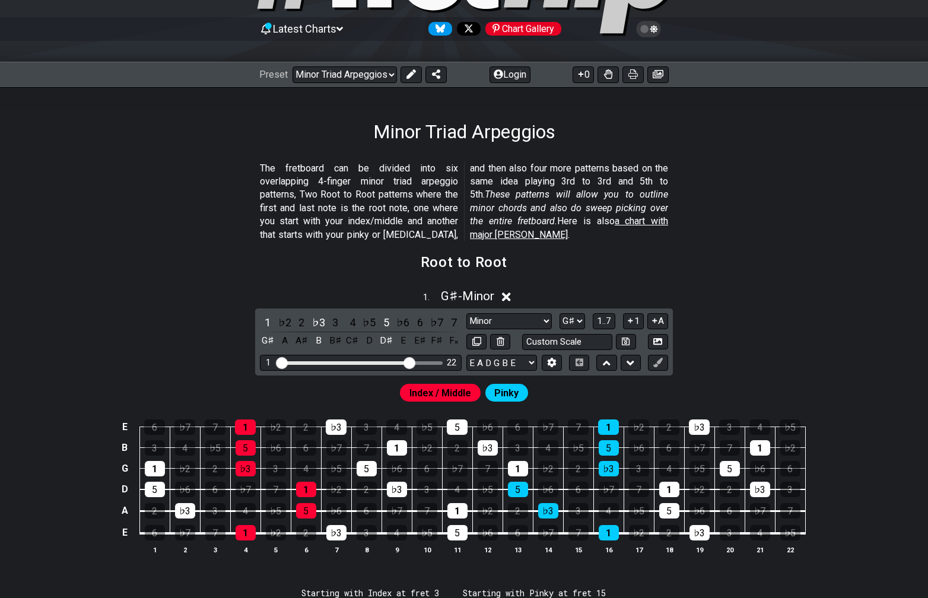
click at [717, 361] on div "1 . G♯ - Minor 1 ♭2 2 ♭3 3 4 ♭5 5 ♭6 6 ♭7 7 G♯ A A♯ B B♯ C♯ D D♯ E E♯ F♯ F𝄪 Min…" at bounding box center [464, 426] width 926 height 289
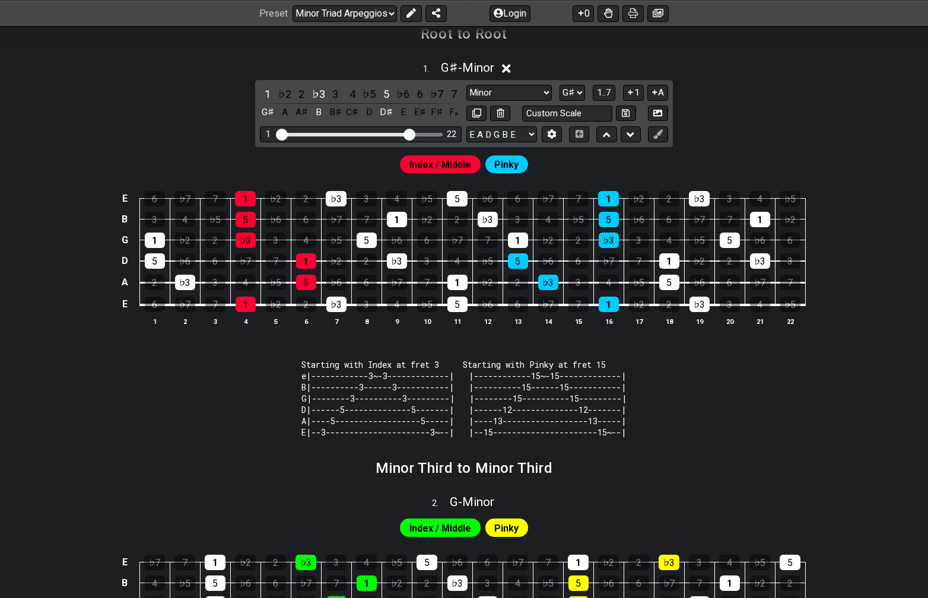
scroll to position [325, 0]
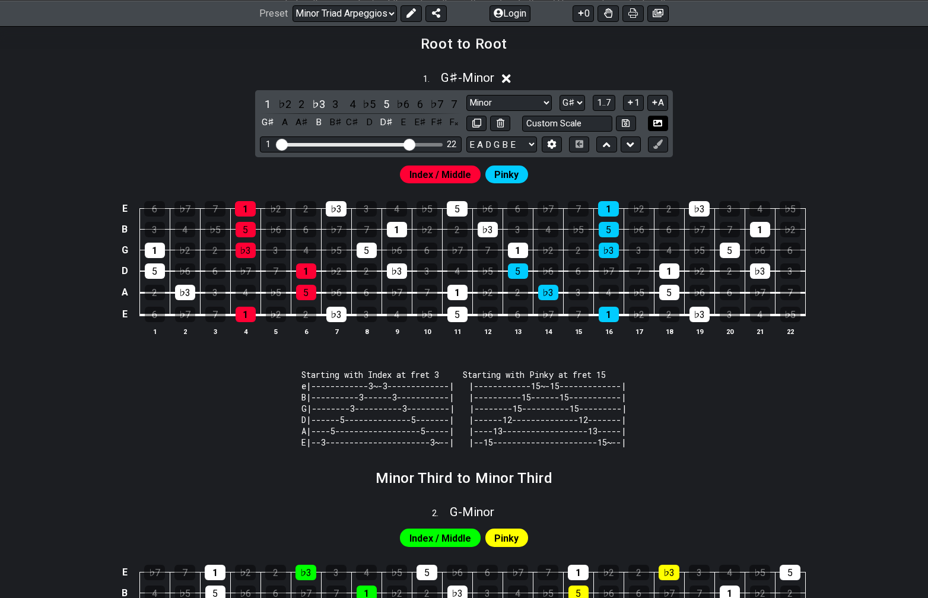
click at [654, 123] on icon at bounding box center [657, 123] width 9 height 7
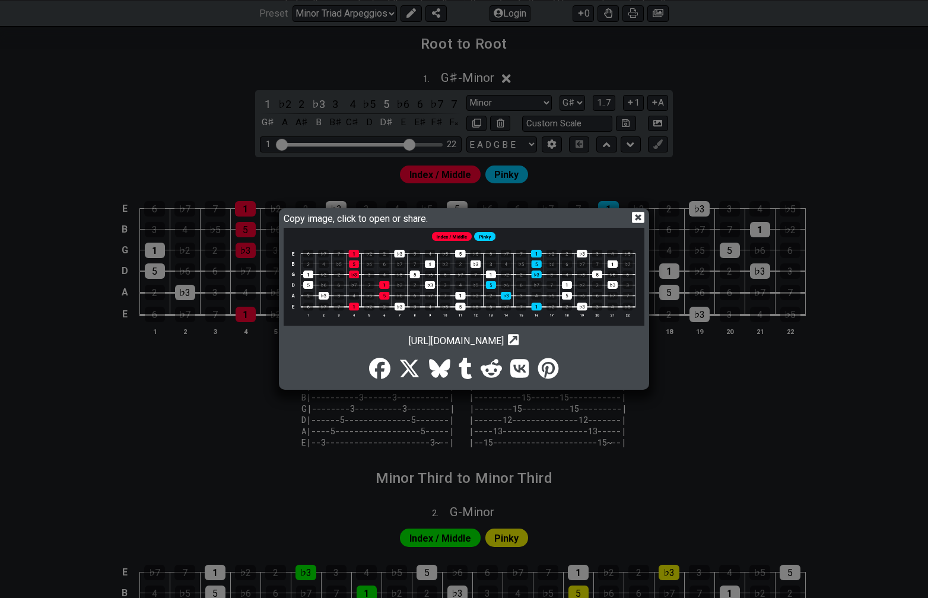
click at [519, 341] on icon at bounding box center [513, 339] width 11 height 11
click at [519, 336] on icon "Copy url to clipboard" at bounding box center [513, 339] width 11 height 12
click at [504, 340] on span "https://img.fretflip.com/023N3W829-meli0xx8.png" at bounding box center [456, 340] width 95 height 11
drag, startPoint x: 563, startPoint y: 341, endPoint x: 367, endPoint y: 344, distance: 195.8
click at [367, 344] on div "https://img.fretflip.com/023N3W829-meli0xx8.png Copy url to clipboard" at bounding box center [464, 337] width 361 height 18
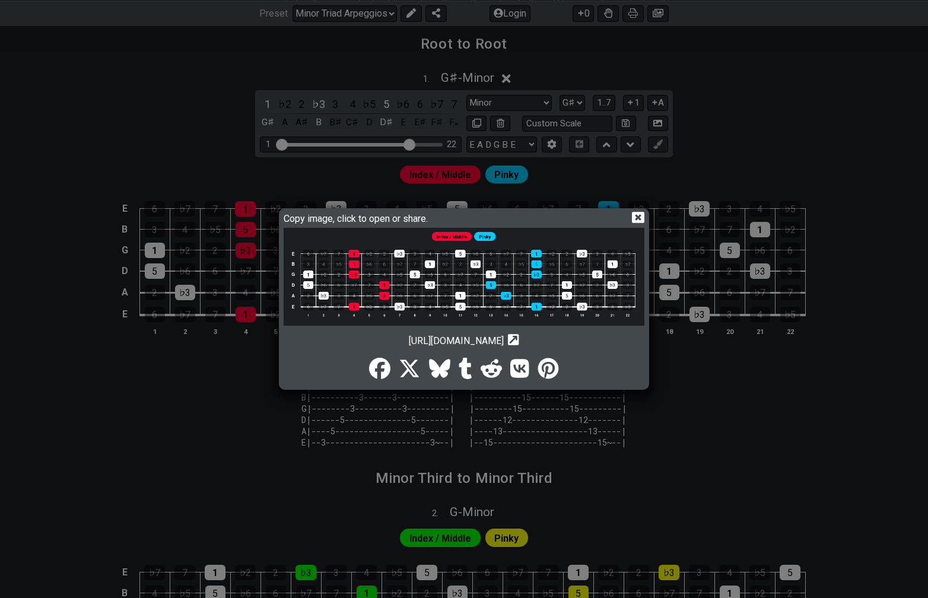
click at [409, 344] on span "https://img.fretflip.com/023N3W829-meli0xx8.png" at bounding box center [456, 340] width 95 height 11
drag, startPoint x: 345, startPoint y: 344, endPoint x: 473, endPoint y: 350, distance: 127.7
click at [473, 350] on div "Copy image, click to open or share. https://img.fretflip.com/023N3W829-meli0xx8…" at bounding box center [464, 299] width 367 height 178
click at [491, 249] on img at bounding box center [464, 277] width 361 height 98
click at [640, 217] on icon at bounding box center [638, 217] width 12 height 11
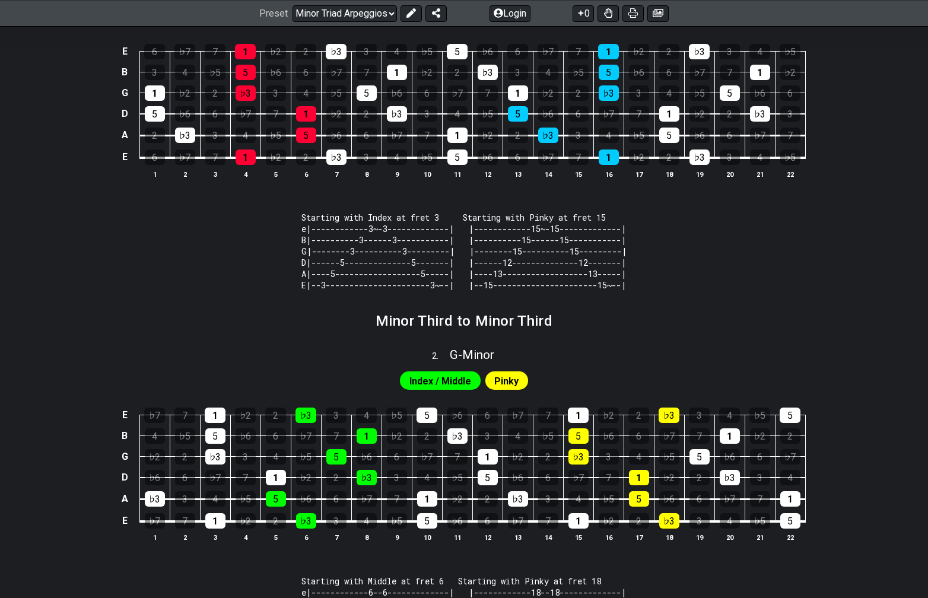
scroll to position [479, 0]
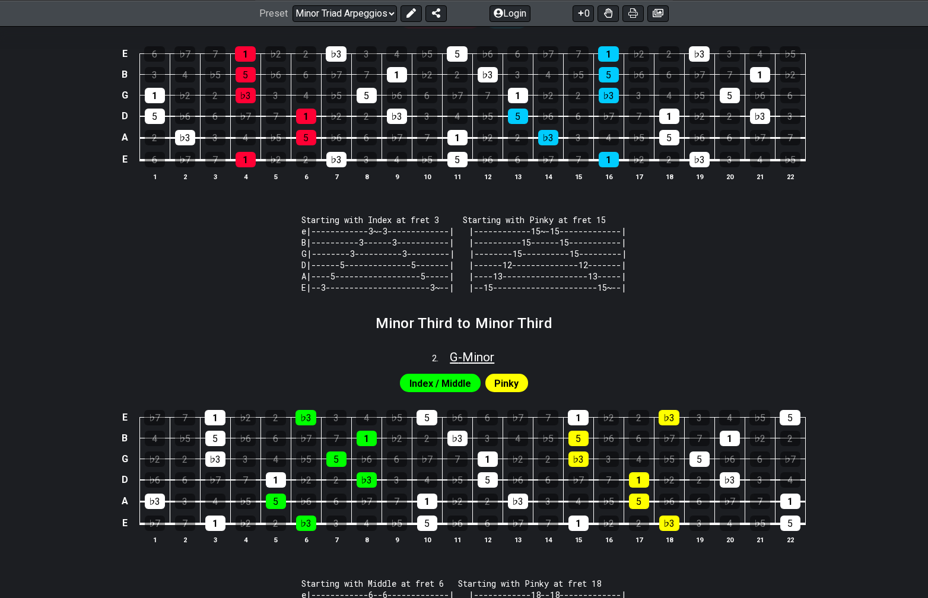
click at [455, 364] on span "G - Minor" at bounding box center [472, 357] width 44 height 14
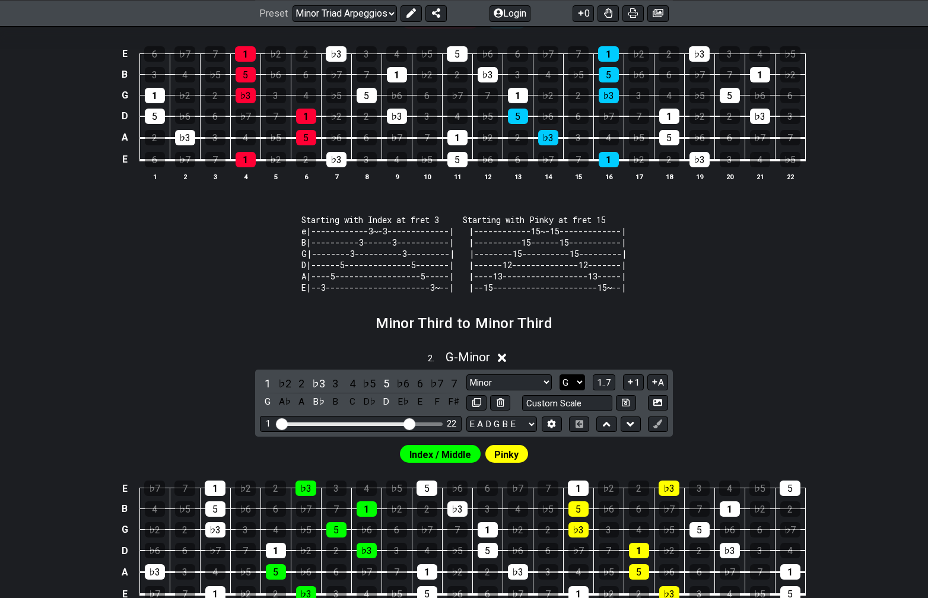
click at [580, 390] on select "A♭ A A♯ B♭ B C C♯ D♭ D D♯ E♭ E F F♯ G♭ G G♯" at bounding box center [572, 382] width 26 height 16
select select "G#"
click at [559, 384] on select "A♭ A A♯ B♭ B C C♯ D♭ D D♯ E♭ E F F♯ G♭ G G♯" at bounding box center [572, 382] width 26 height 16
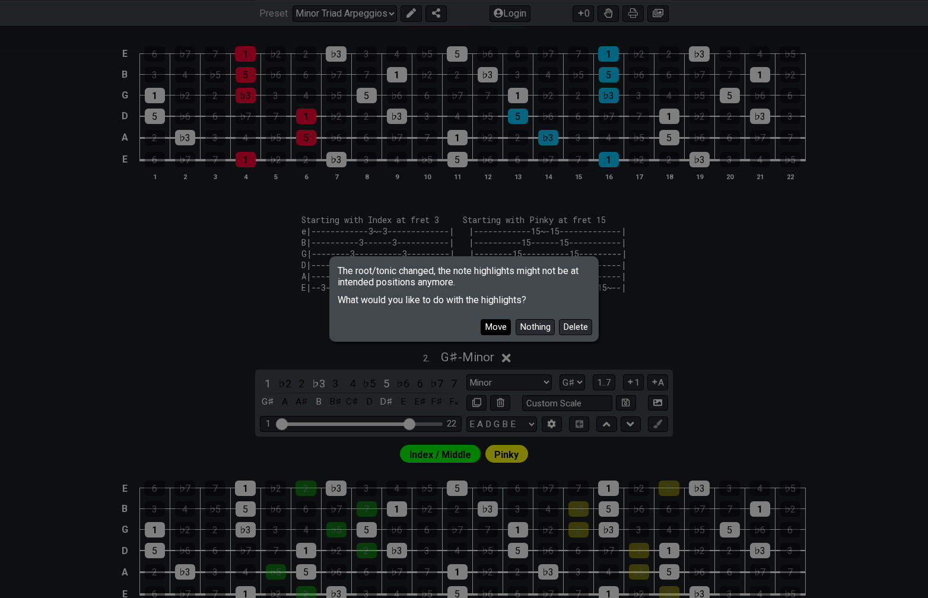
click at [498, 327] on button "Move" at bounding box center [496, 327] width 30 height 16
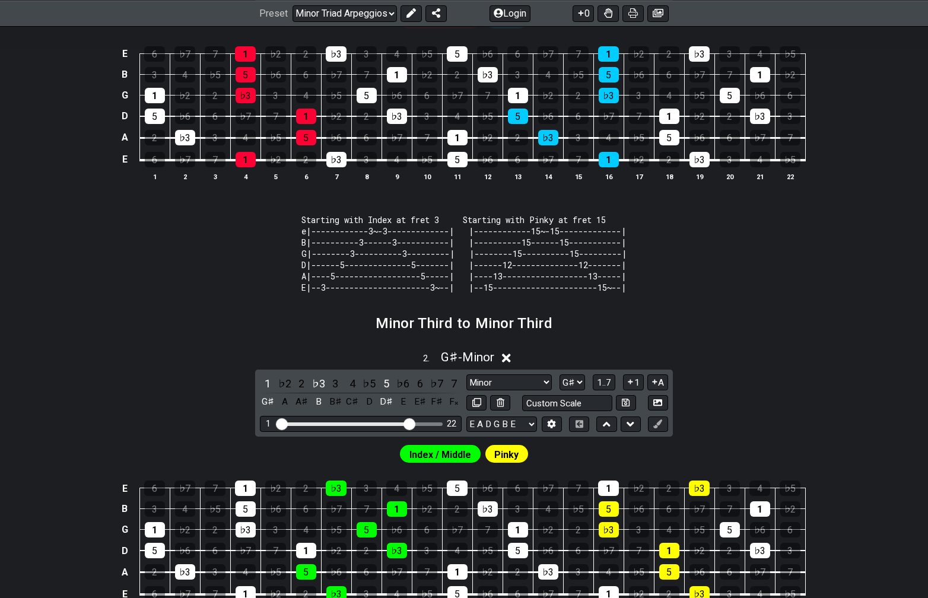
click at [767, 392] on div "2 . G♯ - Minor 1 ♭2 2 ♭3 3 4 ♭5 5 ♭6 6 ♭7 7 G♯ A A♯ B B♯ C♯ D D♯ E E♯ F♯ F𝄪 Min…" at bounding box center [464, 487] width 926 height 289
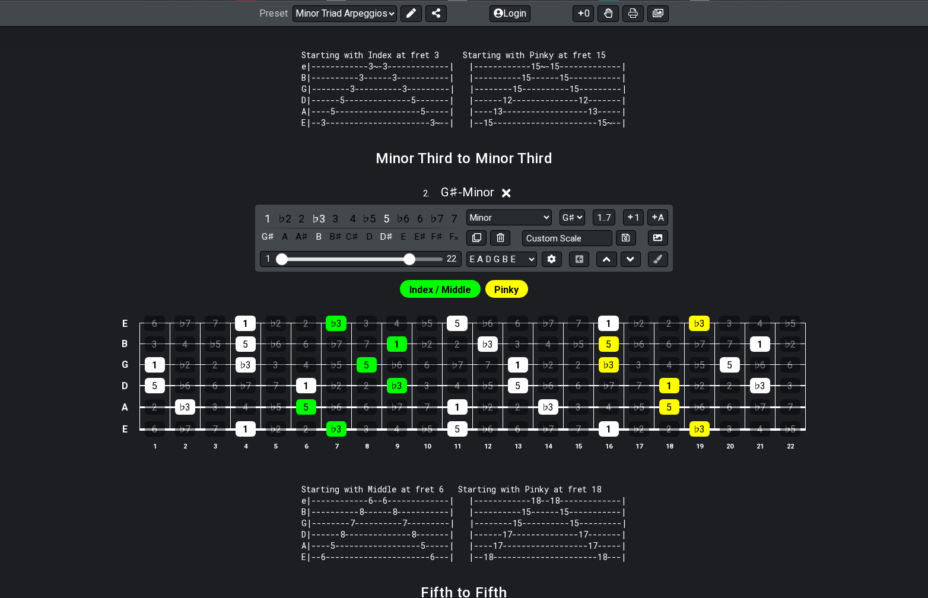
scroll to position [640, 0]
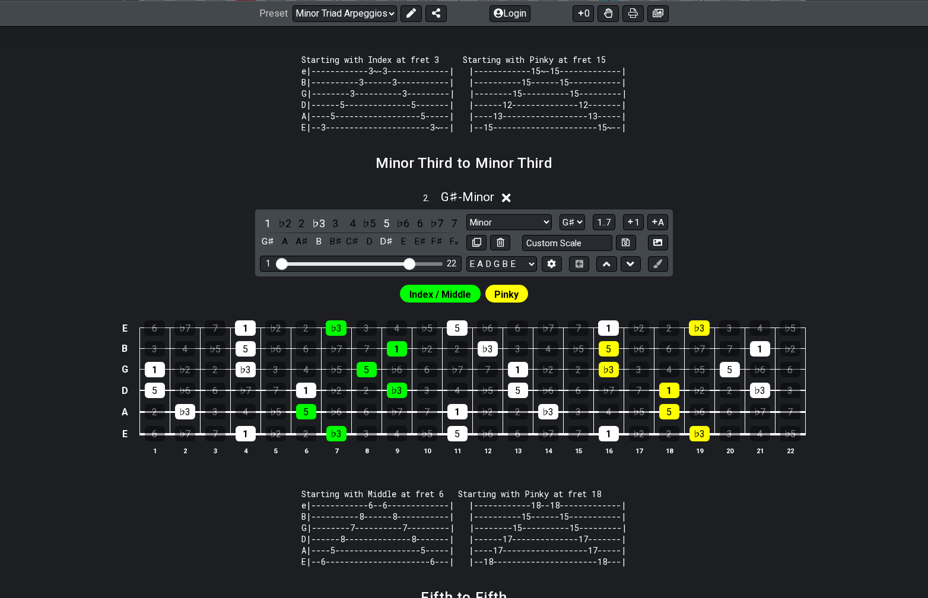
click at [754, 272] on div "2 . G♯ - Minor 1 ♭2 2 ♭3 3 4 ♭5 5 ♭6 6 ♭7 7 G♯ A A♯ B B♯ C♯ D D♯ E E♯ F♯ F𝄪 Min…" at bounding box center [464, 327] width 926 height 289
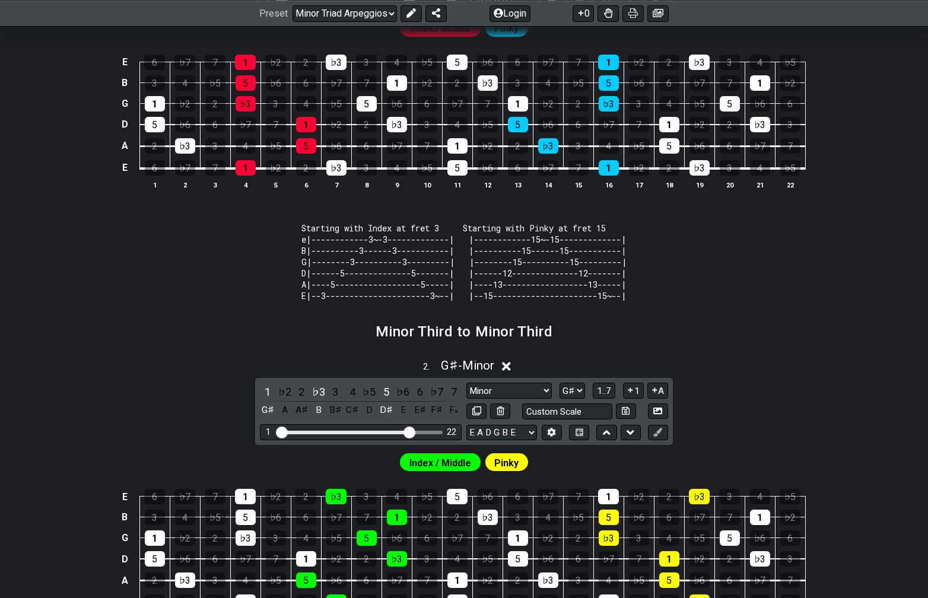
scroll to position [470, 0]
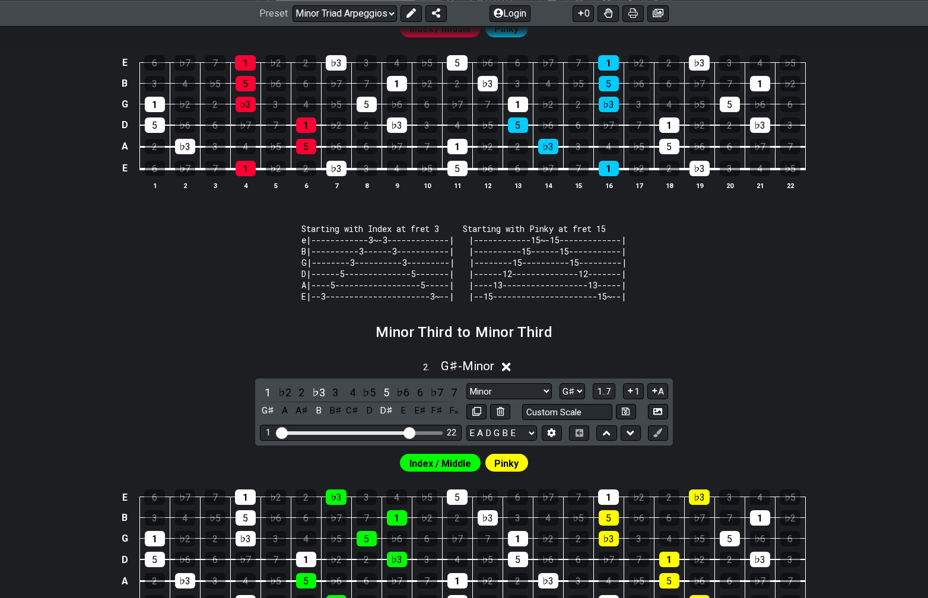
click at [528, 272] on code "Starting with Index at fret 3 Starting with Pinky at fret 15 e|------------3~-3…" at bounding box center [464, 262] width 326 height 79
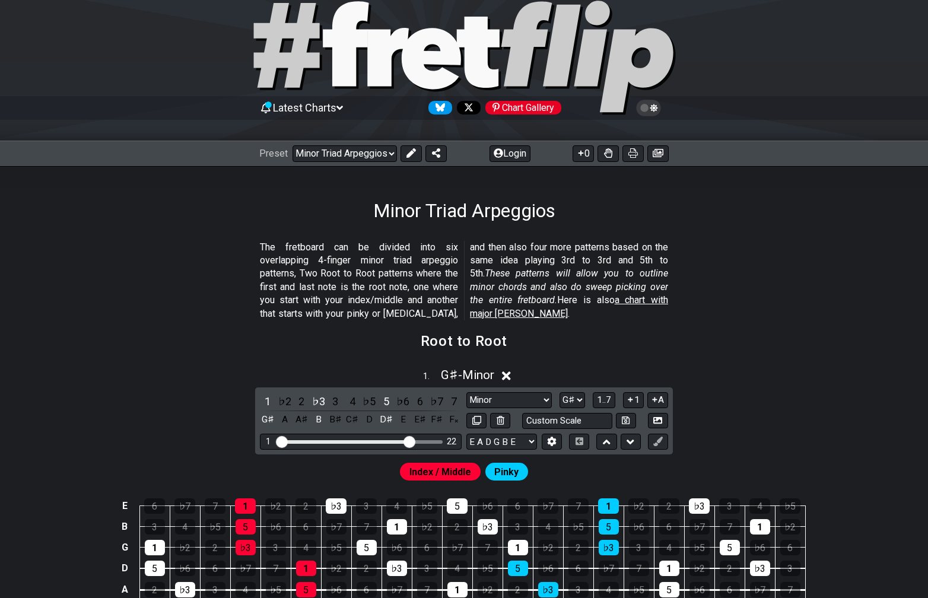
scroll to position [0, 0]
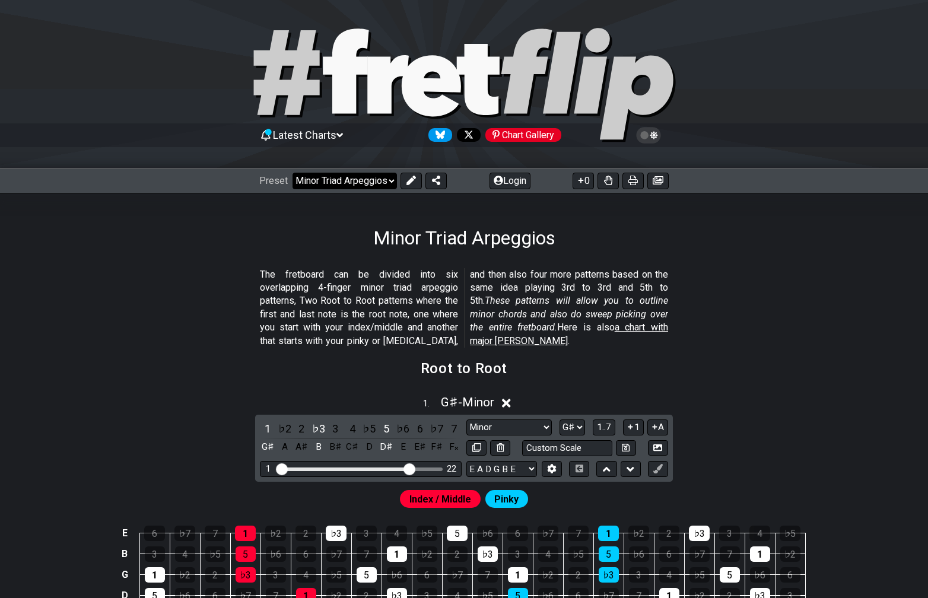
click at [385, 184] on select "Welcome to #fretflip! Initial Preset Custom Preset Minor Pentatonic Major Penta…" at bounding box center [345, 181] width 104 height 17
click at [293, 173] on select "Welcome to #fretflip! Initial Preset Custom Preset Minor Pentatonic Major Penta…" at bounding box center [345, 181] width 104 height 17
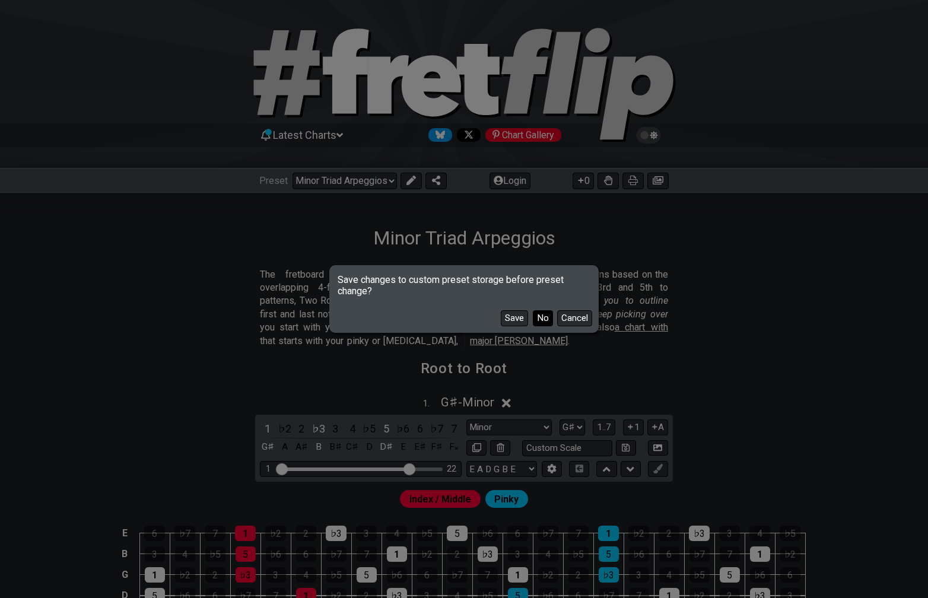
click at [547, 321] on button "No" at bounding box center [543, 318] width 20 height 16
select select "/welcome"
select select "C"
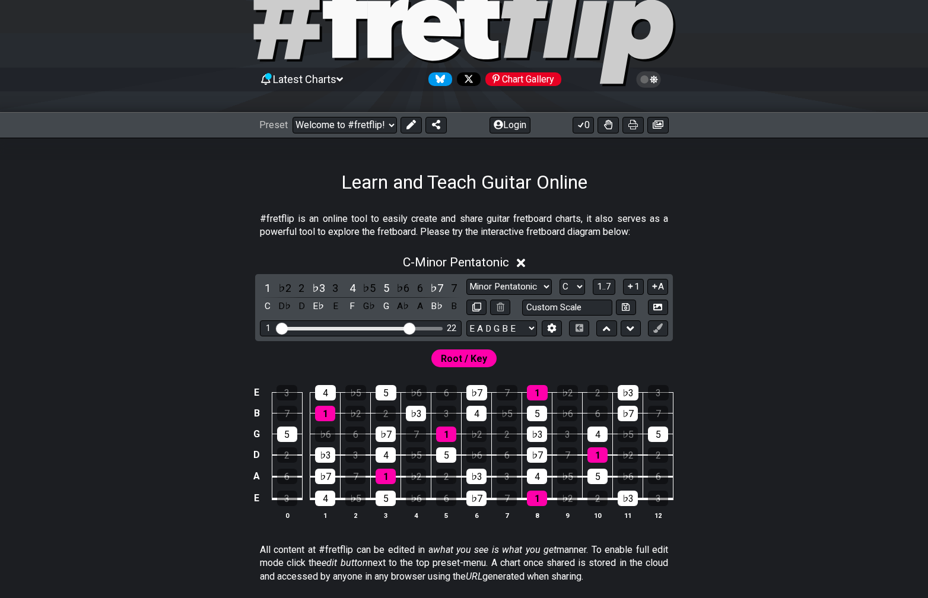
scroll to position [62, 0]
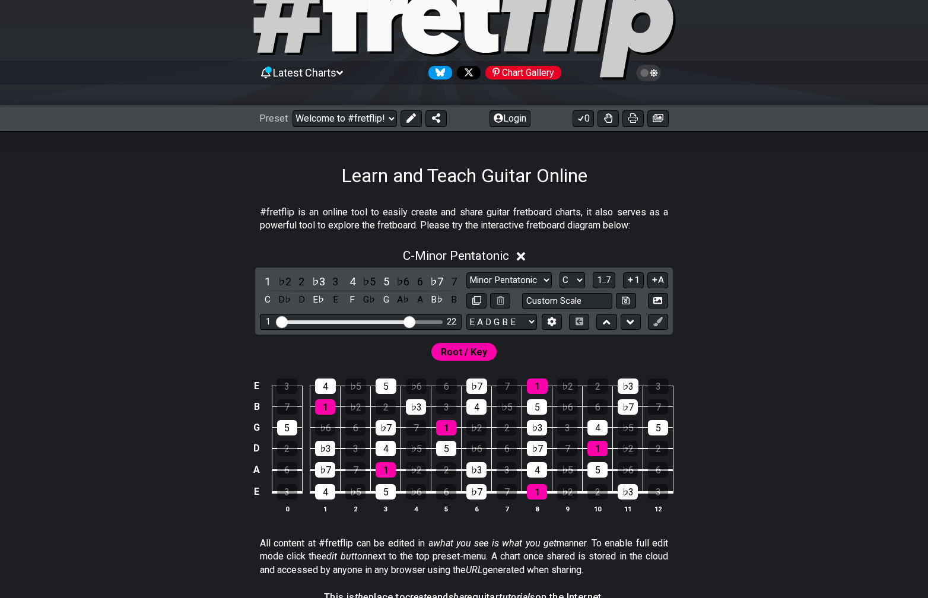
click at [408, 321] on input "Visible fret range" at bounding box center [360, 321] width 169 height 0
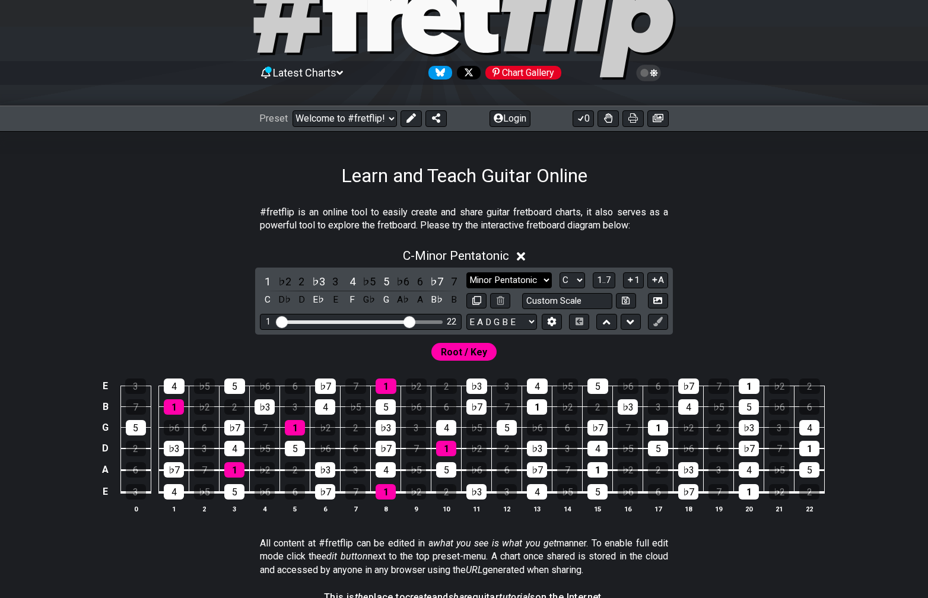
click at [541, 282] on select "Minor Pentatonic Click to edit Minor Pentatonic Major Pentatonic Minor Blues Ma…" at bounding box center [508, 280] width 85 height 16
click at [466, 272] on select "Minor Pentatonic Click to edit Minor Pentatonic Major Pentatonic Minor Blues Ma…" at bounding box center [508, 280] width 85 height 16
click at [527, 282] on select "Minor Pentatonic Click to edit Minor Pentatonic Major Pentatonic Minor Blues Ma…" at bounding box center [508, 280] width 85 height 16
select select "Major"
click at [466, 272] on select "Minor Pentatonic Click to edit Minor Pentatonic Major Pentatonic Minor Blues Ma…" at bounding box center [508, 280] width 85 height 16
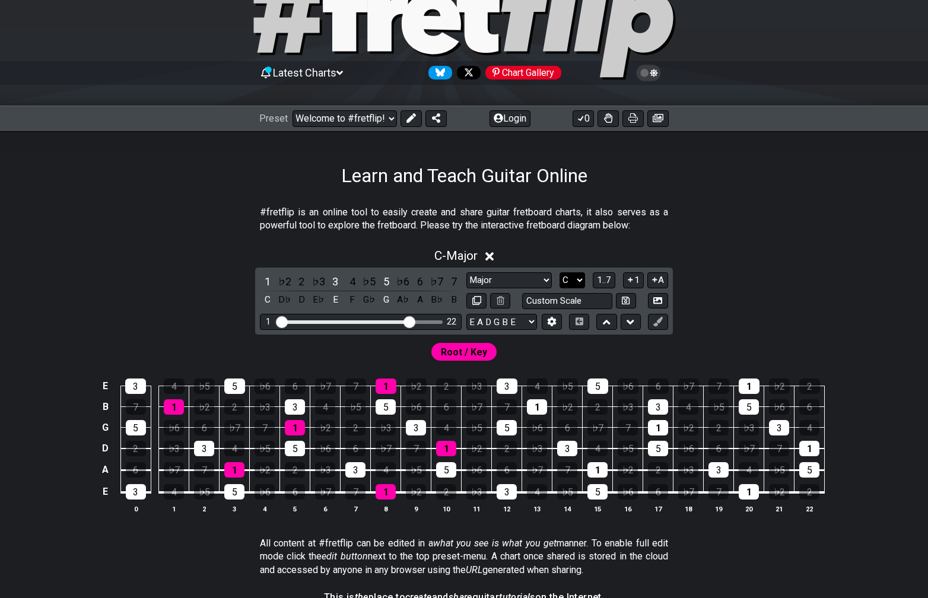
click at [569, 281] on select "A♭ A A♯ B♭ B C C♯ D♭ D D♯ E♭ E F F♯ G♭ G G♯" at bounding box center [572, 280] width 26 height 16
click at [559, 272] on select "A♭ A A♯ B♭ B C C♯ D♭ D D♯ E♭ E F F♯ G♭ G G♯" at bounding box center [572, 280] width 26 height 16
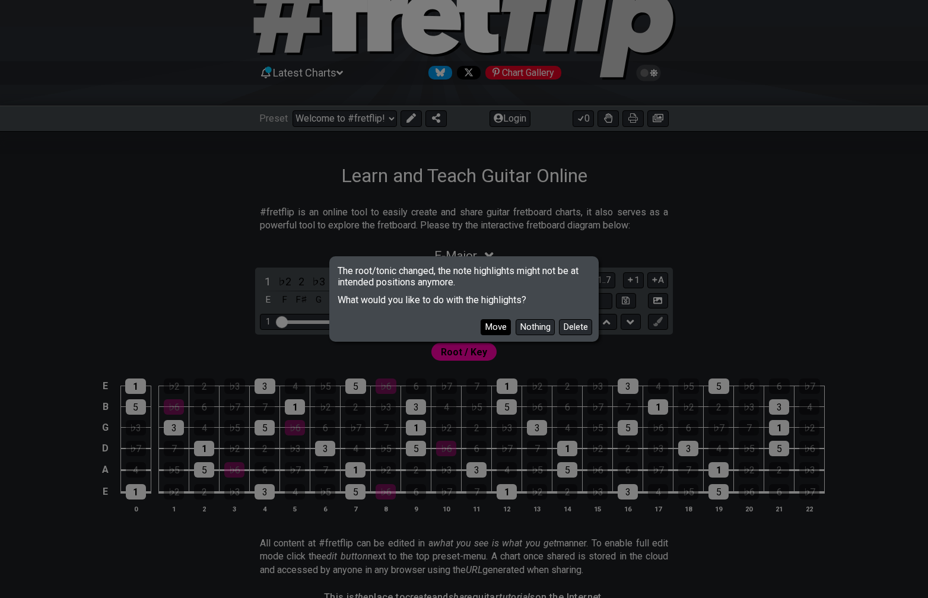
click at [499, 326] on button "Move" at bounding box center [496, 327] width 30 height 16
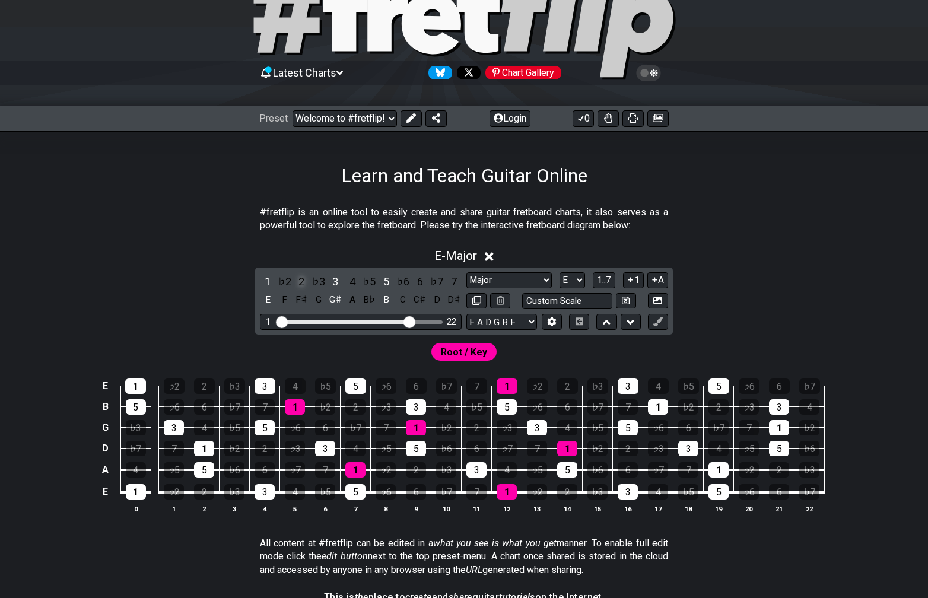
click at [304, 284] on div "2" at bounding box center [301, 282] width 15 height 16
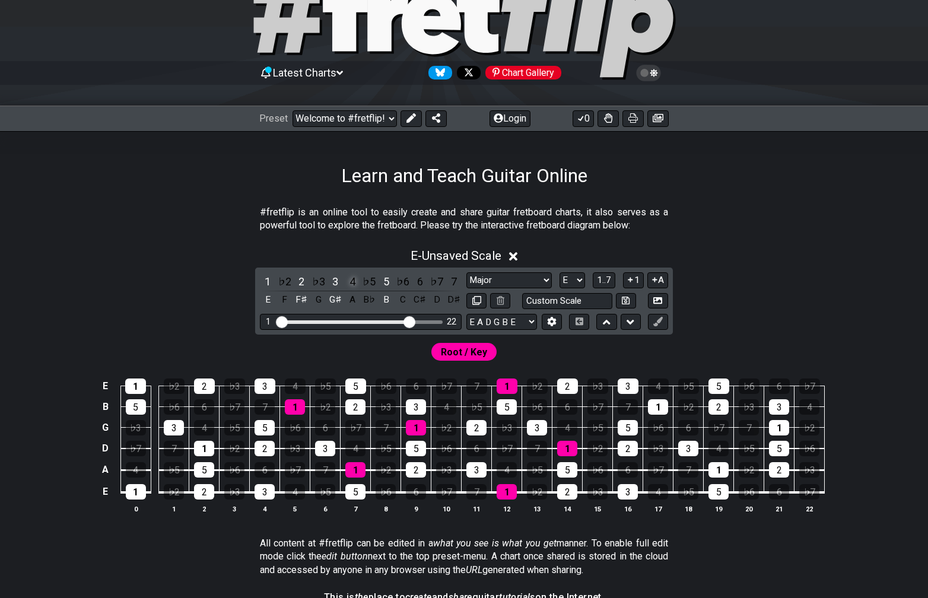
click at [350, 279] on div "4" at bounding box center [352, 282] width 15 height 16
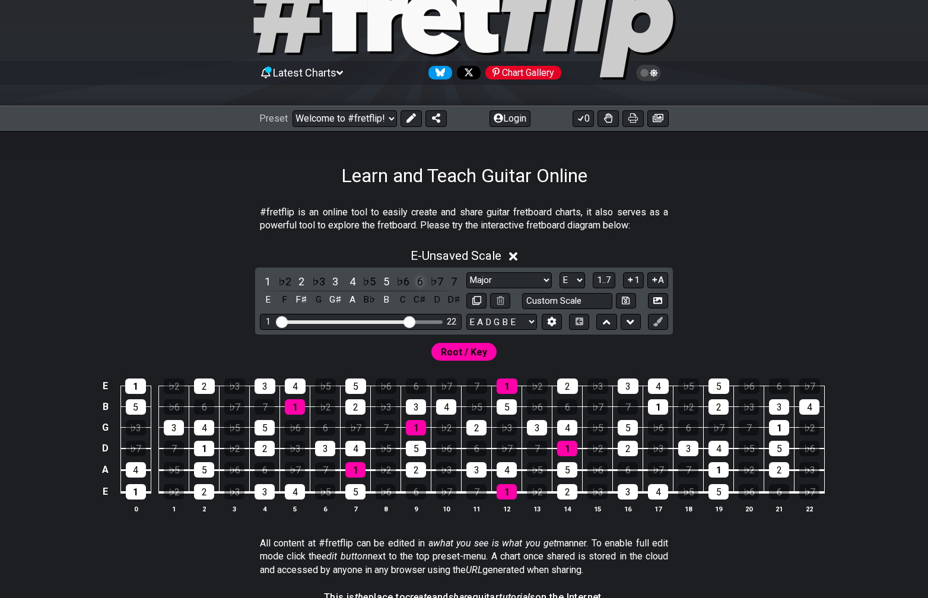
click at [424, 280] on div "6" at bounding box center [419, 282] width 15 height 16
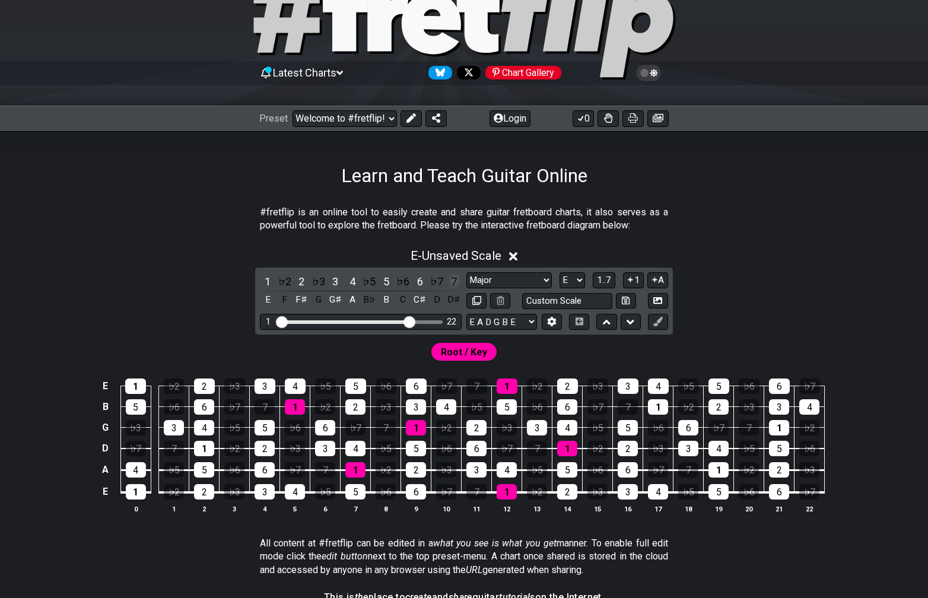
click at [459, 279] on div "7" at bounding box center [453, 282] width 15 height 16
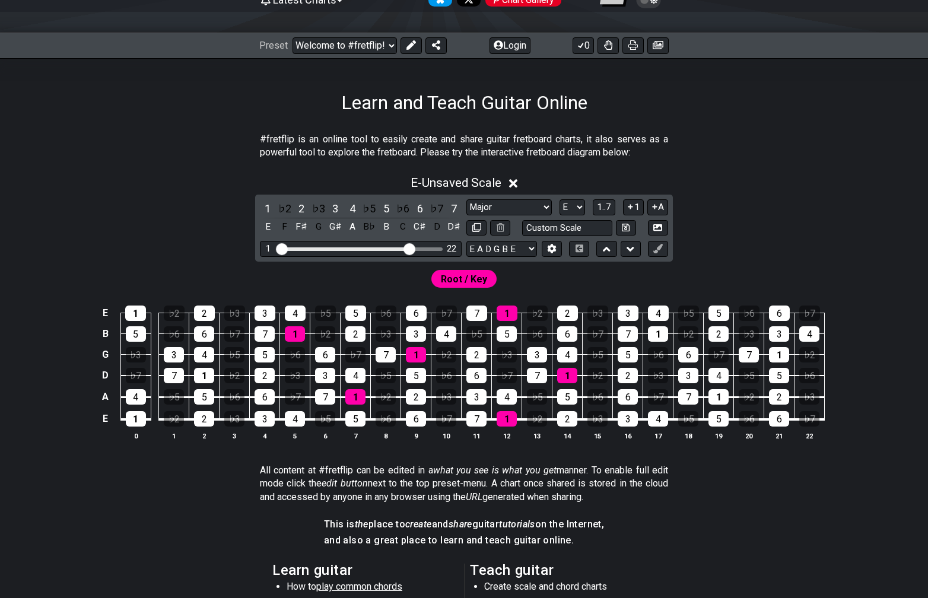
scroll to position [136, 0]
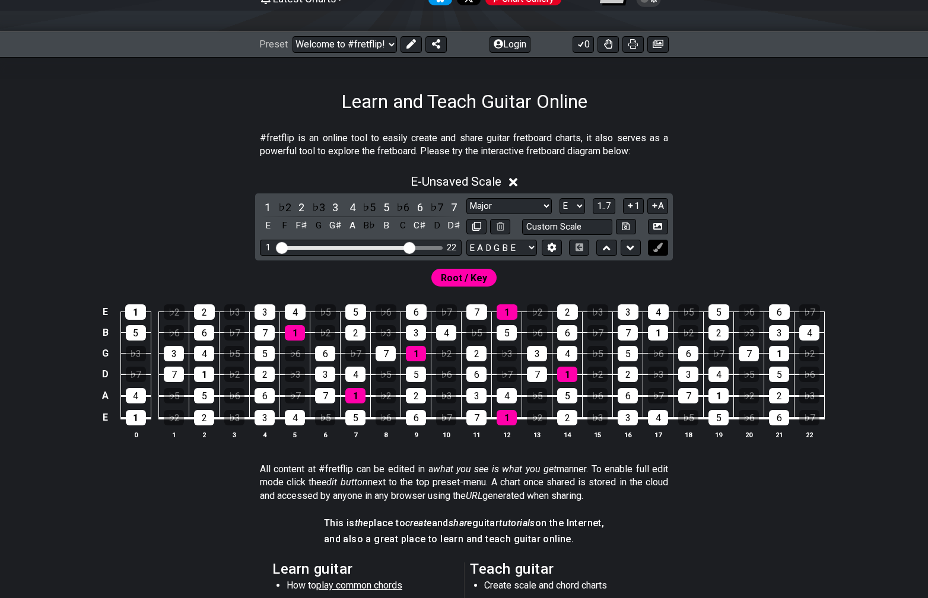
click at [657, 243] on icon at bounding box center [657, 247] width 9 height 9
click at [659, 249] on icon at bounding box center [657, 247] width 9 height 9
click at [659, 305] on div "4" at bounding box center [658, 311] width 21 height 15
click at [662, 311] on div "4" at bounding box center [658, 311] width 21 height 15
click at [658, 247] on icon at bounding box center [657, 247] width 9 height 9
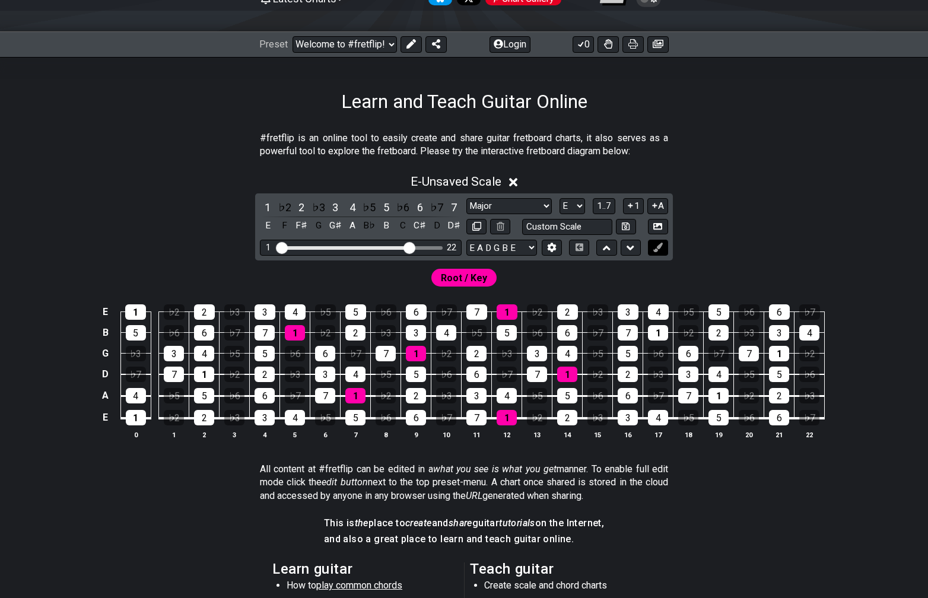
click at [658, 243] on icon at bounding box center [657, 247] width 9 height 9
click at [660, 249] on icon at bounding box center [657, 247] width 9 height 9
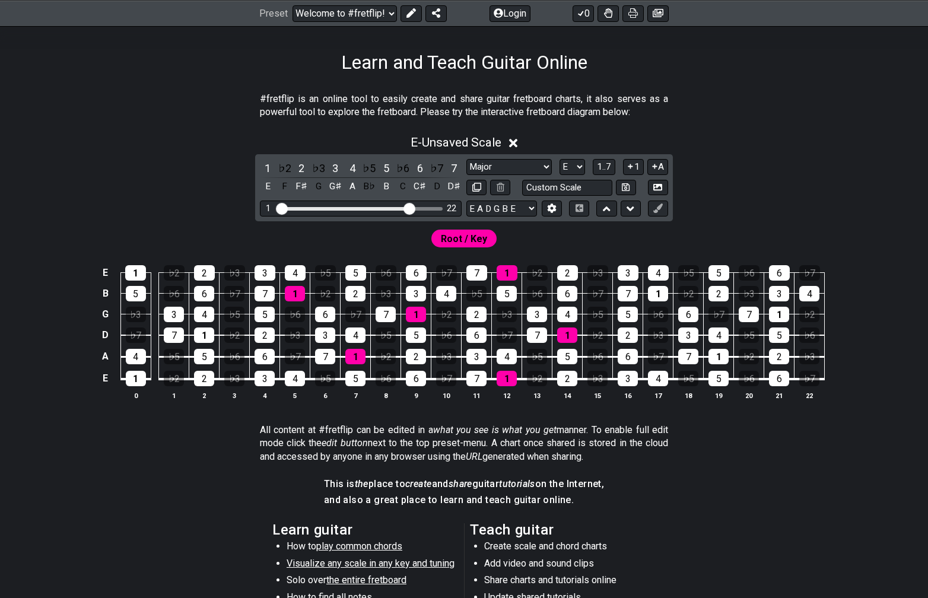
scroll to position [174, 0]
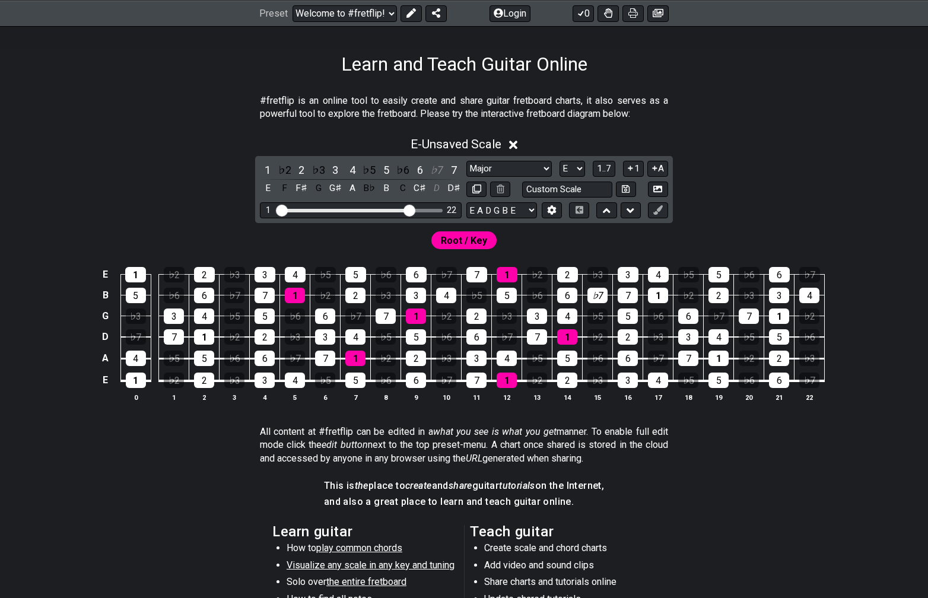
drag, startPoint x: 601, startPoint y: 290, endPoint x: 609, endPoint y: 283, distance: 10.9
click at [609, 283] on td "♭7" at bounding box center [598, 285] width 30 height 21
click at [600, 300] on div "♭7" at bounding box center [597, 295] width 20 height 15
click at [656, 189] on icon at bounding box center [657, 189] width 9 height 9
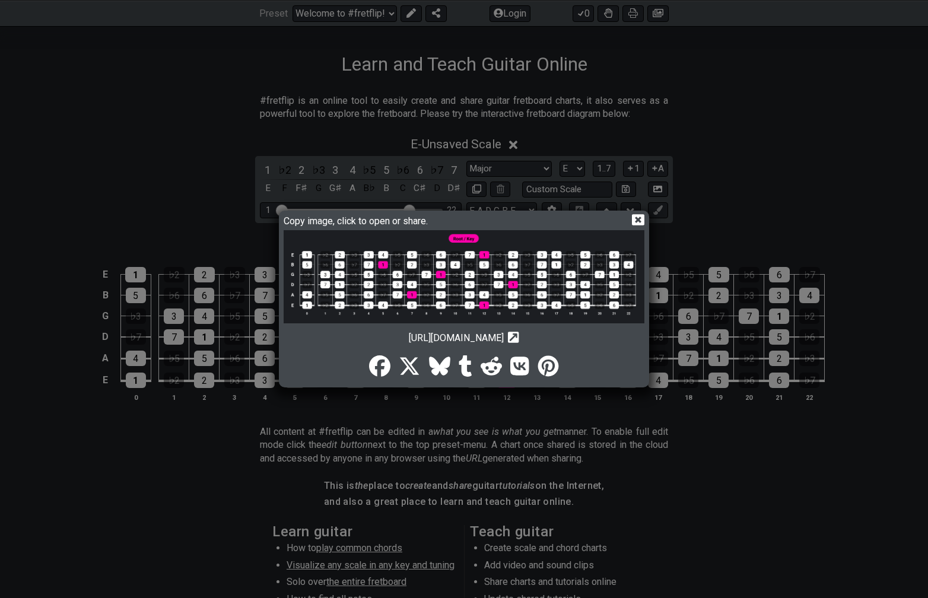
click at [519, 336] on icon "Copy url to clipboard" at bounding box center [513, 337] width 11 height 12
click at [495, 309] on img at bounding box center [464, 276] width 361 height 93
click at [642, 214] on icon at bounding box center [638, 220] width 12 height 12
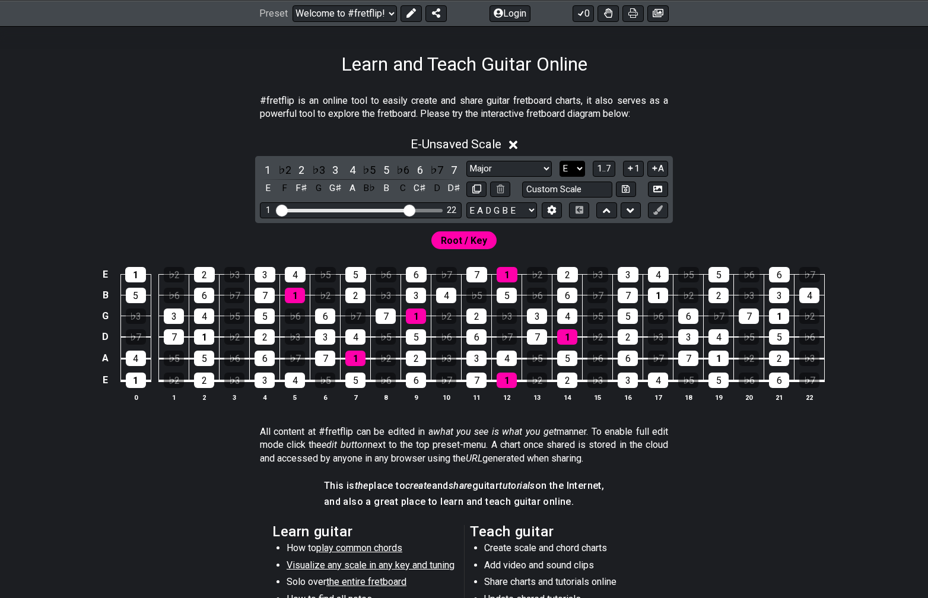
click at [580, 166] on select "A♭ A A♯ B♭ B C C♯ D♭ D D♯ E♭ E F F♯ G♭ G G♯" at bounding box center [572, 169] width 26 height 16
click at [559, 161] on select "A♭ A A♯ B♭ B C C♯ D♭ D D♯ E♭ E F F♯ G♭ G G♯" at bounding box center [572, 169] width 26 height 16
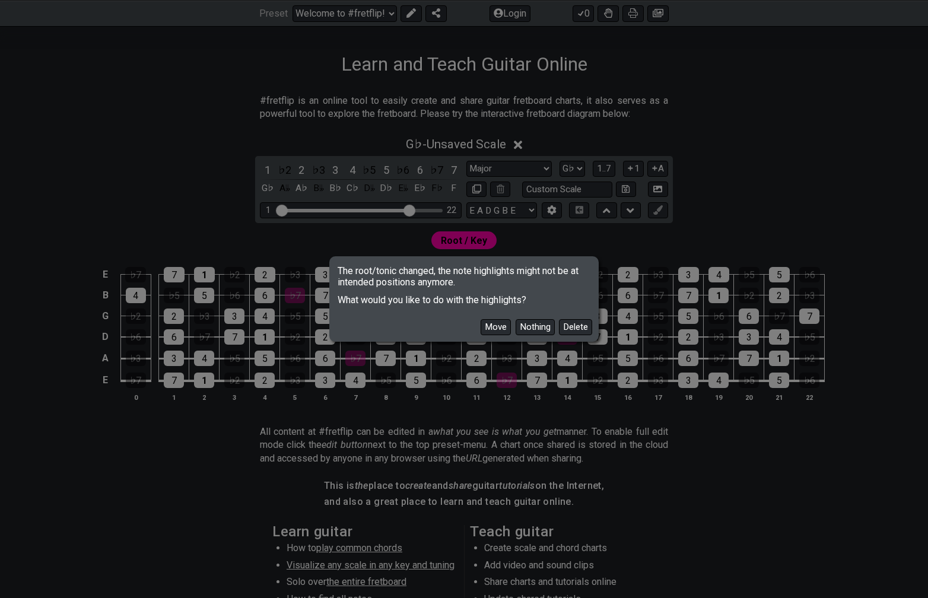
click at [575, 171] on div "The root/tonic changed, the note highlights might not be at intended positions …" at bounding box center [464, 299] width 928 height 598
click at [491, 330] on button "Move" at bounding box center [496, 327] width 30 height 16
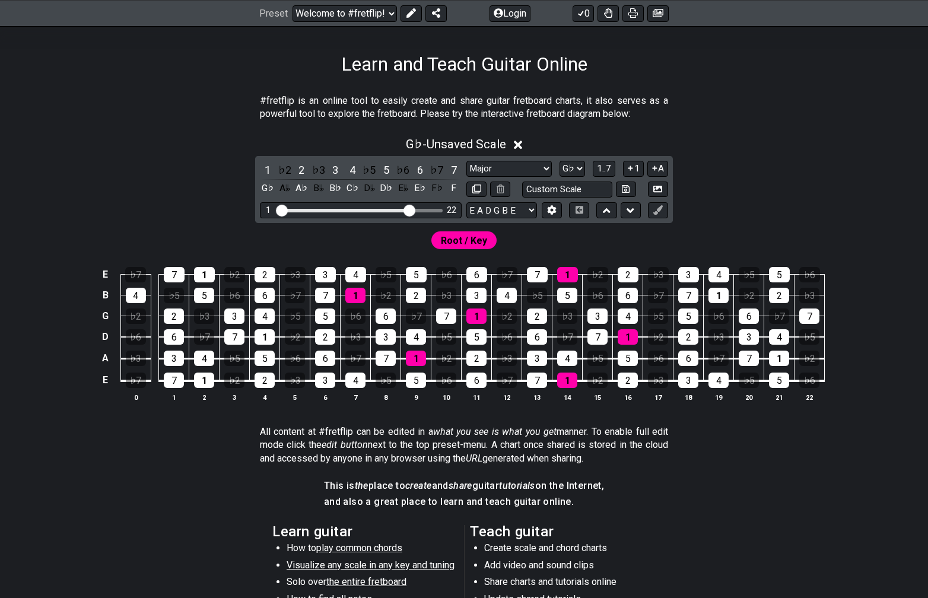
click at [577, 158] on div "1 ♭2 2 ♭3 3 4 ♭5 5 ♭6 6 ♭7 7 G♭ A𝄫 A♭ B𝄫 B♭ C♭ D𝄫 D♭ E𝄫 E♭ F♭ F Minor Pentatoni…" at bounding box center [464, 189] width 418 height 67
click at [577, 163] on select "A♭ A A♯ B♭ B C C♯ D♭ D D♯ E♭ E F F♯ G♭ G G♯" at bounding box center [572, 169] width 26 height 16
select select "G#"
click at [559, 161] on select "A♭ A A♯ B♭ B C C♯ D♭ D D♯ E♭ E F F♯ G♭ G G♯" at bounding box center [572, 169] width 26 height 16
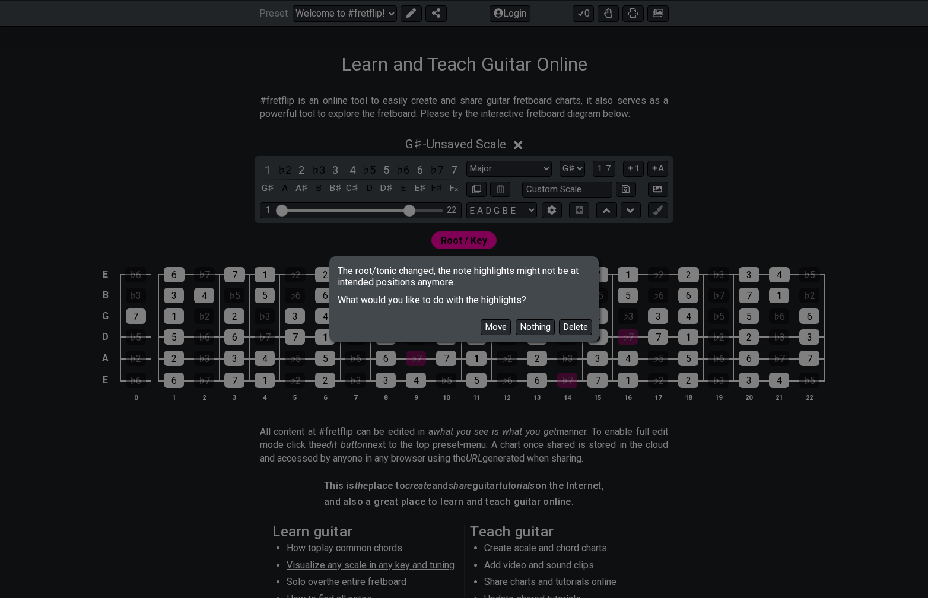
click at [539, 170] on div "The root/tonic changed, the note highlights might not be at intended positions …" at bounding box center [464, 299] width 928 height 598
click at [493, 327] on button "Move" at bounding box center [496, 327] width 30 height 16
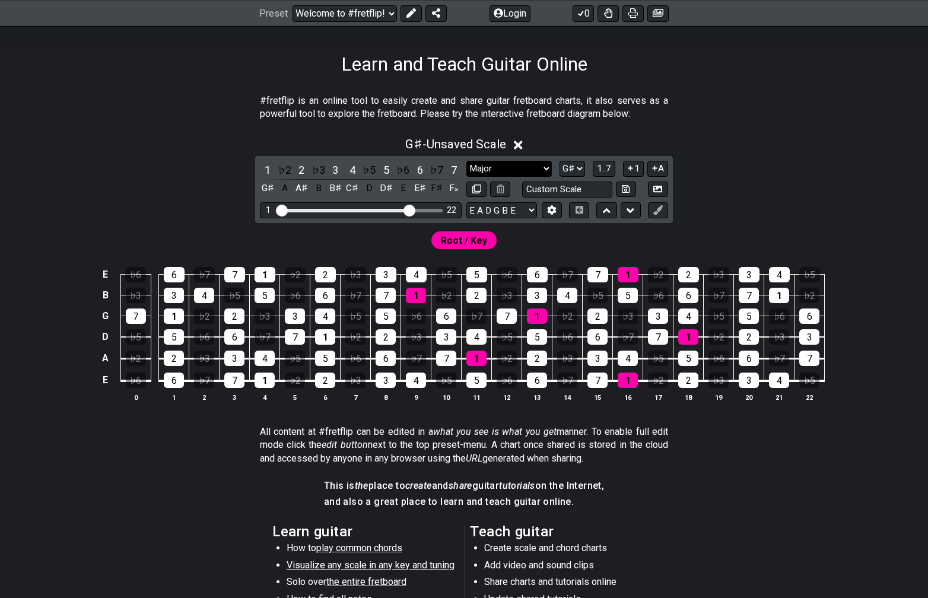
click at [523, 167] on select "Minor Pentatonic Click to edit Minor Pentatonic Major Pentatonic Minor Blues Ma…" at bounding box center [508, 169] width 85 height 16
select select "Minor"
click at [466, 161] on select "Minor Pentatonic Click to edit Minor Pentatonic Major Pentatonic Minor Blues Ma…" at bounding box center [508, 169] width 85 height 16
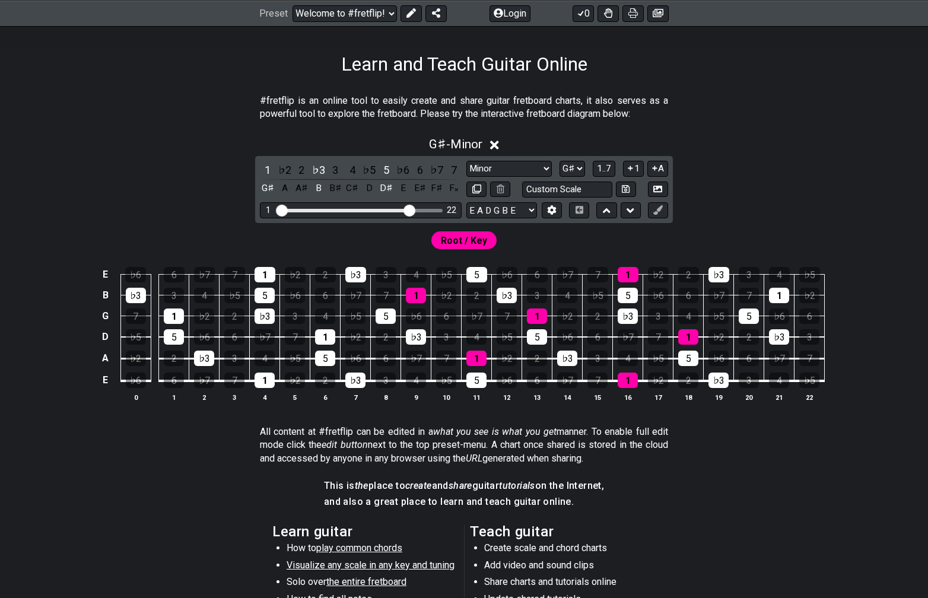
click at [804, 153] on div "G♯ - Minor 1 ♭2 2 ♭3 3 4 ♭5 5 ♭6 6 ♭7 7 G♯ A A♯ B B♯ C♯ D D♯ E E♯ F♯ F𝄪 Minor P…" at bounding box center [464, 274] width 926 height 288
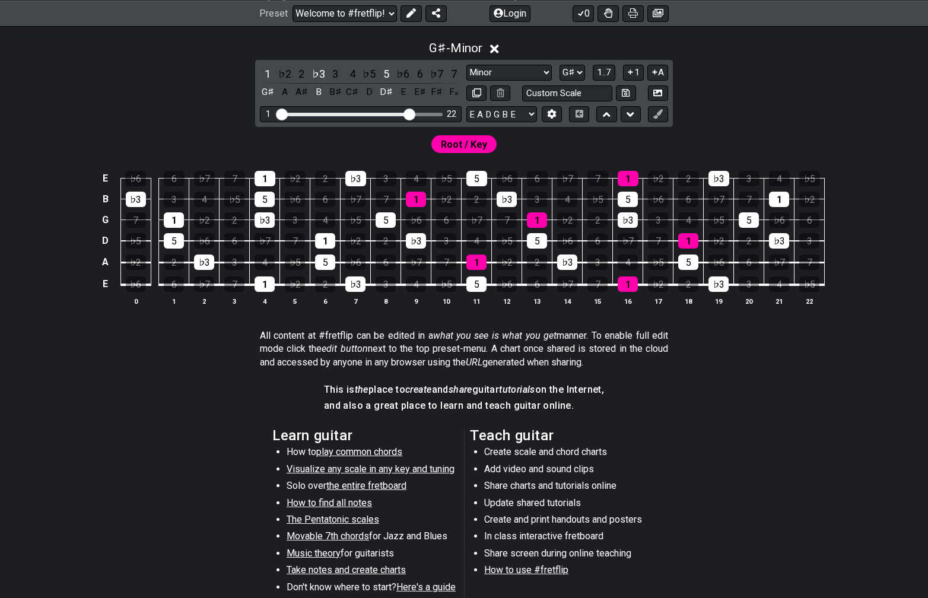
scroll to position [107, 0]
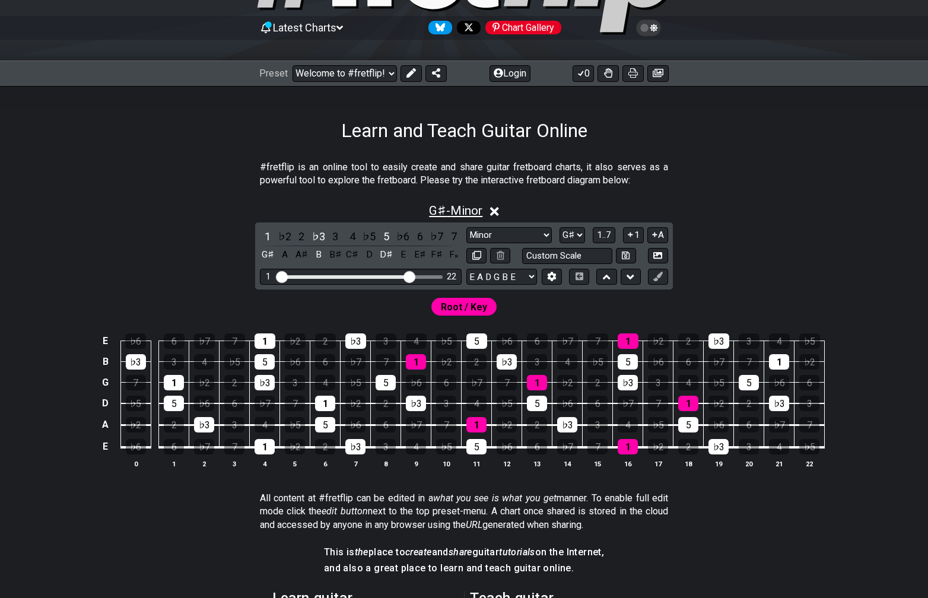
drag, startPoint x: 425, startPoint y: 213, endPoint x: 459, endPoint y: 213, distance: 33.8
click at [459, 213] on div "G♯ - Minor" at bounding box center [464, 207] width 926 height 22
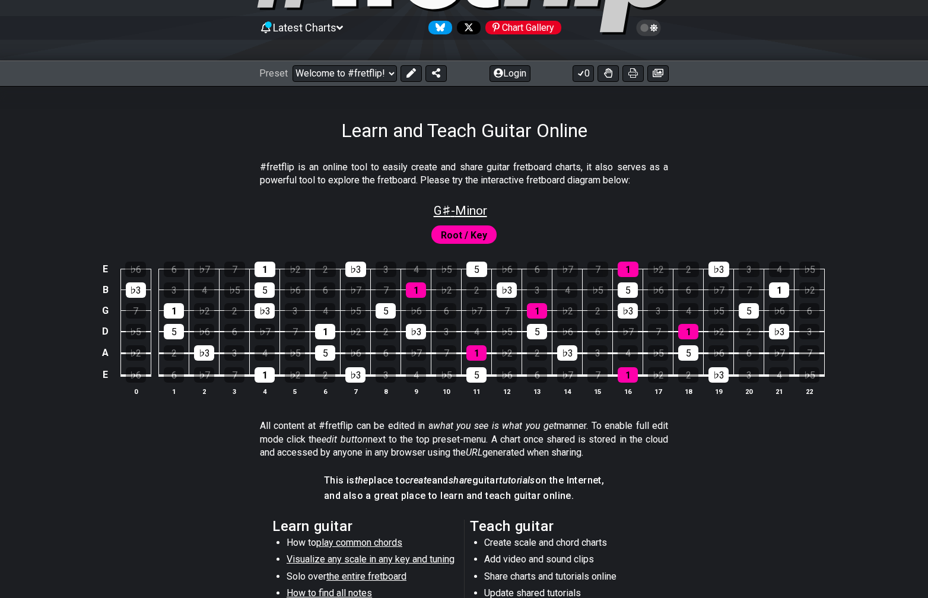
click at [459, 213] on span "G♯ - Minor" at bounding box center [460, 211] width 53 height 14
select select "Minor"
select select "G#"
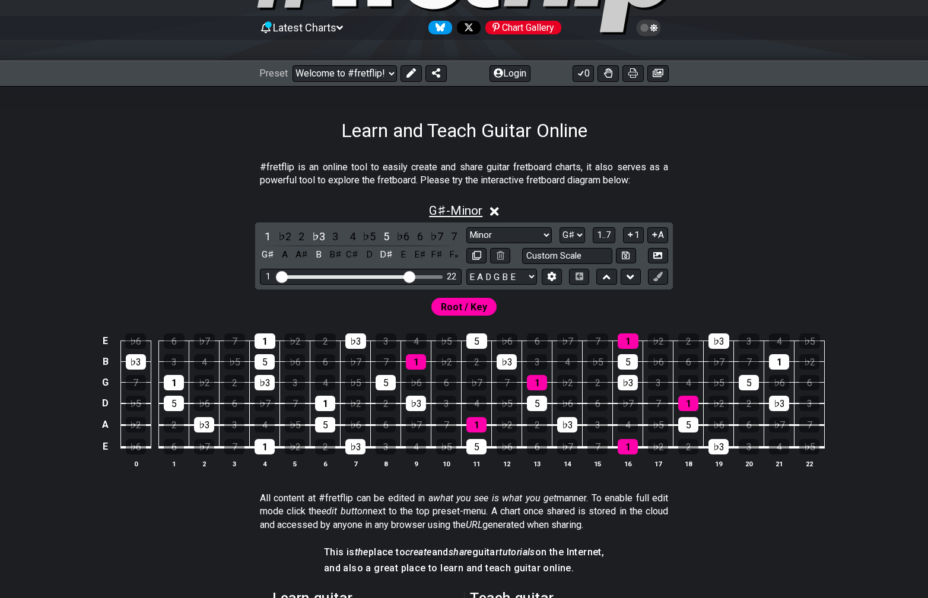
click at [459, 213] on span "G♯ - Minor" at bounding box center [455, 211] width 53 height 14
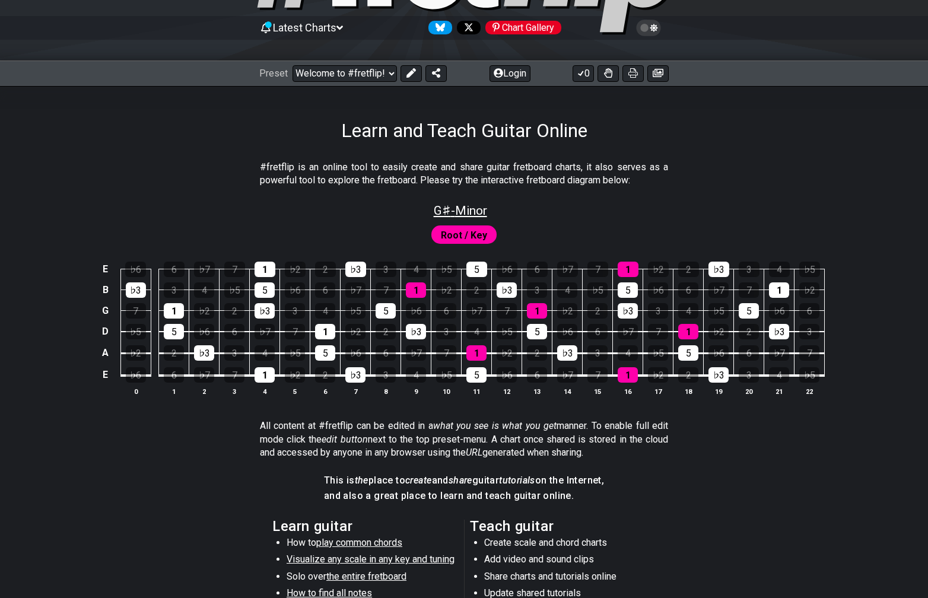
click at [459, 213] on span "G♯ - Minor" at bounding box center [460, 211] width 53 height 14
select select "Minor"
select select "G#"
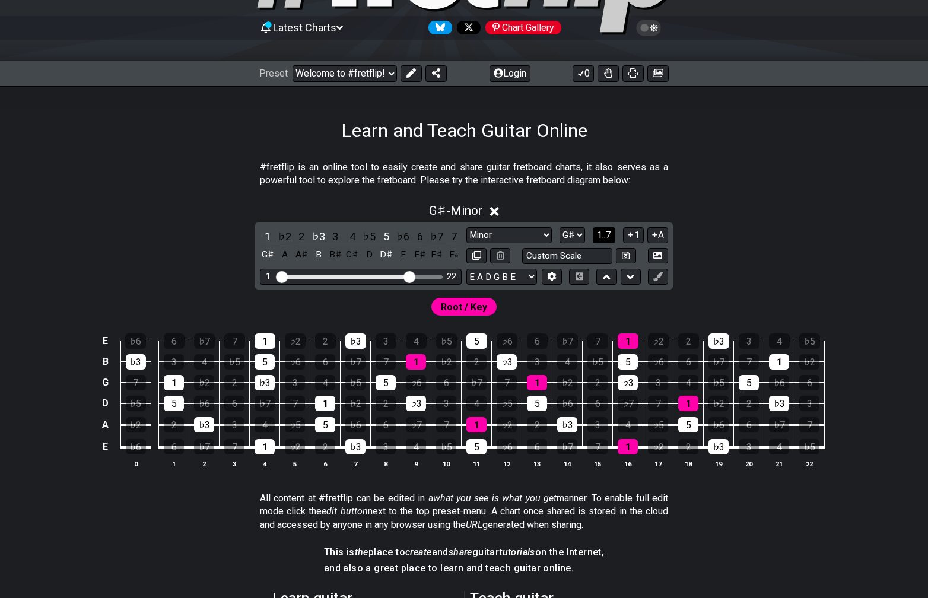
click at [607, 230] on span "1..7" at bounding box center [604, 235] width 14 height 11
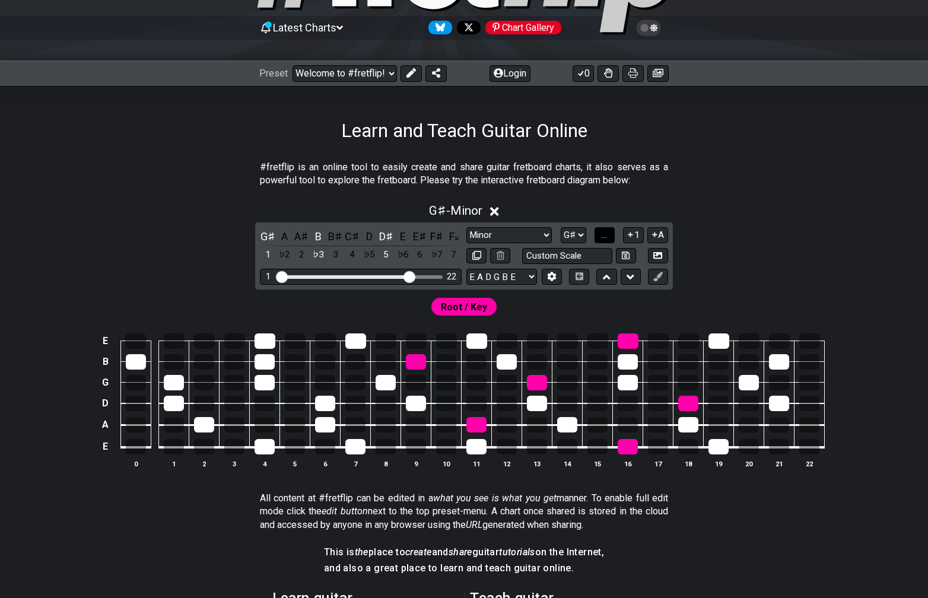
click at [607, 230] on span "..." at bounding box center [604, 235] width 5 height 11
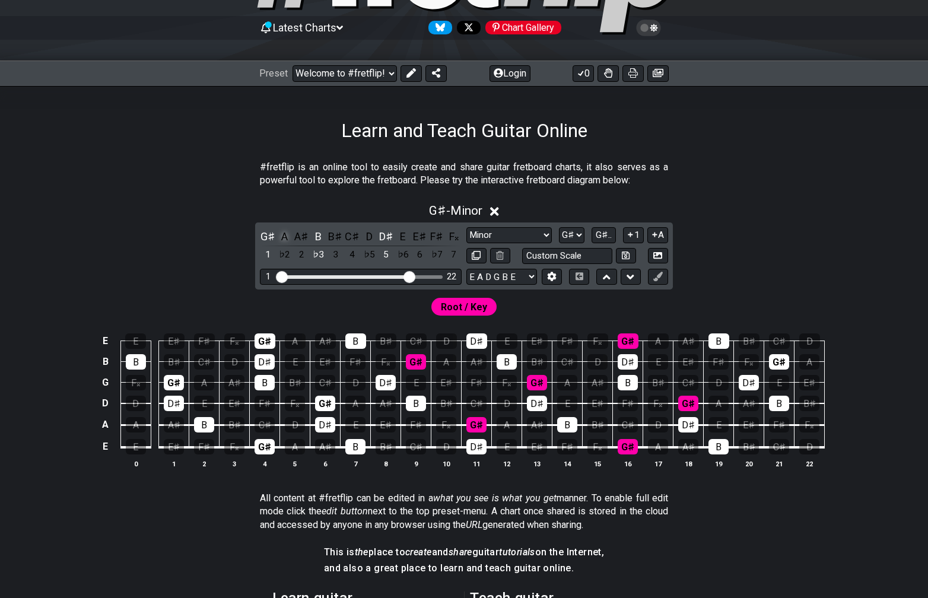
click at [285, 237] on div "A" at bounding box center [283, 236] width 15 height 16
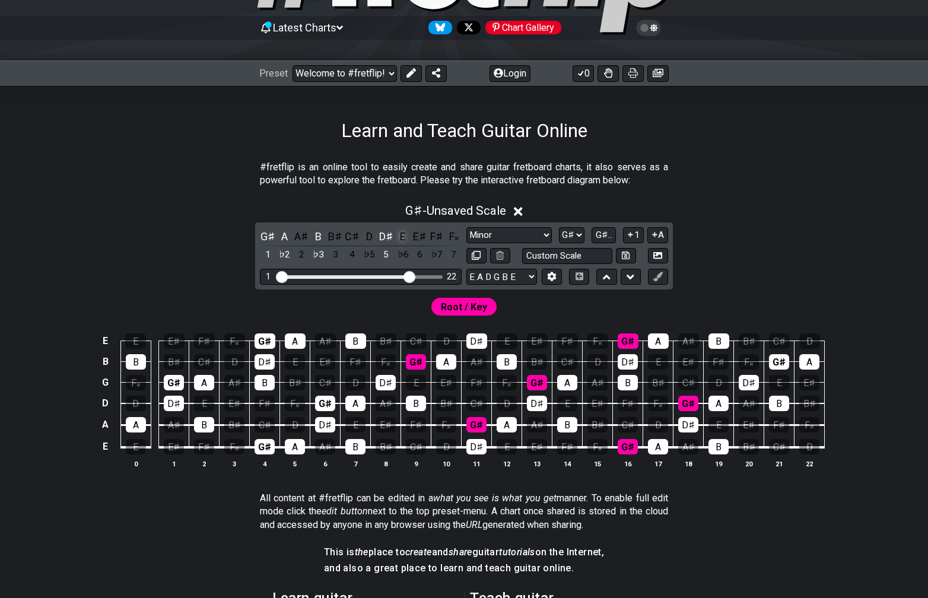
click at [403, 234] on div "E" at bounding box center [402, 236] width 15 height 16
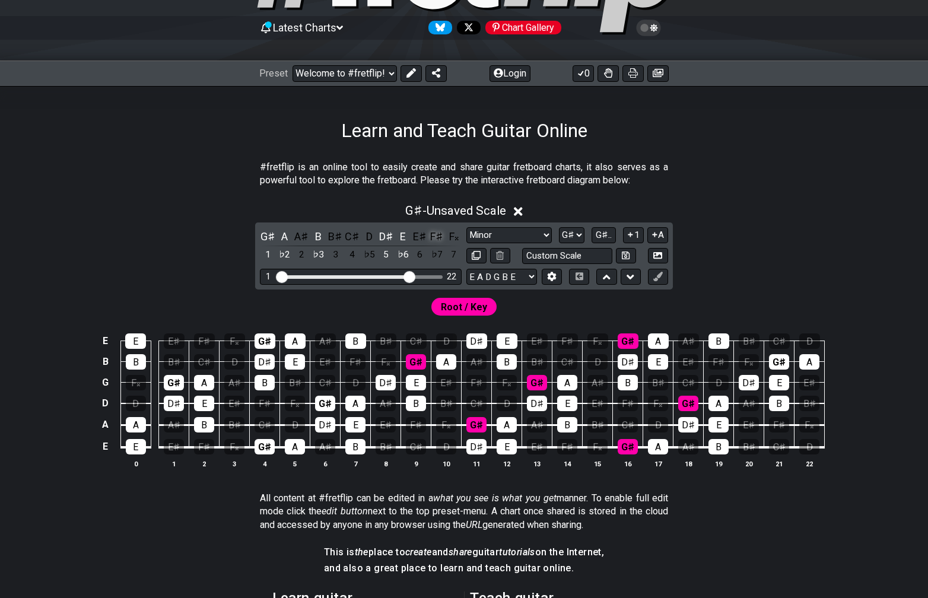
click at [441, 234] on div "F♯" at bounding box center [436, 236] width 15 height 16
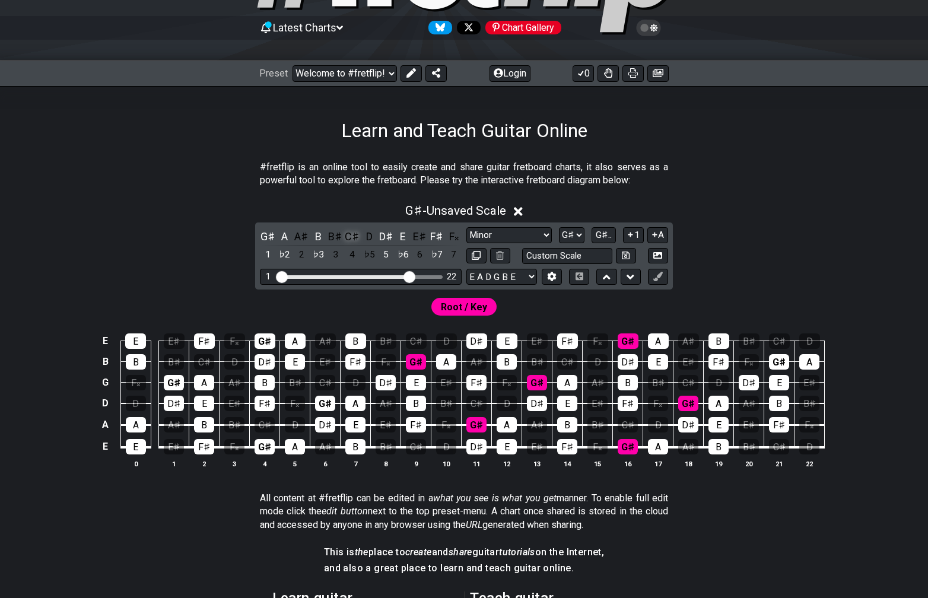
click at [354, 235] on div "C♯" at bounding box center [351, 236] width 15 height 16
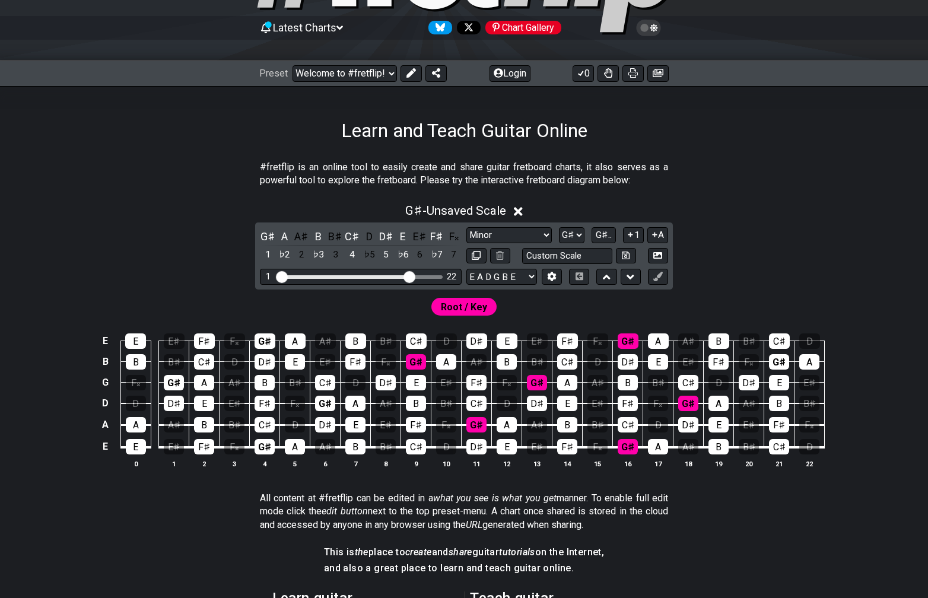
click at [830, 252] on div "G♯ - Unsaved Scale G♯ A A♯ B B♯ C♯ D D♯ E E♯ F♯ F𝄪 1 ♭2 2 ♭3 3 4 ♭5 5 ♭6 6 ♭7 7…" at bounding box center [464, 340] width 926 height 288
click at [287, 237] on div "A" at bounding box center [283, 236] width 15 height 16
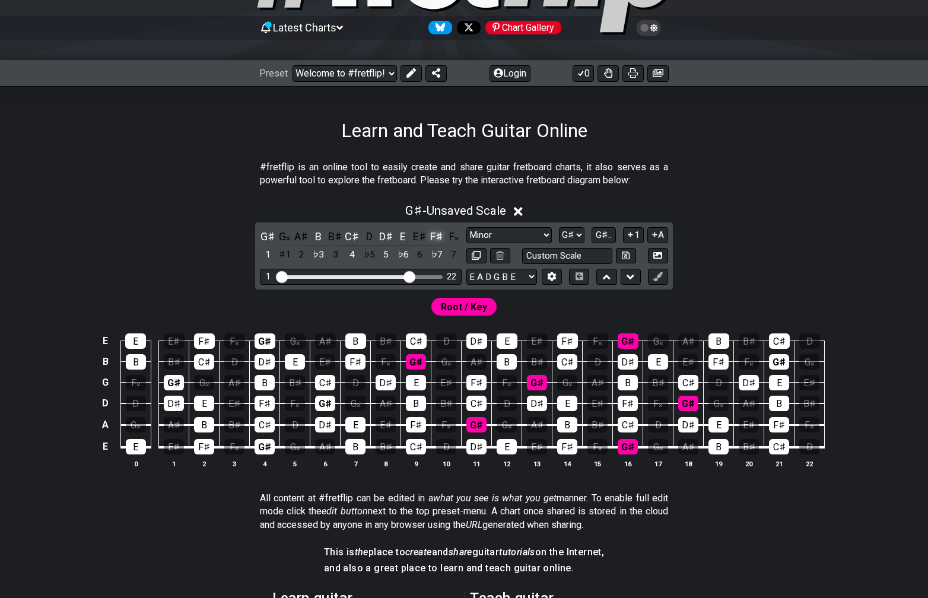
click at [436, 234] on div "F♯" at bounding box center [436, 236] width 15 height 16
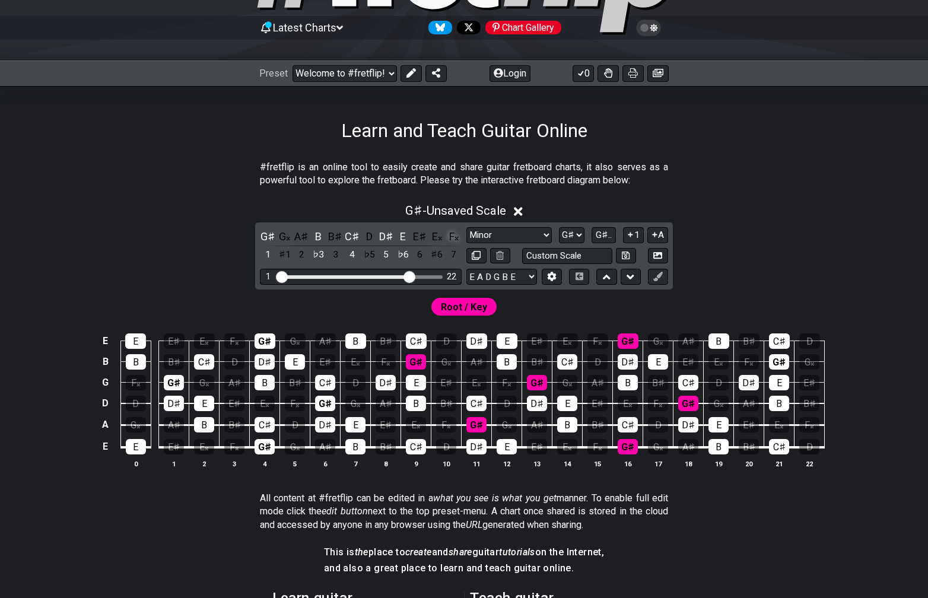
click at [452, 240] on div "F𝄪" at bounding box center [453, 236] width 15 height 16
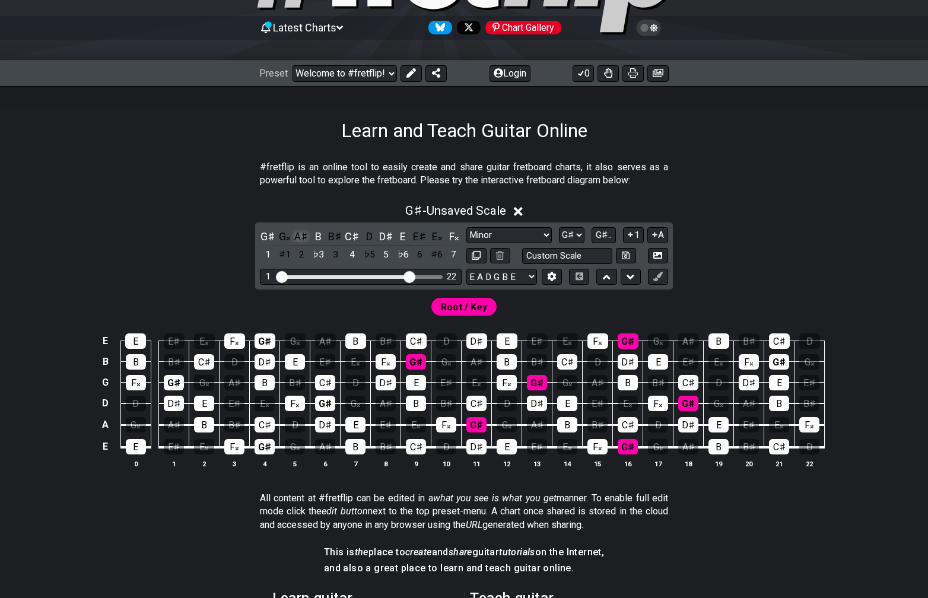
click at [303, 241] on div "A♯" at bounding box center [301, 236] width 15 height 16
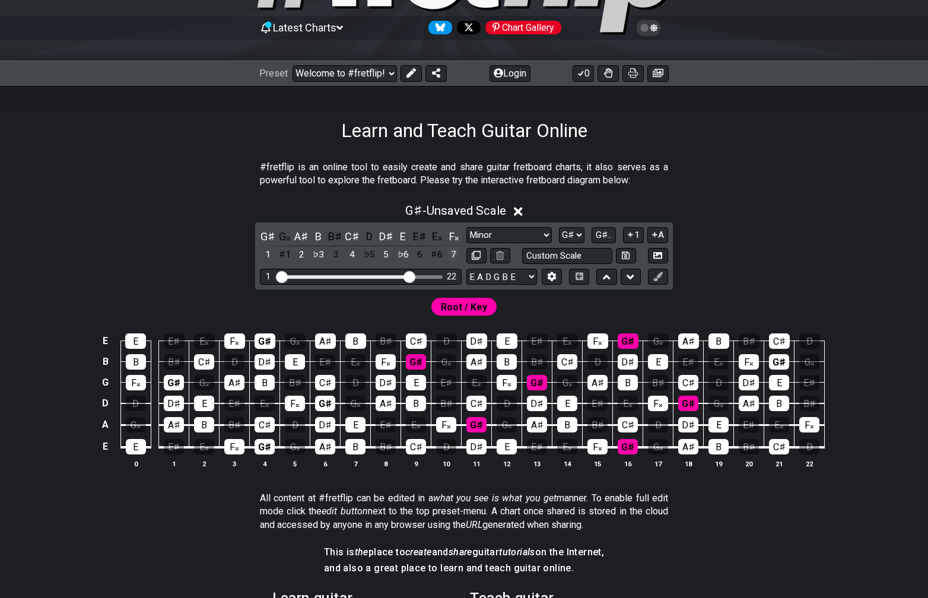
click at [455, 253] on div "7" at bounding box center [453, 255] width 15 height 16
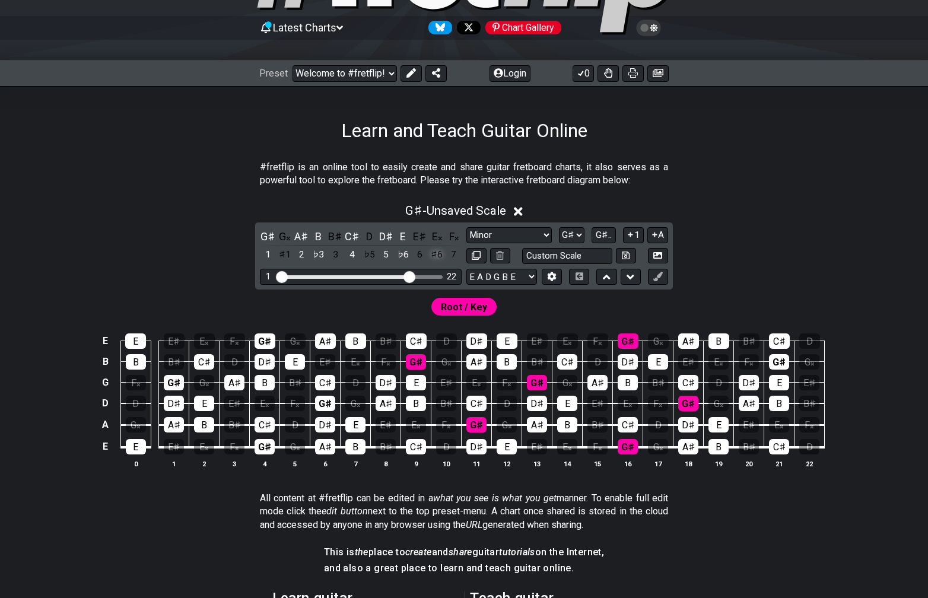
click at [435, 258] on div "♯6" at bounding box center [436, 255] width 15 height 16
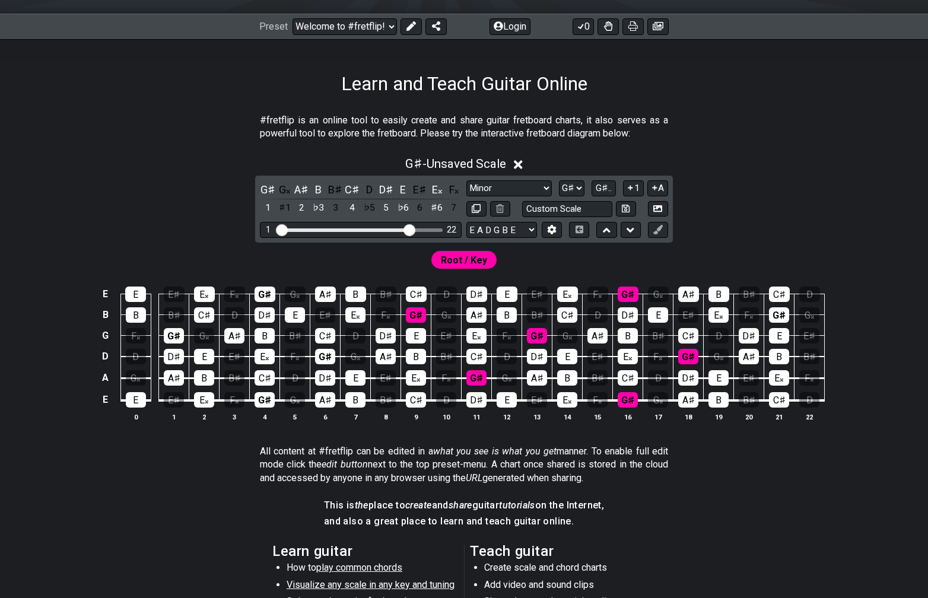
scroll to position [158, 0]
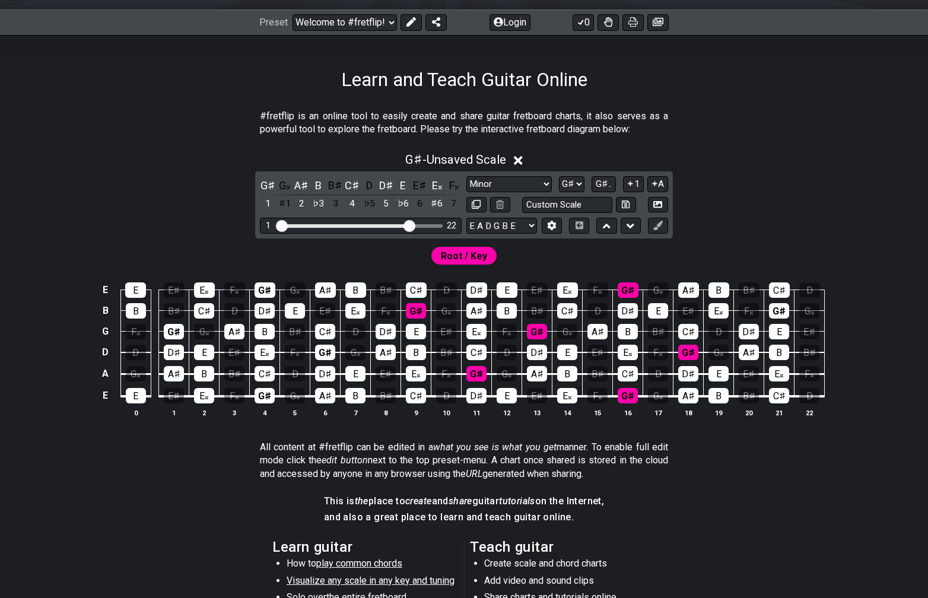
click at [774, 227] on div "G♯ - Unsaved Scale G♯ G𝄪 A♯ B B♯ C♯ D D♯ E E♯ E𝄪 F𝄪 1 ♯1 2 ♭3 3 4 ♭5 5 ♭6 6 ♯6 …" at bounding box center [464, 289] width 926 height 288
click at [478, 252] on span "Root / Key" at bounding box center [464, 255] width 46 height 17
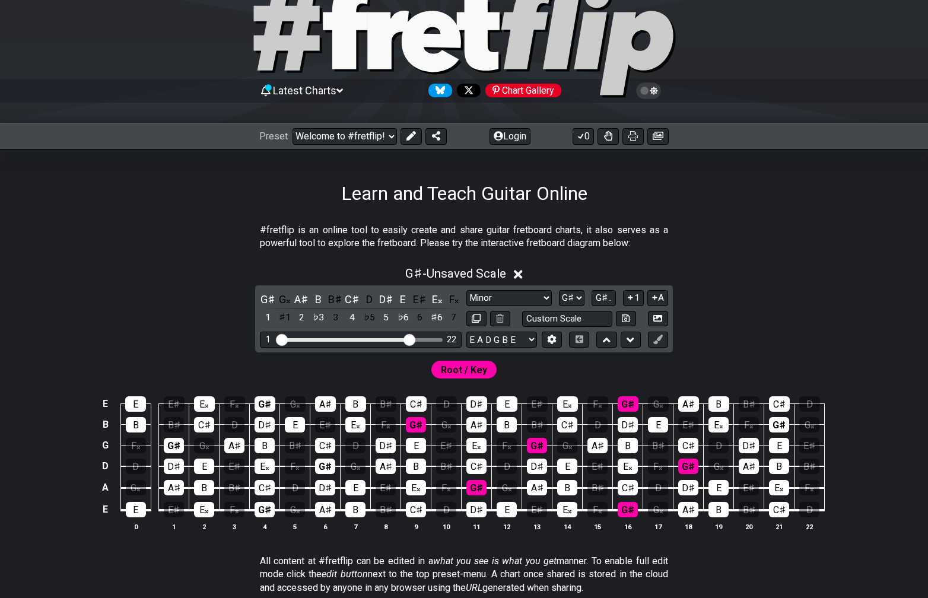
scroll to position [40, 0]
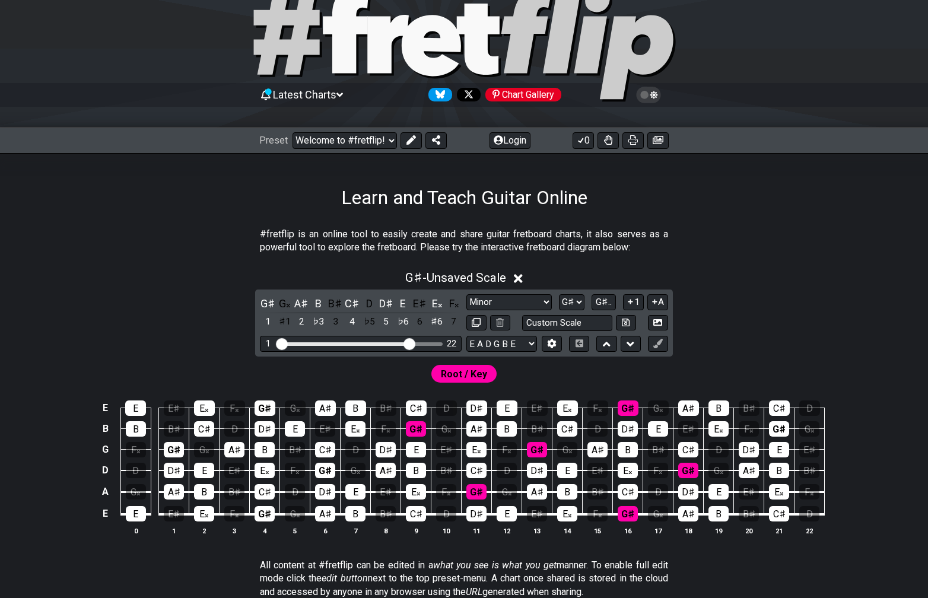
click at [538, 383] on div "Root / Key" at bounding box center [464, 371] width 926 height 28
click at [482, 376] on span "Root / Key" at bounding box center [464, 373] width 46 height 17
click at [517, 228] on p "#fretflip is an online tool to easily create and share guitar fretboard charts,…" at bounding box center [464, 241] width 408 height 27
click at [661, 322] on icon at bounding box center [657, 322] width 9 height 7
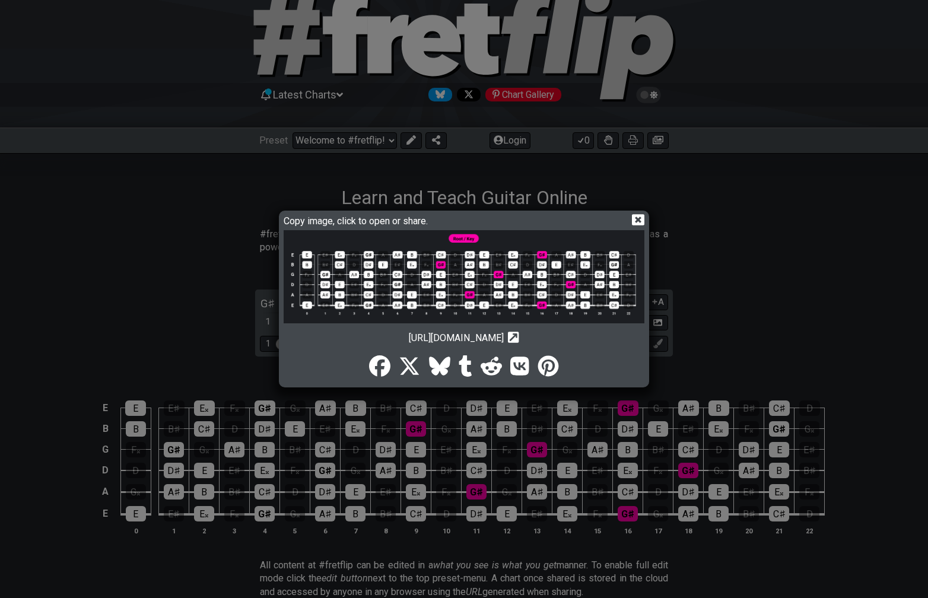
click at [590, 279] on img at bounding box center [464, 276] width 361 height 93
click at [639, 222] on icon at bounding box center [638, 220] width 12 height 12
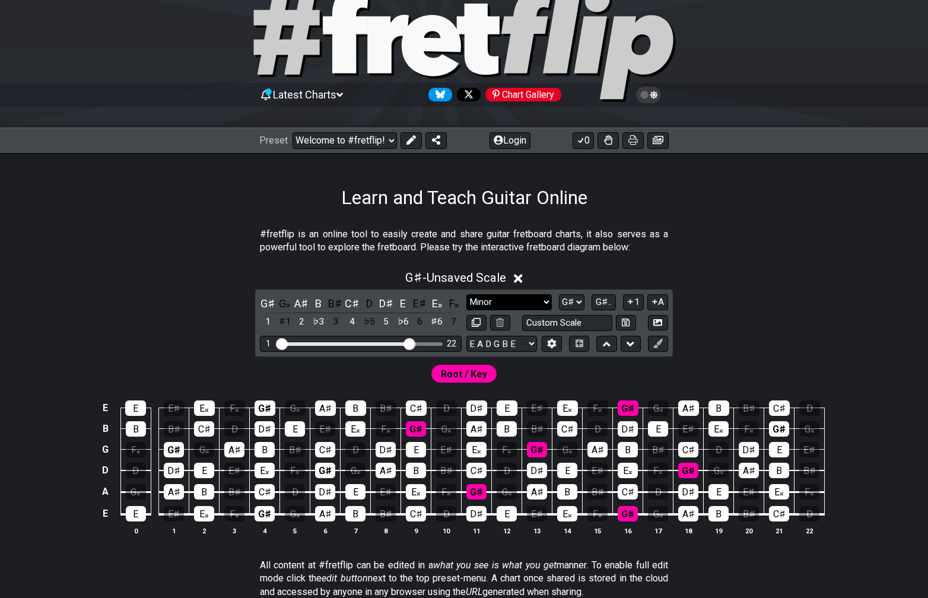
click at [492, 304] on select "Minor Pentatonic Click to edit Minor Pentatonic Major Pentatonic Minor Blues Ma…" at bounding box center [508, 302] width 85 height 16
select select "Major"
click at [466, 294] on select "Minor Pentatonic Click to edit Minor Pentatonic Major Pentatonic Minor Blues Ma…" at bounding box center [508, 302] width 85 height 16
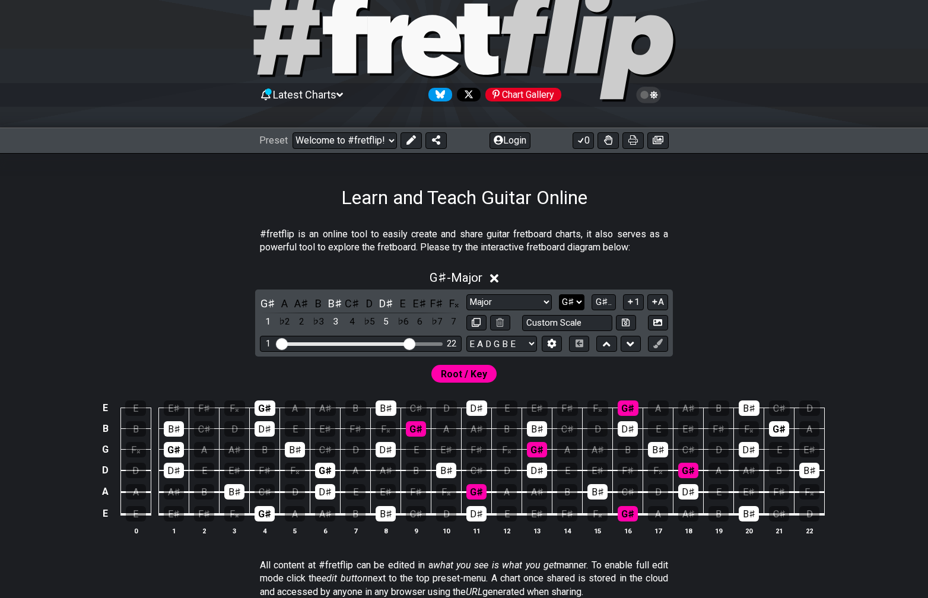
click at [577, 301] on select "A♭ A A♯ B♭ B C C♯ D♭ D D♯ E♭ E F F♯ G♭ G G♯" at bounding box center [572, 302] width 26 height 16
select select "B"
click at [560, 294] on select "A♭ A A♯ B♭ B C C♯ D♭ D D♯ E♭ E F F♯ G♭ G G♯" at bounding box center [572, 302] width 26 height 16
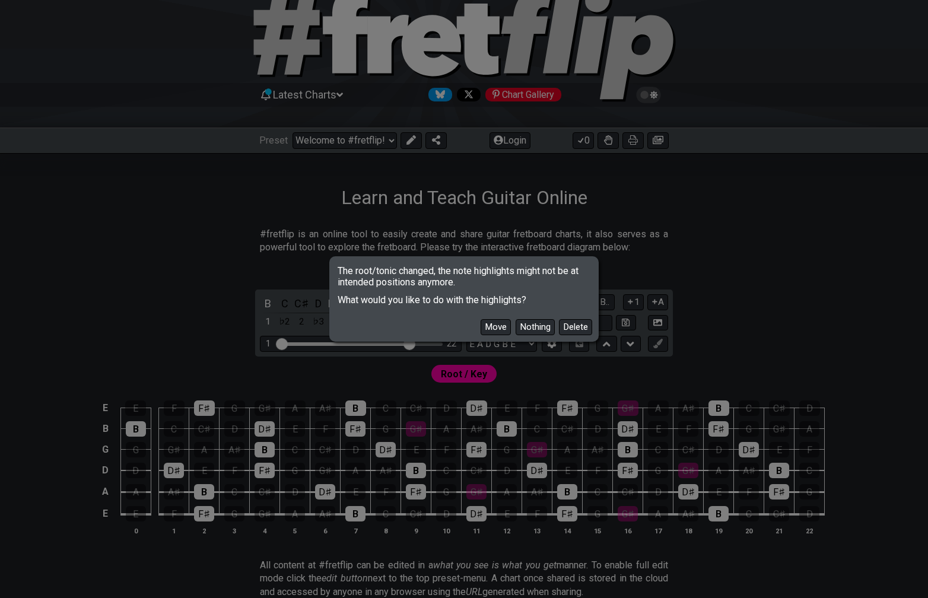
click at [681, 306] on div "The root/tonic changed, the note highlights might not be at intended positions …" at bounding box center [464, 299] width 928 height 598
click at [532, 326] on button "Nothing" at bounding box center [535, 327] width 39 height 16
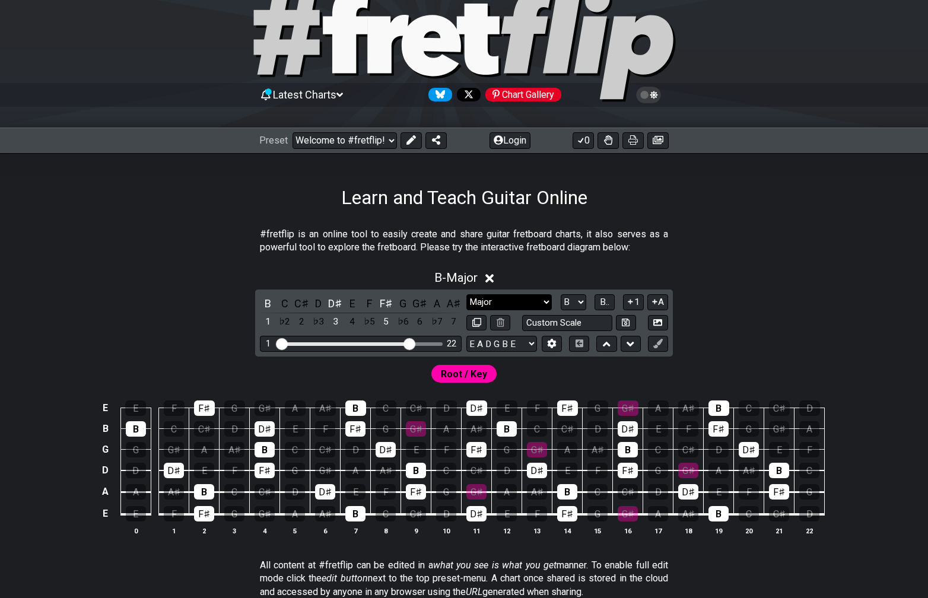
click at [539, 298] on select "Minor Pentatonic Click to edit Minor Pentatonic Major Pentatonic Minor Blues Ma…" at bounding box center [508, 302] width 85 height 16
select select "Minor"
click at [466, 294] on select "Minor Pentatonic Click to edit Minor Pentatonic Major Pentatonic Minor Blues Ma…" at bounding box center [508, 302] width 85 height 16
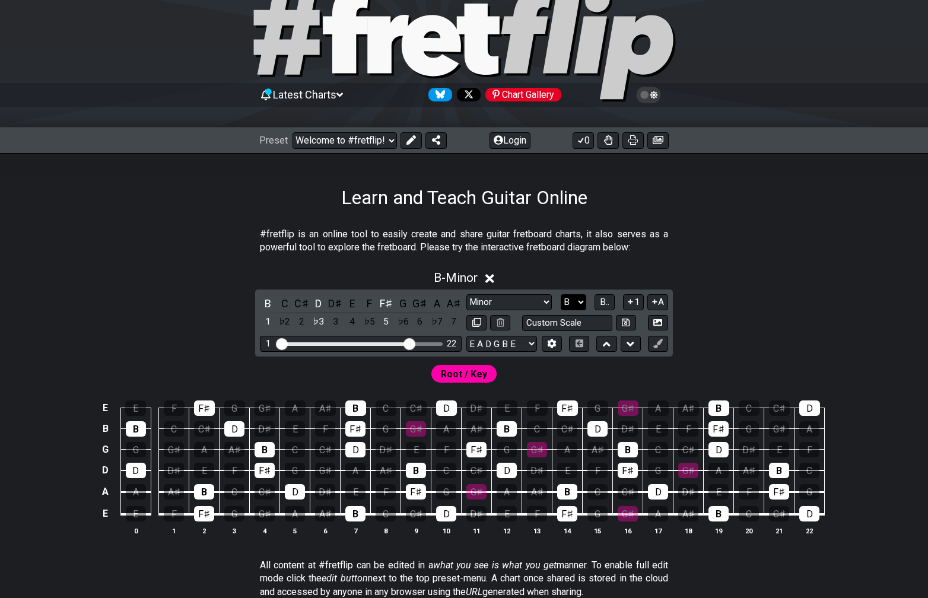
click at [576, 302] on select "A♭ A A♯ B♭ B C C♯ D♭ D D♯ E♭ E F F♯ G♭ G G♯" at bounding box center [574, 302] width 26 height 16
click at [561, 294] on select "A♭ A A♯ B♭ B C C♯ D♭ D D♯ E♭ E F F♯ G♭ G G♯" at bounding box center [574, 302] width 26 height 16
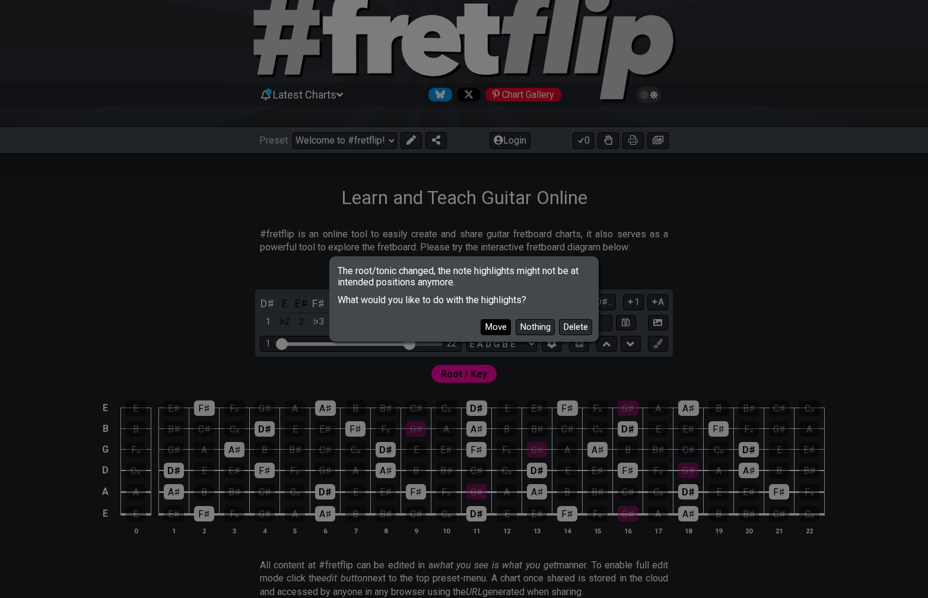
click at [493, 324] on button "Move" at bounding box center [496, 327] width 30 height 16
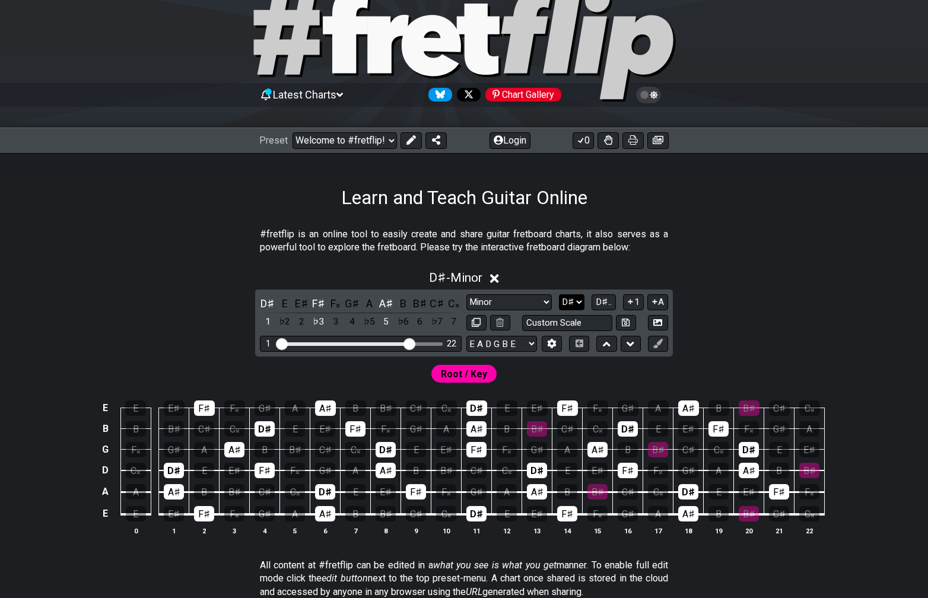
click at [581, 301] on select "A♭ A A♯ B♭ B C C♯ D♭ D D♯ E♭ E F F♯ G♭ G G♯" at bounding box center [572, 302] width 26 height 16
click at [560, 294] on select "A♭ A A♯ B♭ B C C♯ D♭ D D♯ E♭ E F F♯ G♭ G G♯" at bounding box center [572, 302] width 26 height 16
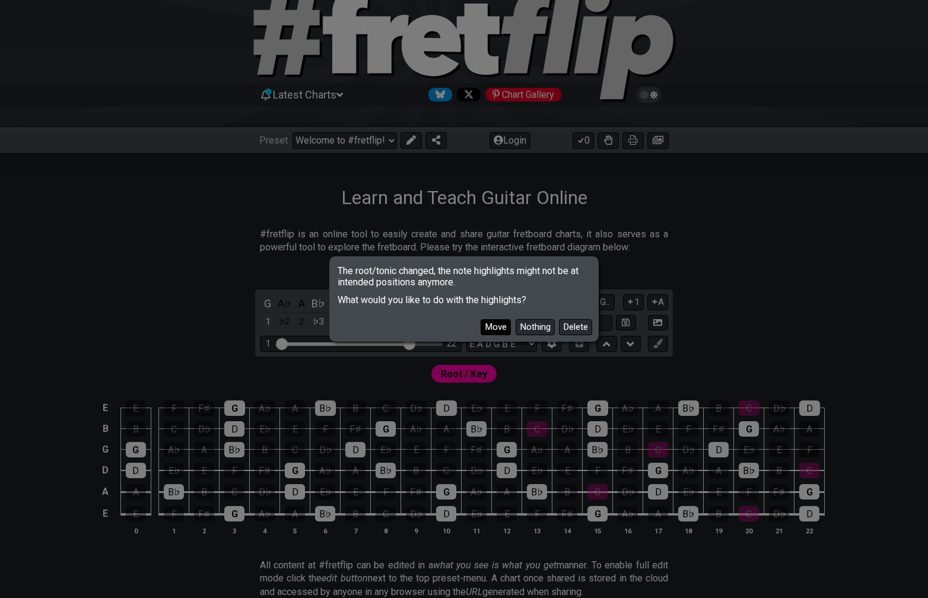
click at [504, 325] on button "Move" at bounding box center [496, 327] width 30 height 16
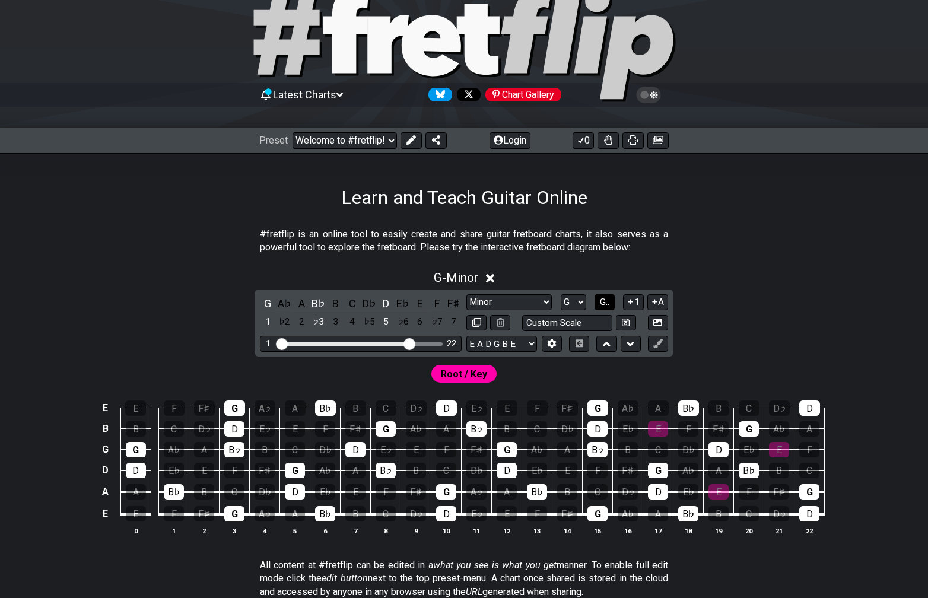
click at [606, 303] on span "G.." at bounding box center [604, 302] width 9 height 11
click at [606, 303] on span "1..7" at bounding box center [604, 302] width 14 height 11
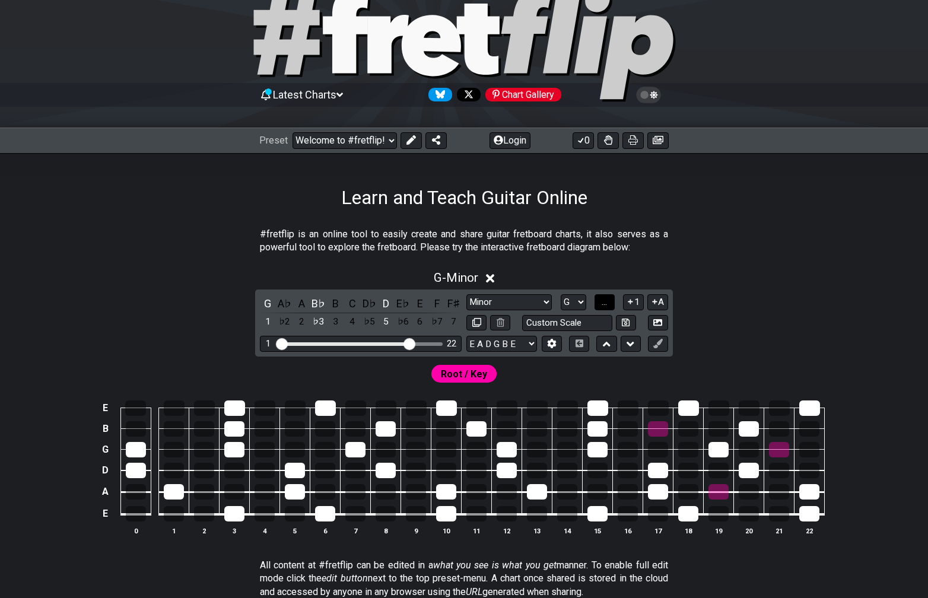
click at [606, 303] on span "..." at bounding box center [604, 302] width 5 height 11
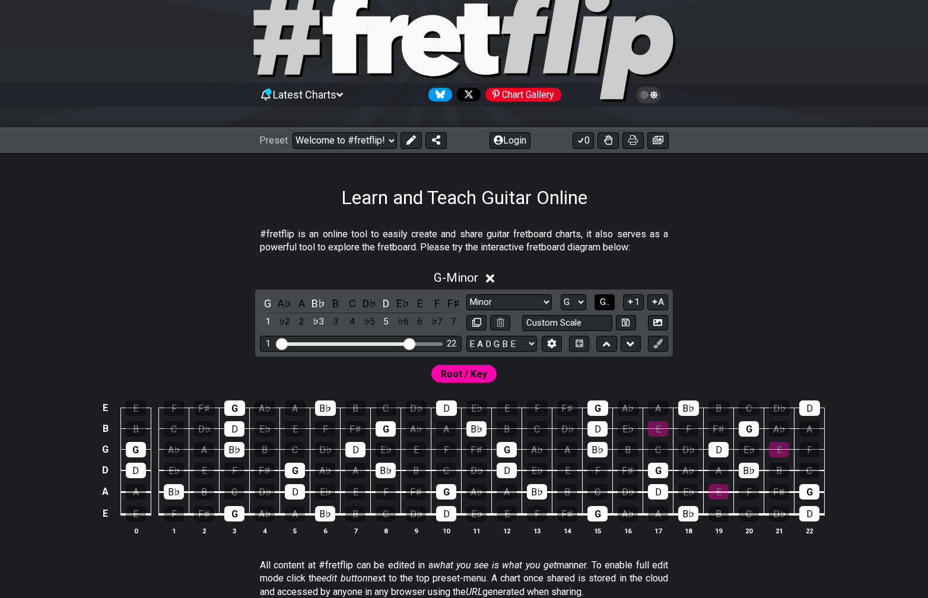
click at [606, 303] on span "G.." at bounding box center [604, 302] width 9 height 11
click at [302, 306] on div "2" at bounding box center [301, 303] width 15 height 16
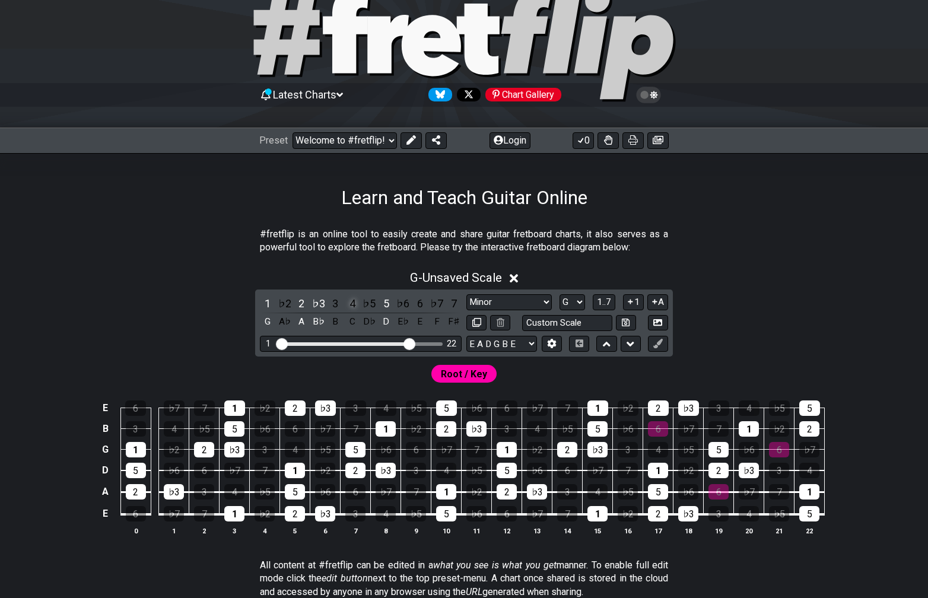
click at [356, 306] on div "4" at bounding box center [352, 303] width 15 height 16
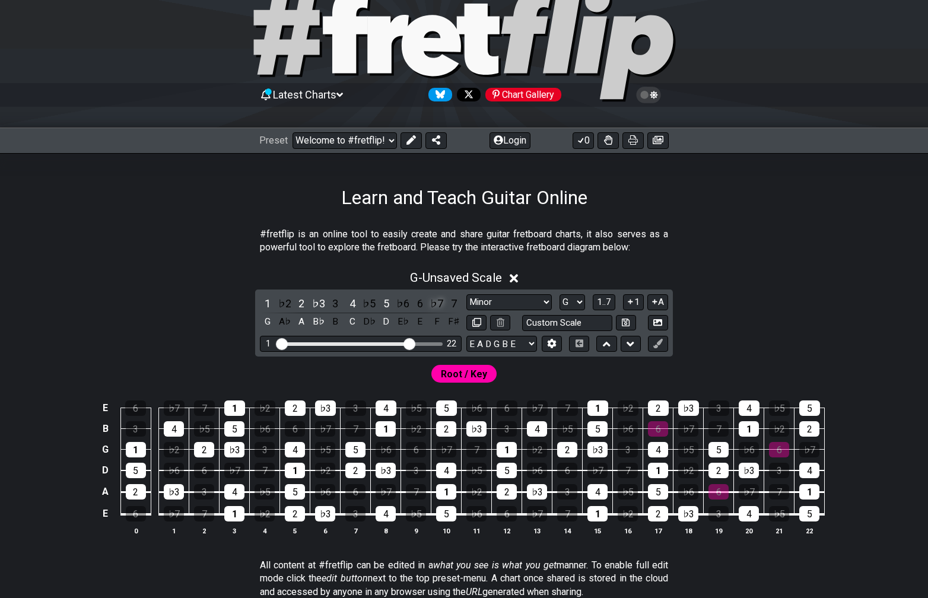
click at [438, 305] on div "♭7" at bounding box center [436, 303] width 15 height 16
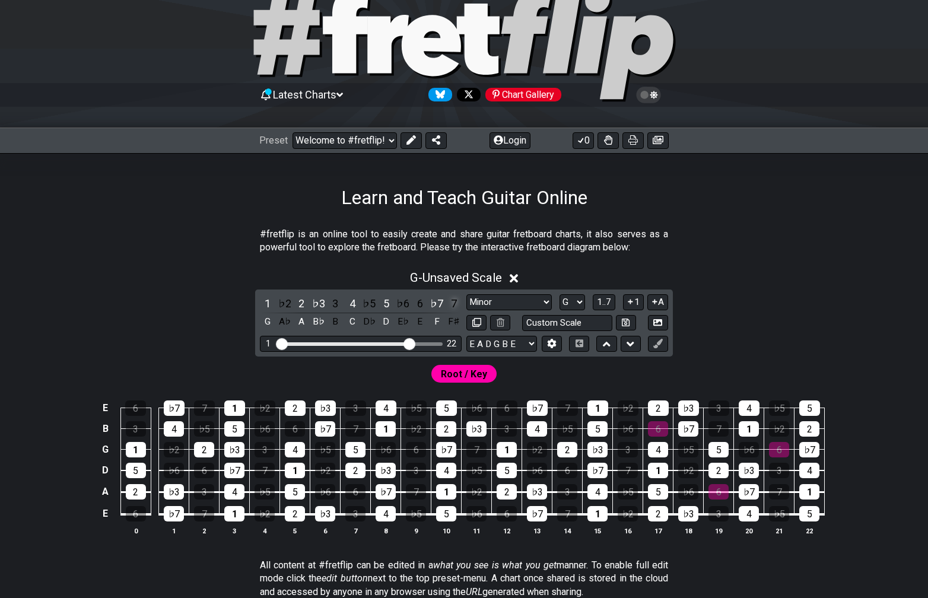
click at [457, 305] on div "7" at bounding box center [453, 303] width 15 height 16
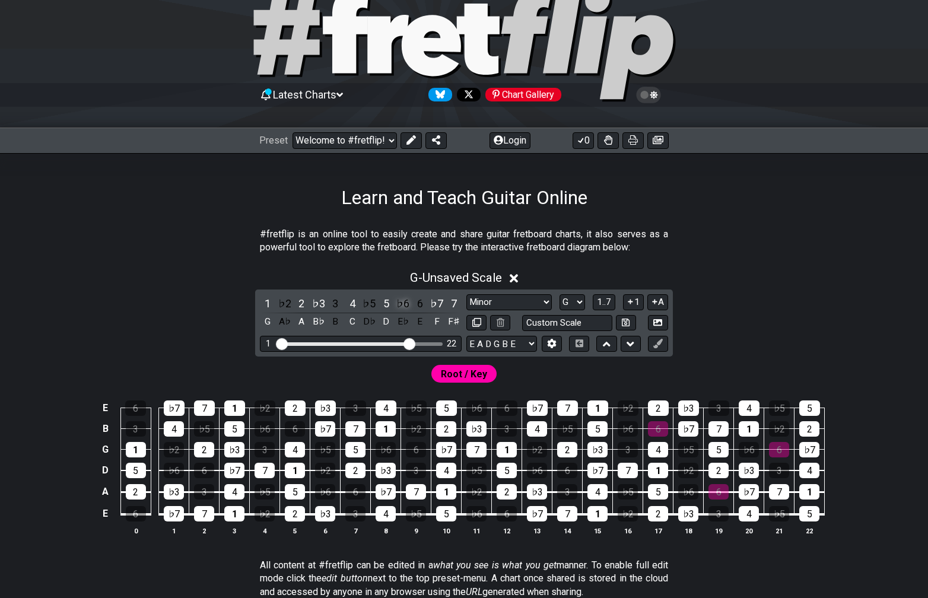
click at [403, 309] on div "♭6" at bounding box center [402, 303] width 15 height 16
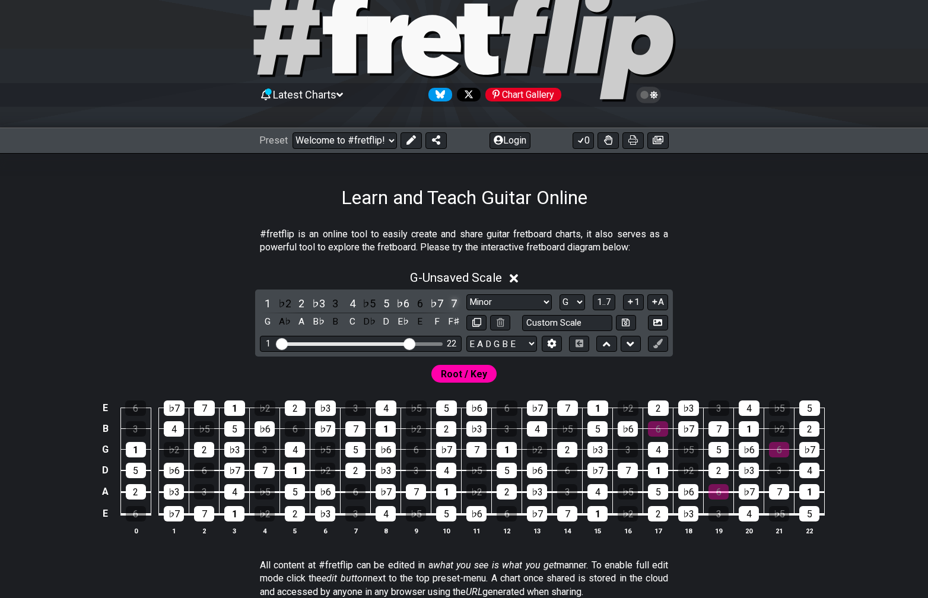
click at [456, 302] on div "7" at bounding box center [453, 303] width 15 height 16
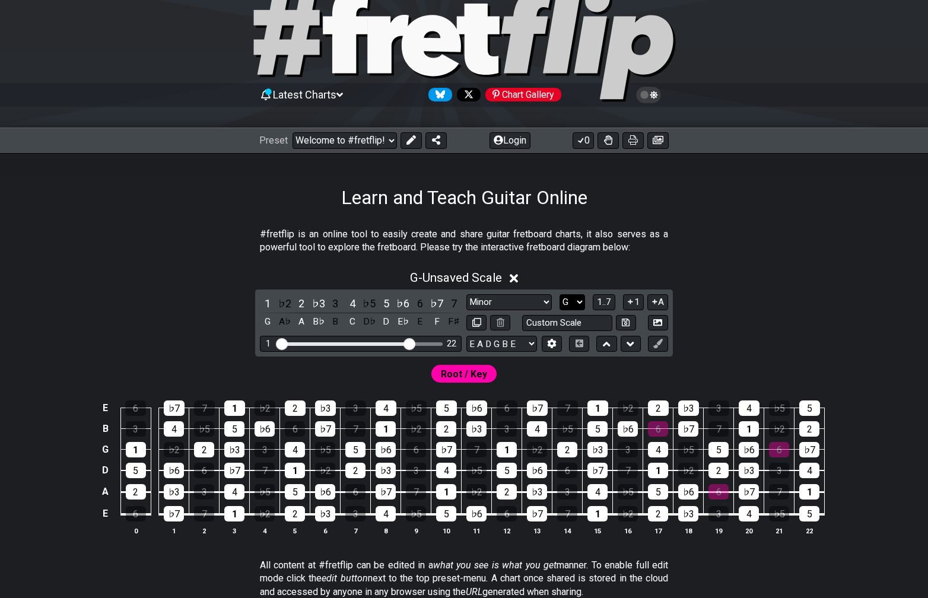
click at [578, 301] on select "A♭ A A♯ B♭ B C C♯ D♭ D D♯ E♭ E F F♯ G♭ G G♯" at bounding box center [572, 302] width 26 height 16
click at [559, 294] on select "A♭ A A♯ B♭ B C C♯ D♭ D D♯ E♭ E F F♯ G♭ G G♯" at bounding box center [572, 302] width 26 height 16
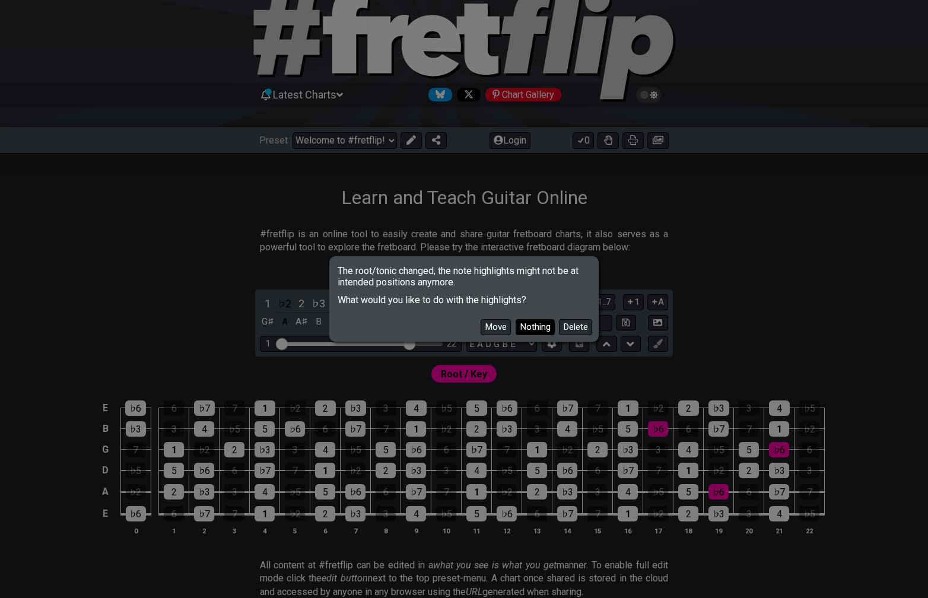
click at [539, 326] on button "Nothing" at bounding box center [535, 327] width 39 height 16
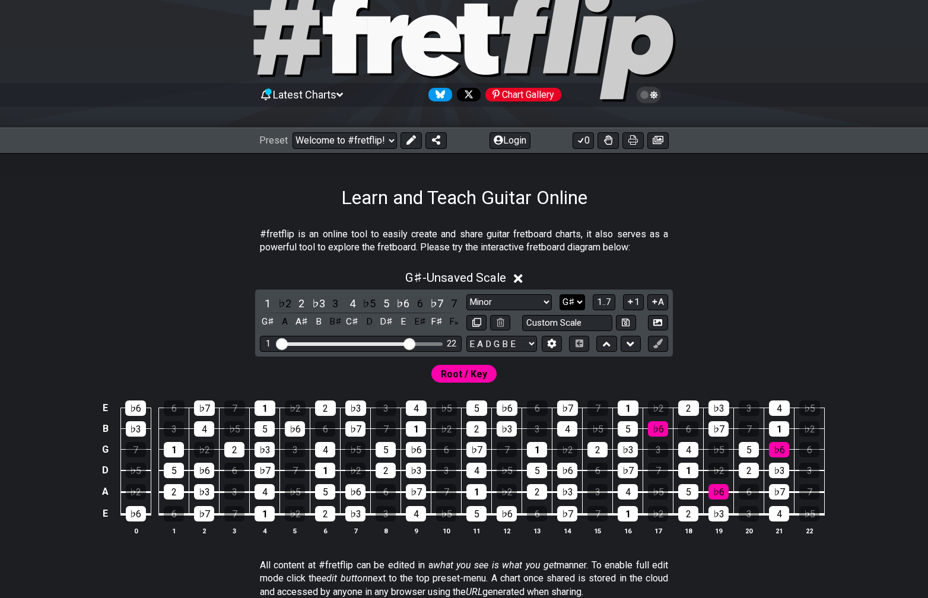
click at [578, 300] on select "A♭ A A♯ B♭ B C C♯ D♭ D D♯ E♭ E F F♯ G♭ G G♯" at bounding box center [572, 302] width 26 height 16
click at [559, 294] on select "A♭ A A♯ B♭ B C C♯ D♭ D D♯ E♭ E F F♯ G♭ G G♯" at bounding box center [572, 302] width 26 height 16
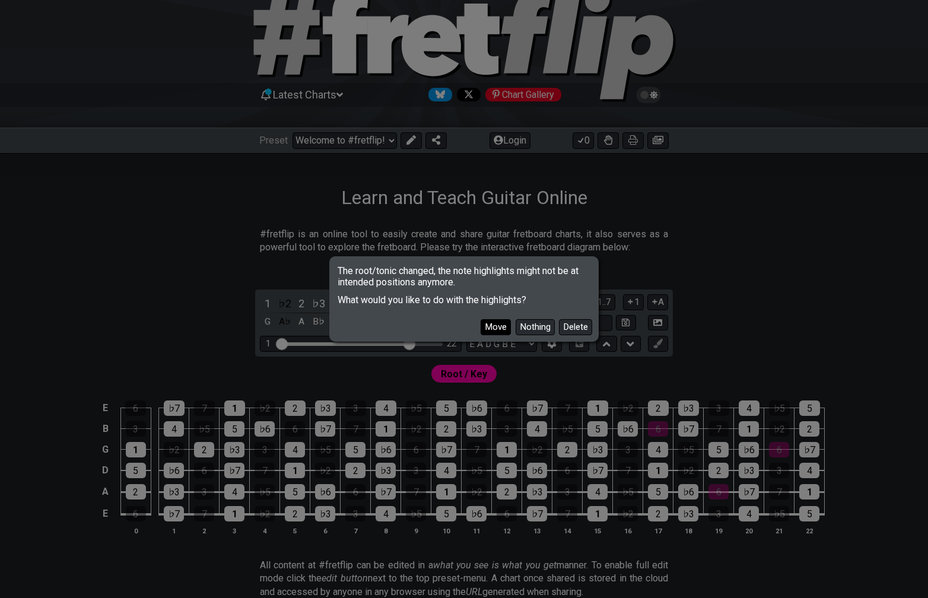
click at [498, 326] on button "Move" at bounding box center [496, 327] width 30 height 16
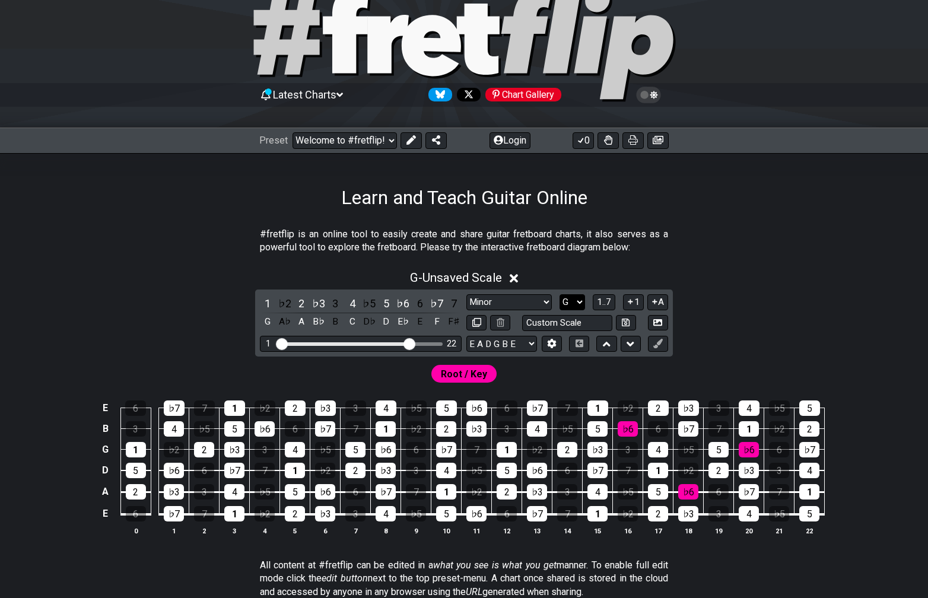
click at [573, 302] on select "A♭ A A♯ B♭ B C C♯ D♭ D D♯ E♭ E F F♯ G♭ G G♯" at bounding box center [572, 302] width 26 height 16
select select "G#"
click at [559, 294] on select "A♭ A A♯ B♭ B C C♯ D♭ D D♯ E♭ E F F♯ G♭ G G♯" at bounding box center [572, 302] width 26 height 16
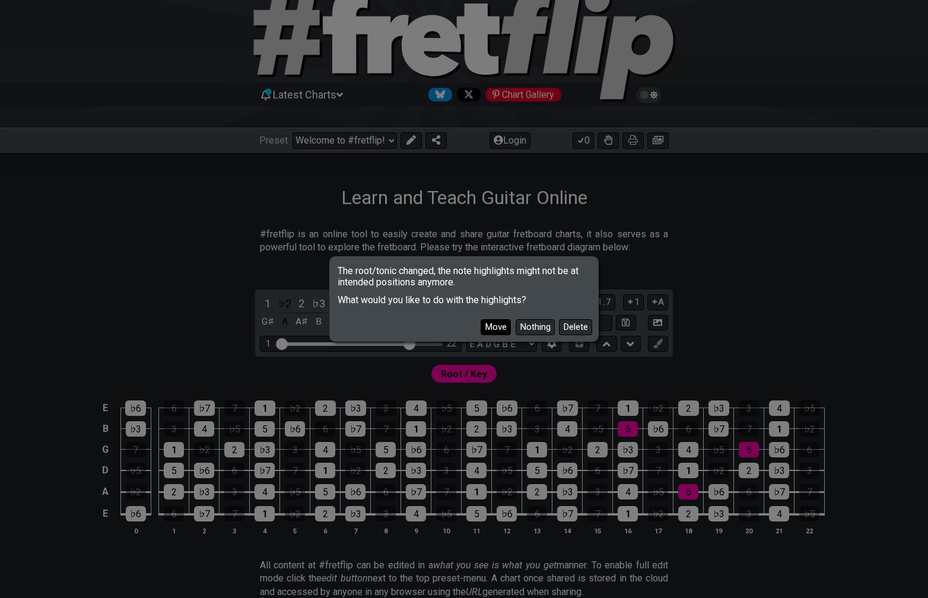
click at [491, 329] on button "Move" at bounding box center [496, 327] width 30 height 16
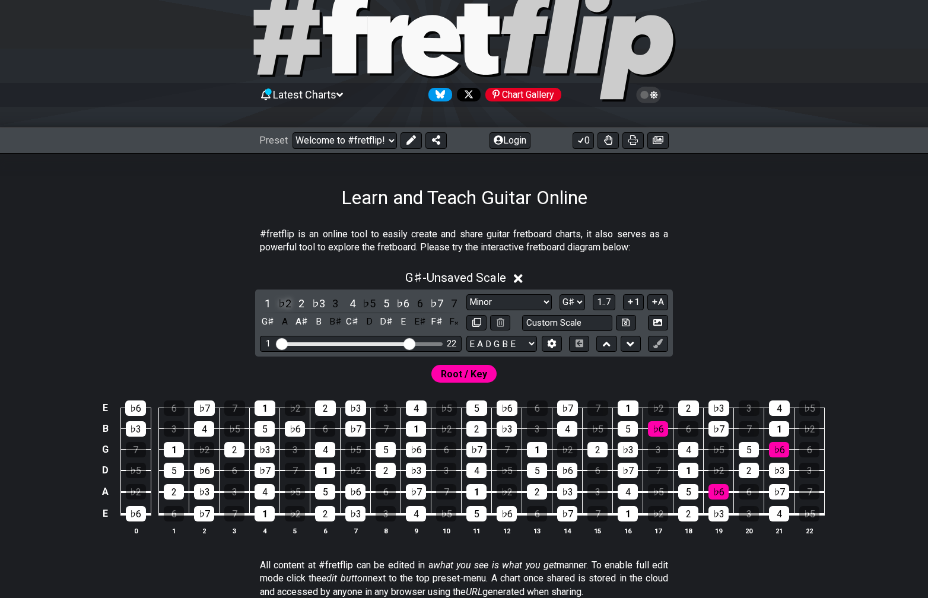
click at [288, 305] on div "♭2" at bounding box center [284, 303] width 15 height 16
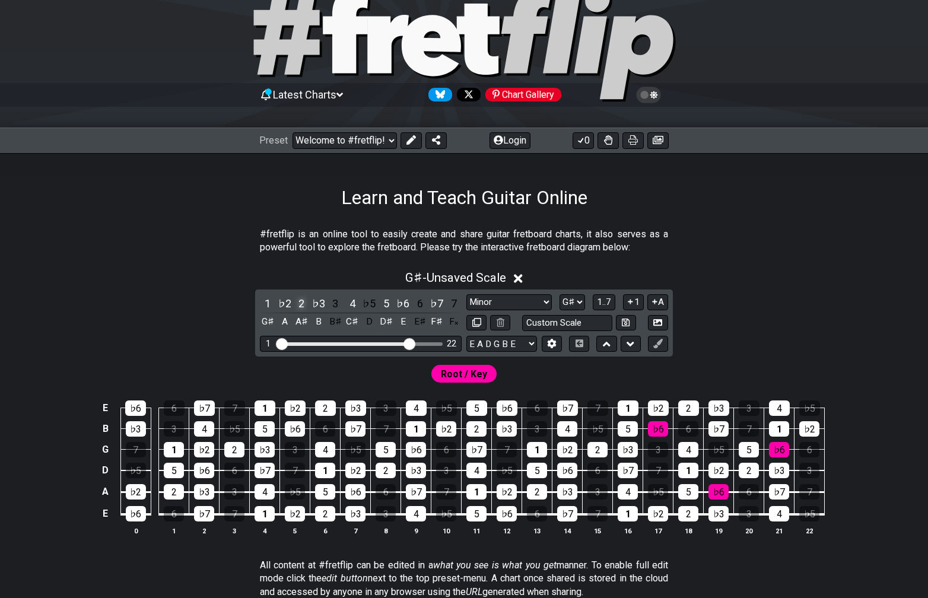
click at [303, 304] on div "2" at bounding box center [301, 303] width 15 height 16
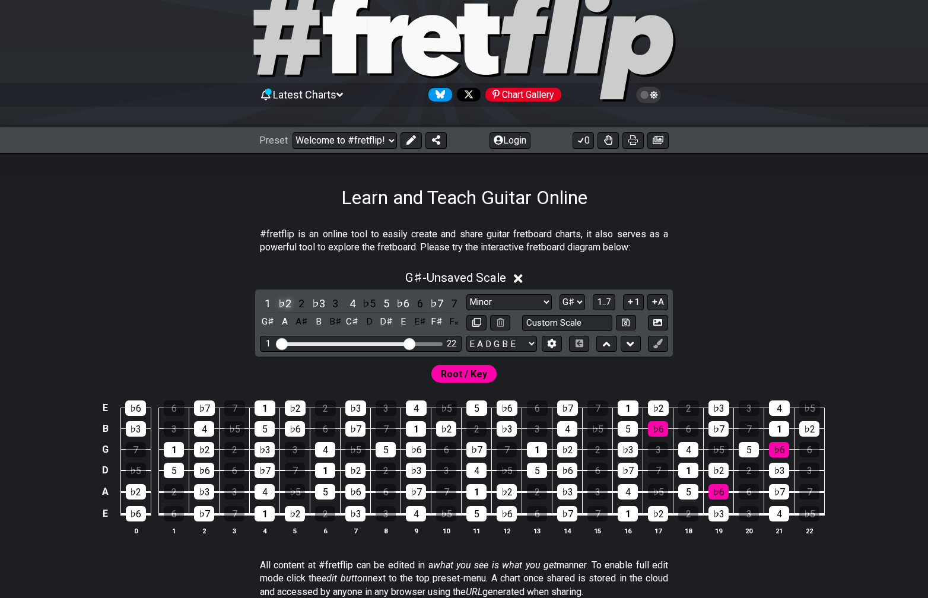
click at [290, 305] on div "♭2" at bounding box center [284, 303] width 15 height 16
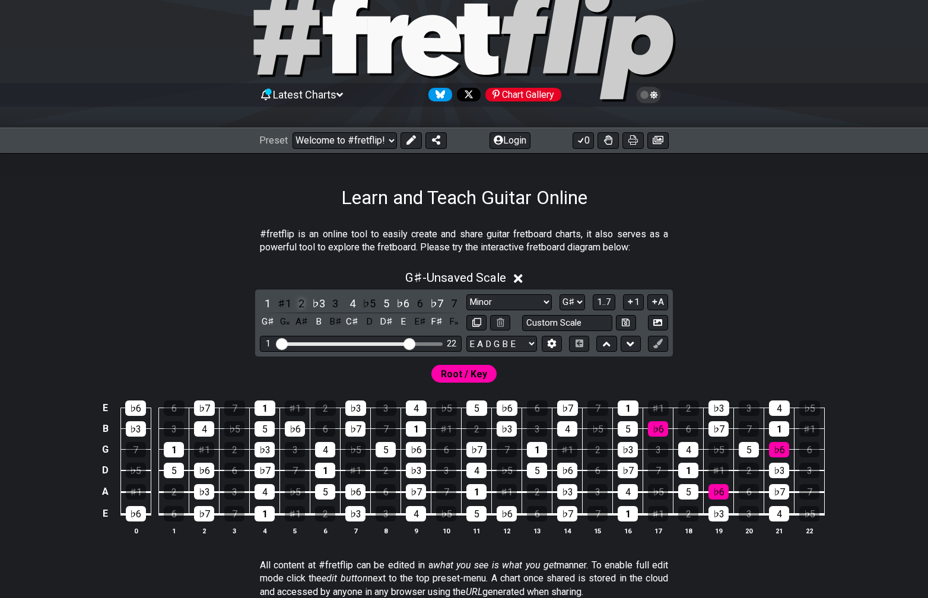
click at [302, 305] on div "2" at bounding box center [301, 303] width 15 height 16
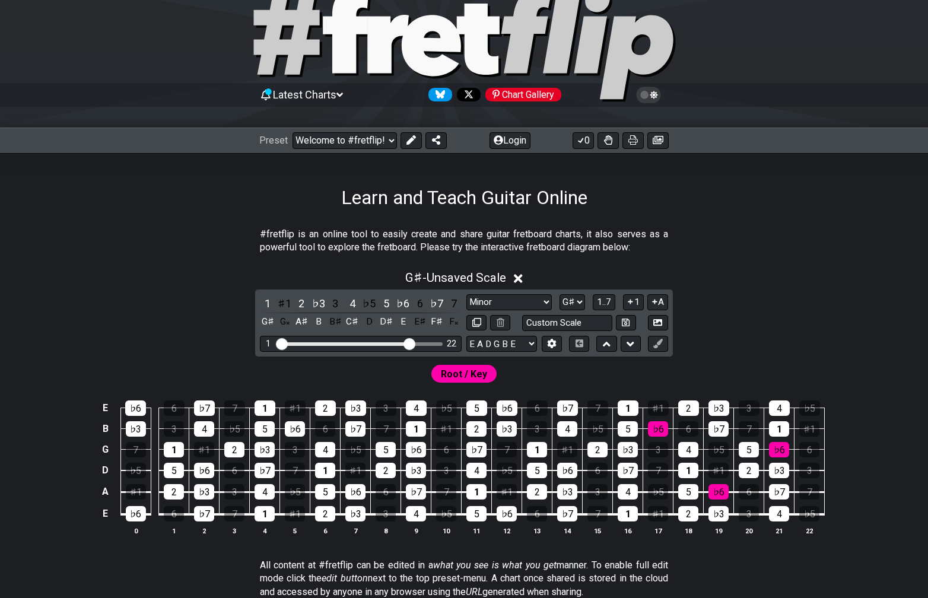
click at [460, 372] on span "Root / Key" at bounding box center [464, 373] width 46 height 17
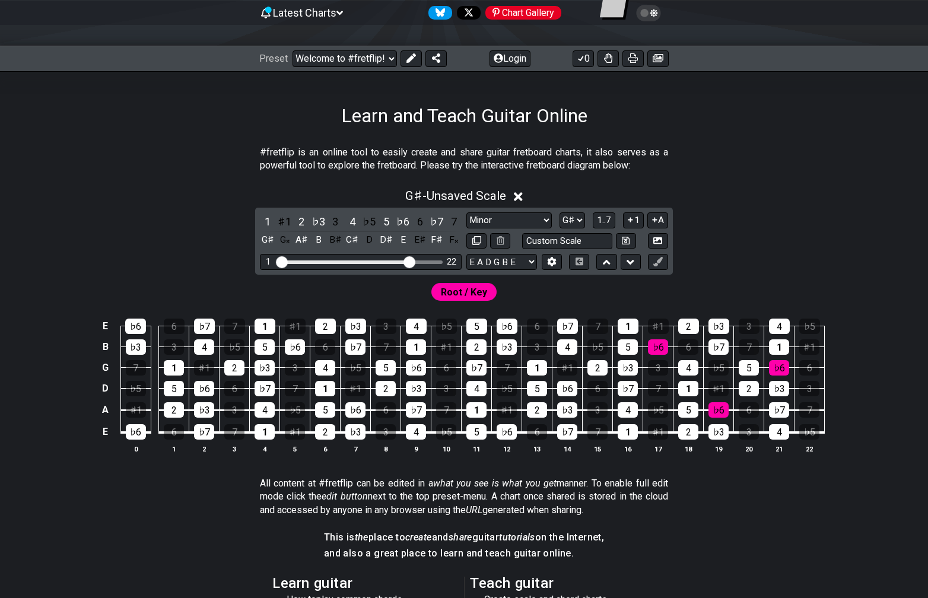
scroll to position [85, 0]
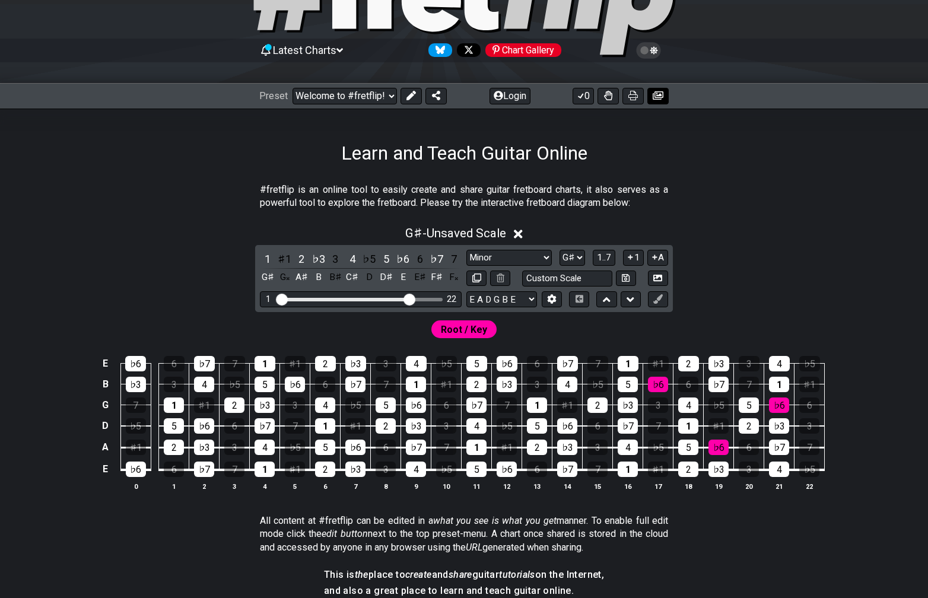
click at [656, 98] on icon at bounding box center [658, 95] width 11 height 9
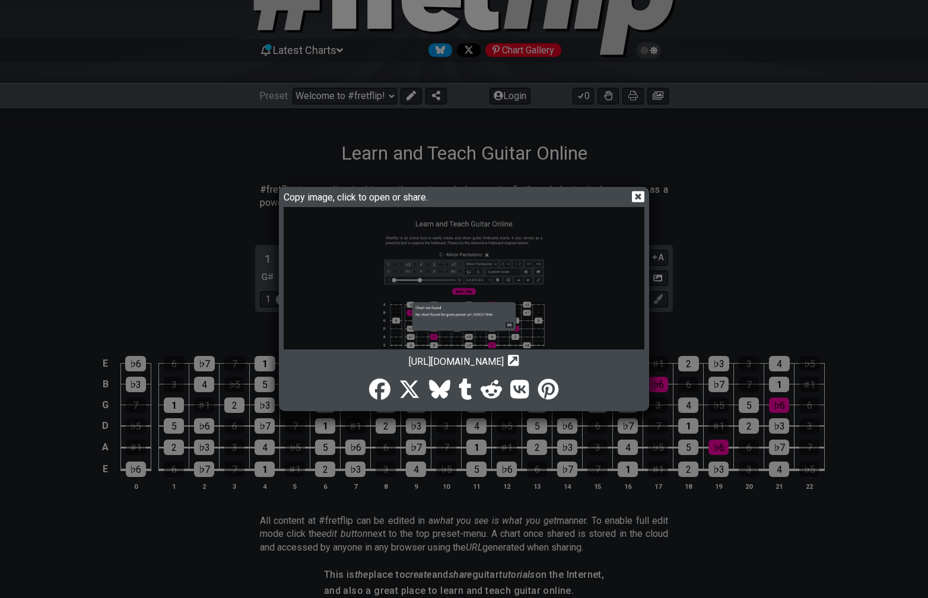
click at [519, 358] on icon "Copy url to clipboard" at bounding box center [513, 360] width 11 height 12
click at [504, 266] on img at bounding box center [464, 353] width 361 height 293
click at [642, 196] on icon at bounding box center [638, 196] width 12 height 11
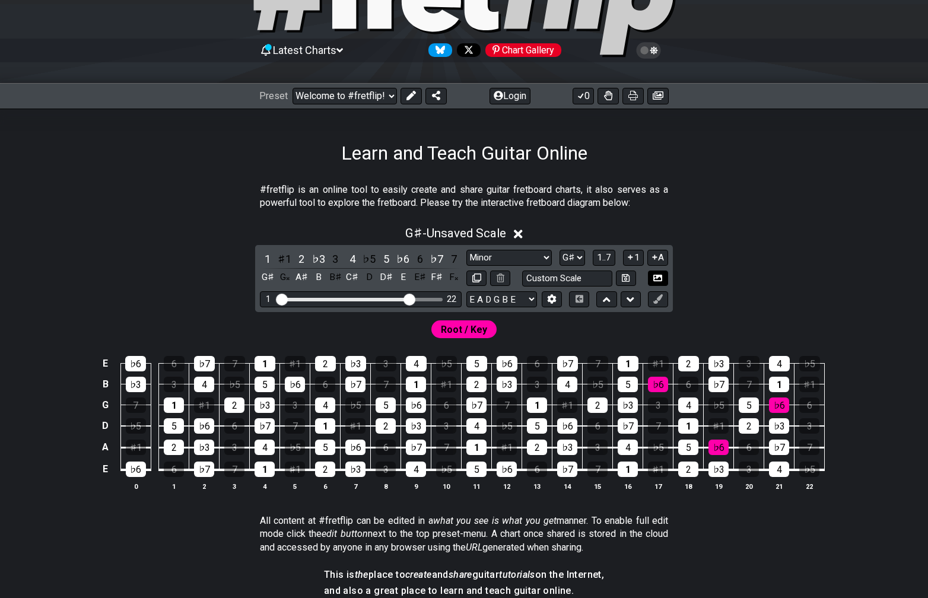
click at [654, 280] on icon at bounding box center [657, 278] width 9 height 7
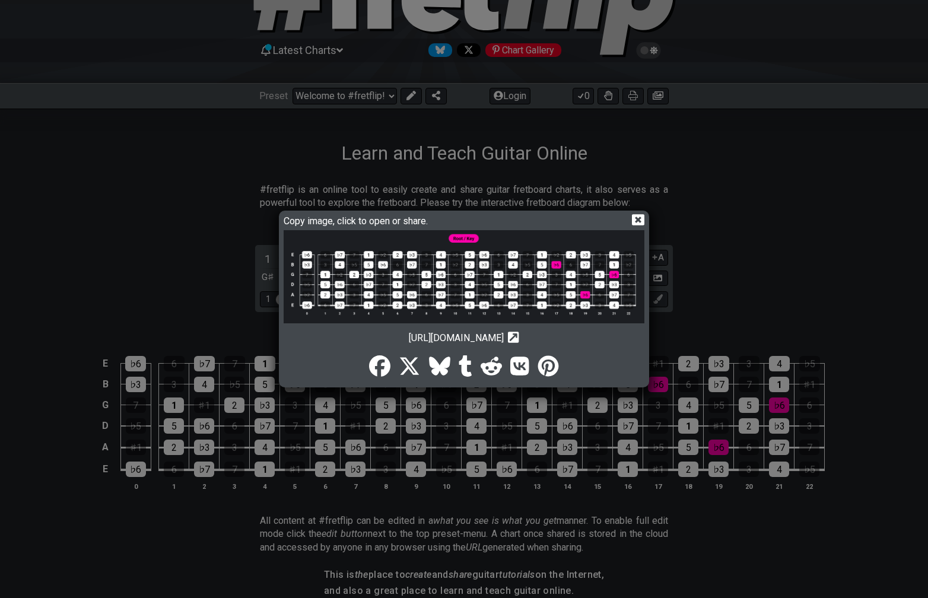
click at [550, 287] on img at bounding box center [464, 276] width 361 height 93
click at [633, 225] on icon at bounding box center [638, 220] width 12 height 12
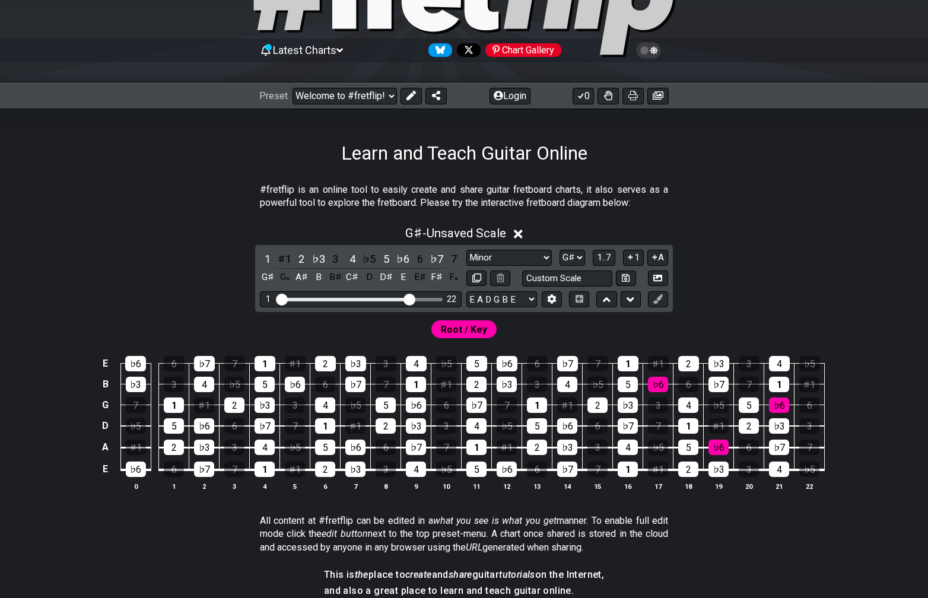
click at [548, 58] on div "Latest Charts Chart Gallery" at bounding box center [463, 50] width 409 height 19
click at [542, 28] on icon at bounding box center [463, 0] width 427 height 119
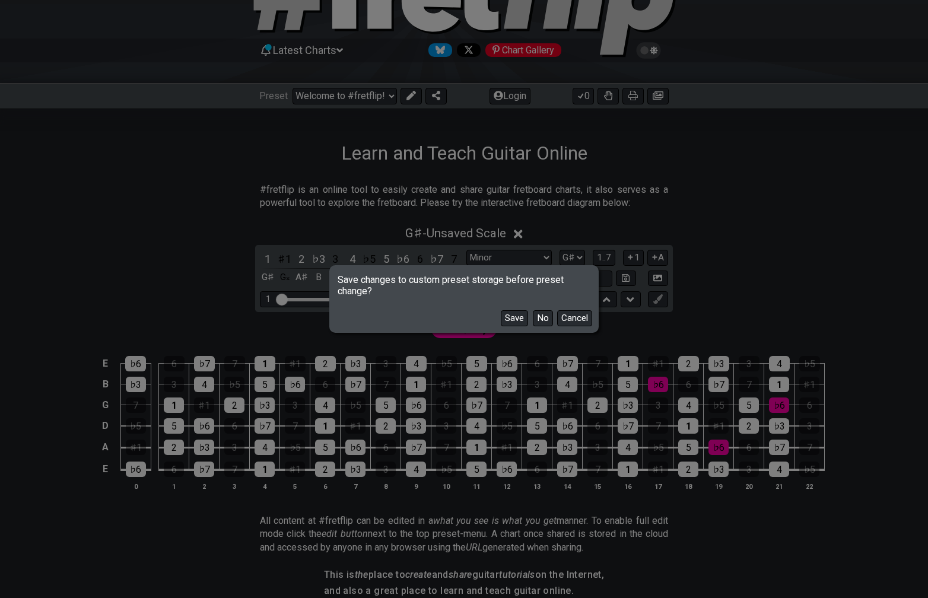
click at [542, 46] on div "Save changes to custom preset storage before preset change? Save No Cancel" at bounding box center [464, 299] width 928 height 598
click at [539, 313] on button "No" at bounding box center [543, 318] width 20 height 16
select select "Minor Pentatonic"
select select "C"
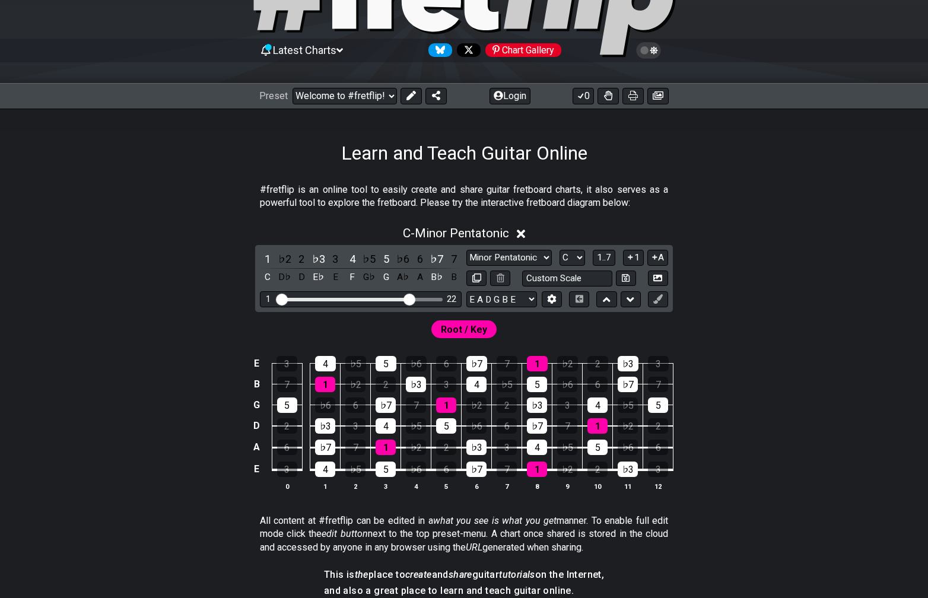
click at [544, 49] on div "Chart Gallery" at bounding box center [523, 50] width 76 height 14
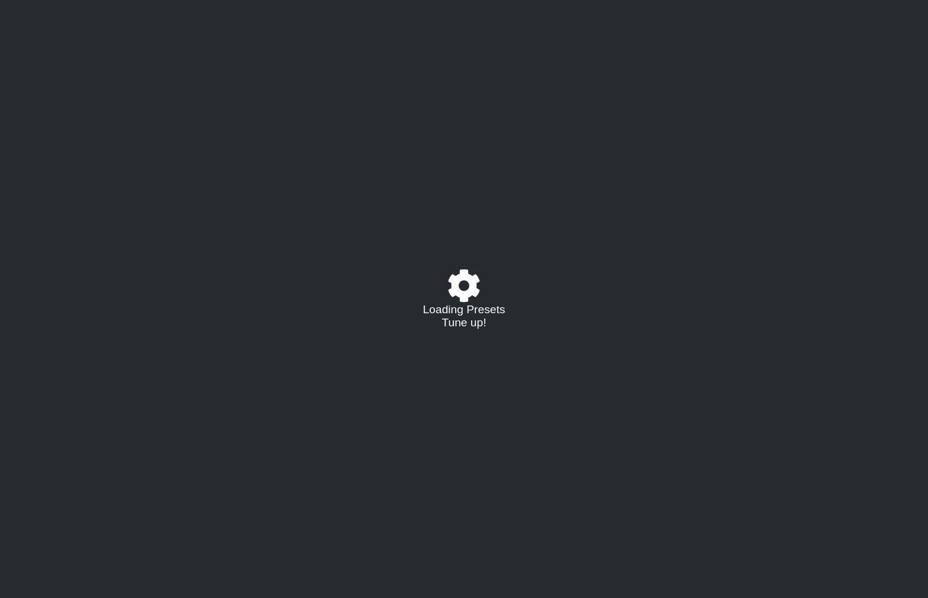
select select "/023927597434"
select select "Eb"
